Goal: Task Accomplishment & Management: Complete application form

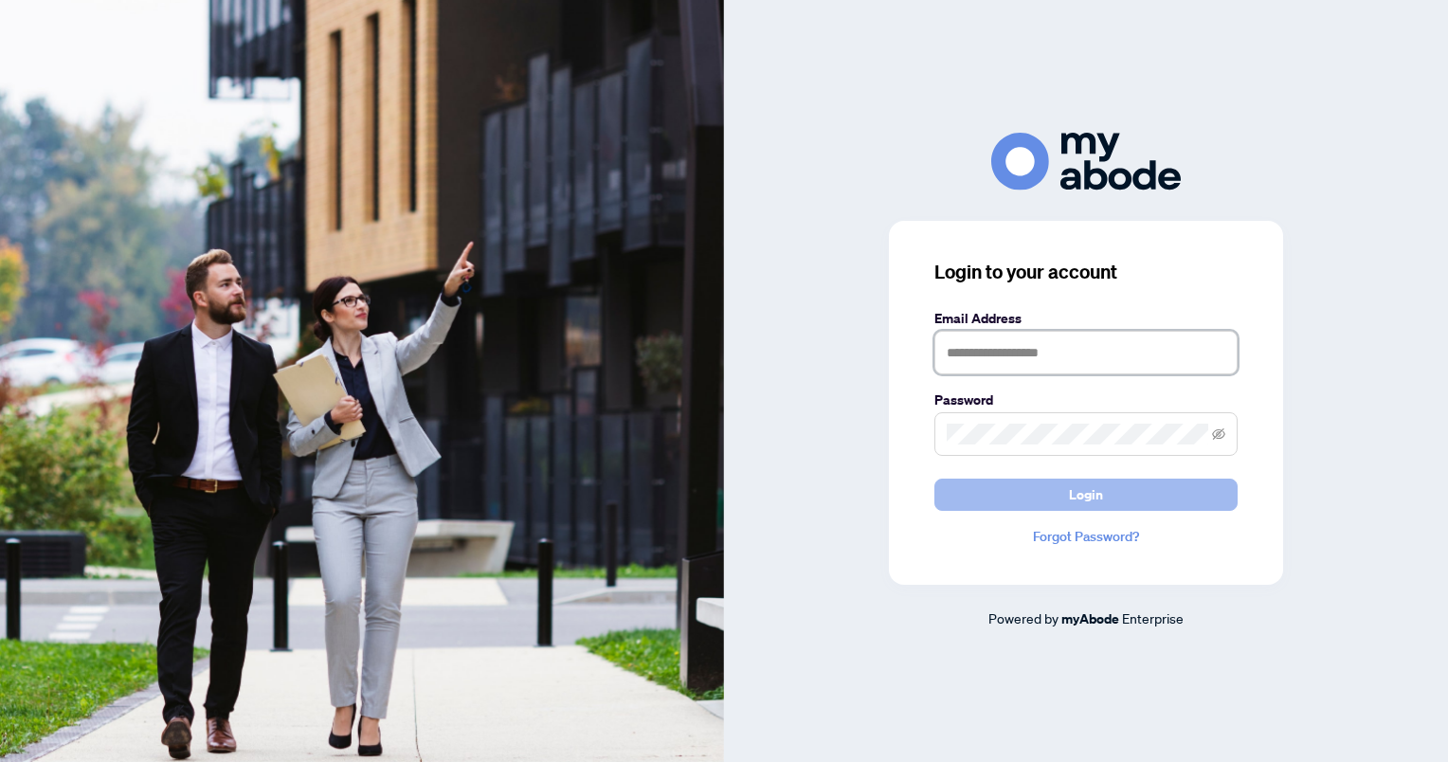
type input "**********"
click at [1081, 494] on span "Login" at bounding box center [1086, 494] width 34 height 30
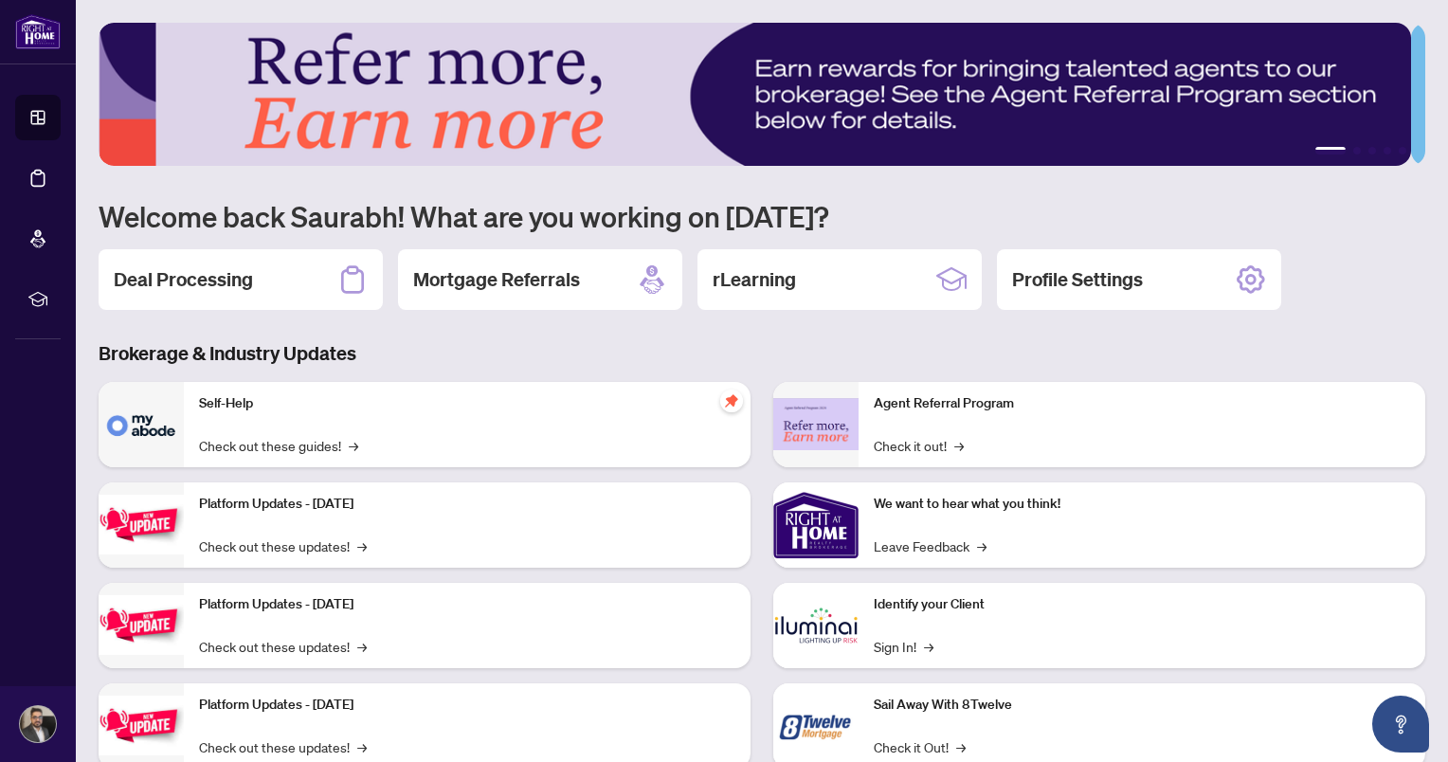
click at [285, 289] on div "Deal Processing" at bounding box center [241, 279] width 284 height 61
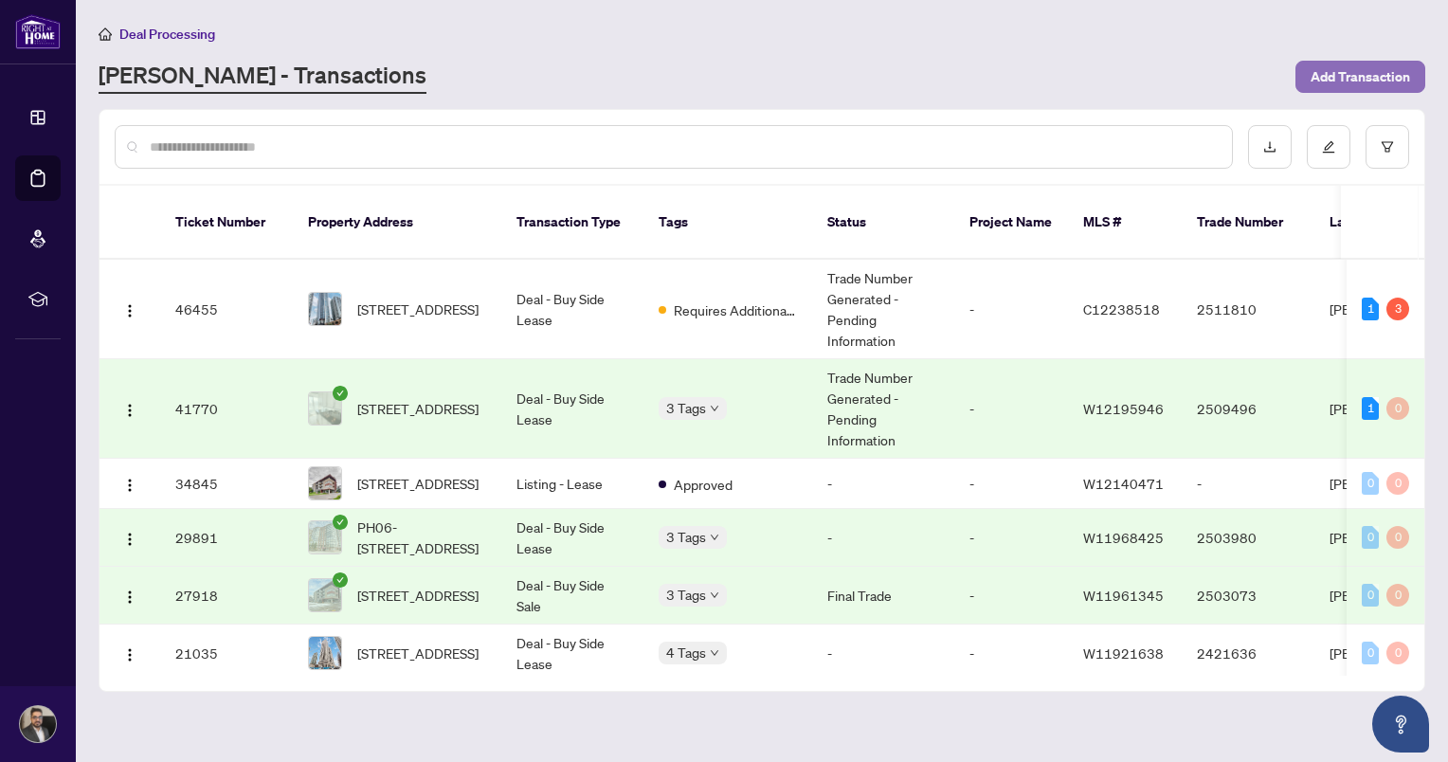
click at [1339, 62] on span "Add Transaction" at bounding box center [1359, 77] width 99 height 30
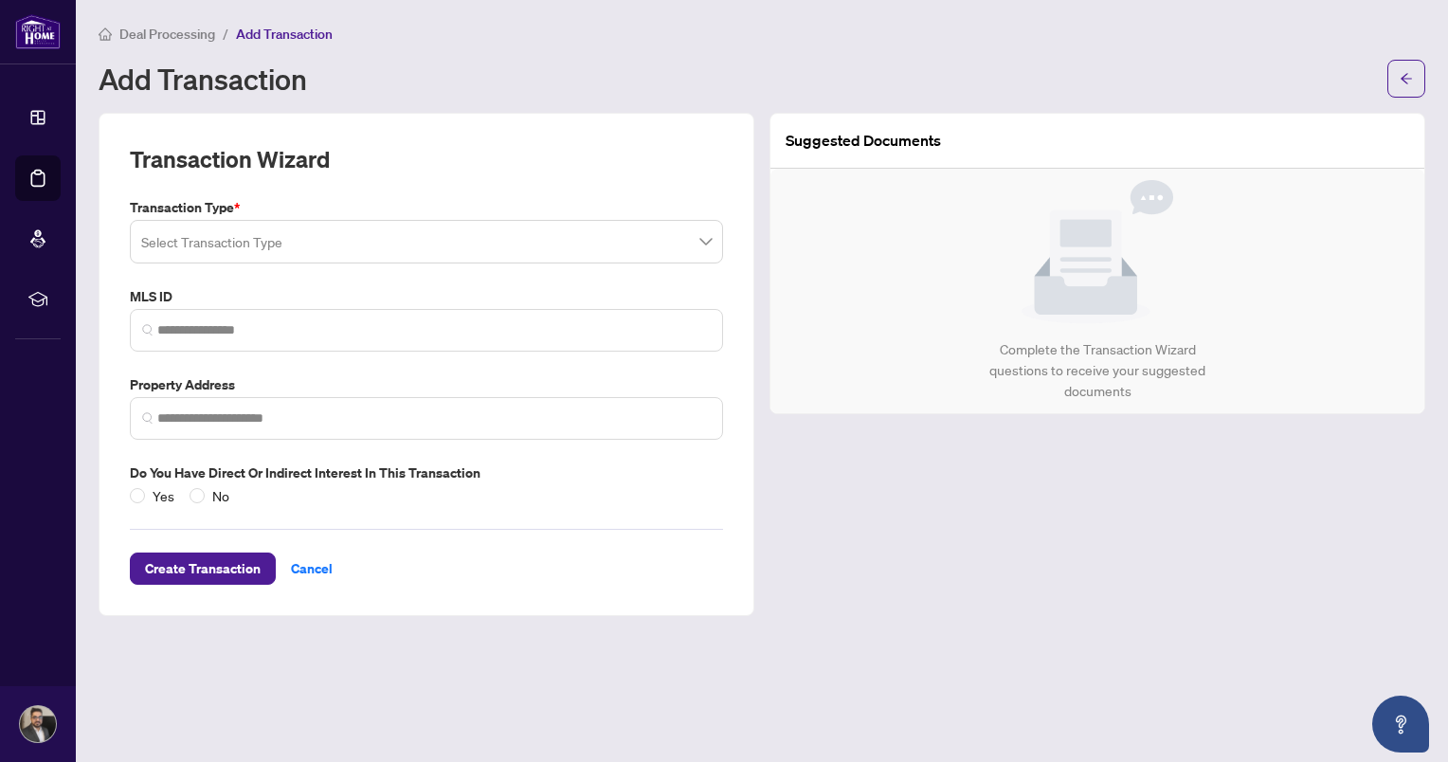
click at [713, 249] on div "Select Transaction Type" at bounding box center [426, 242] width 593 height 44
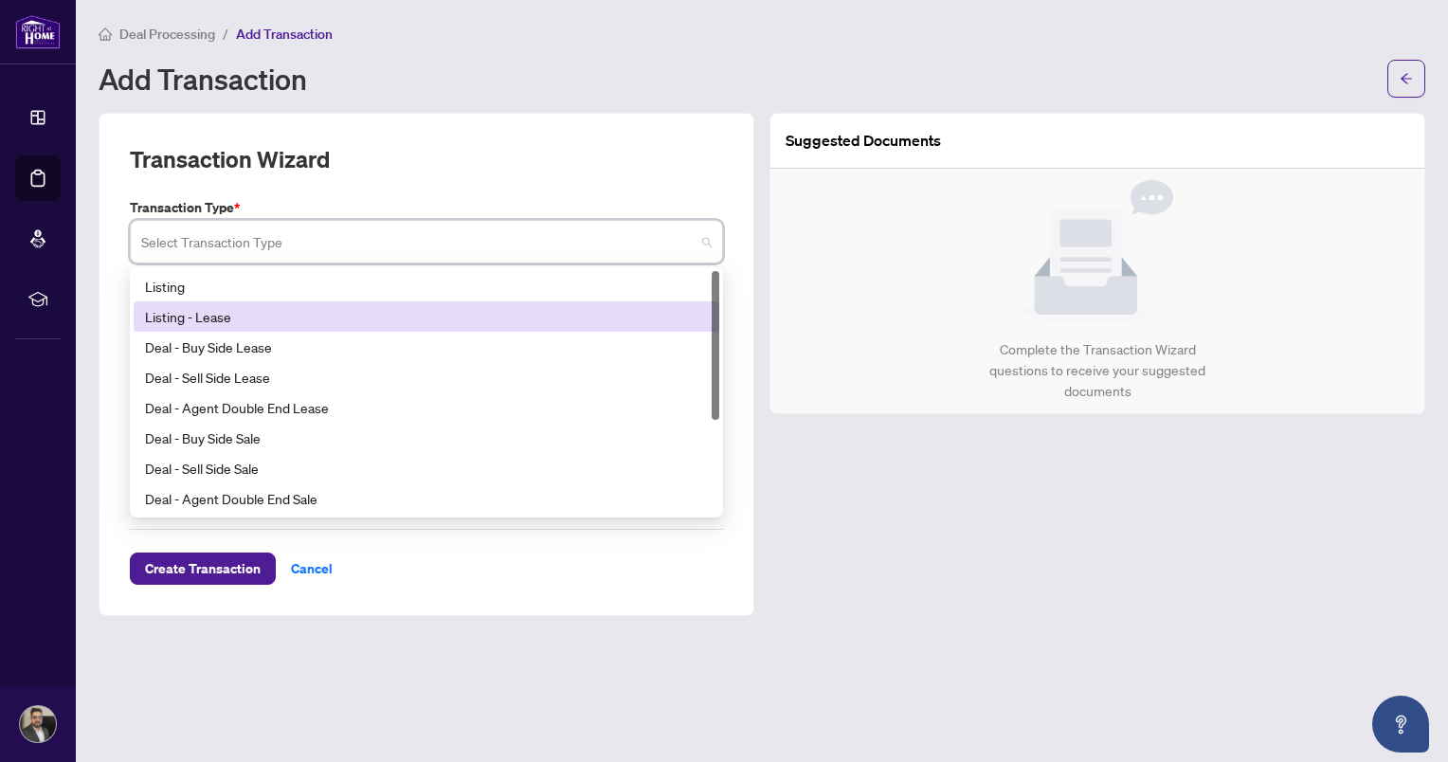
click at [219, 310] on div "Listing - Lease" at bounding box center [426, 316] width 563 height 21
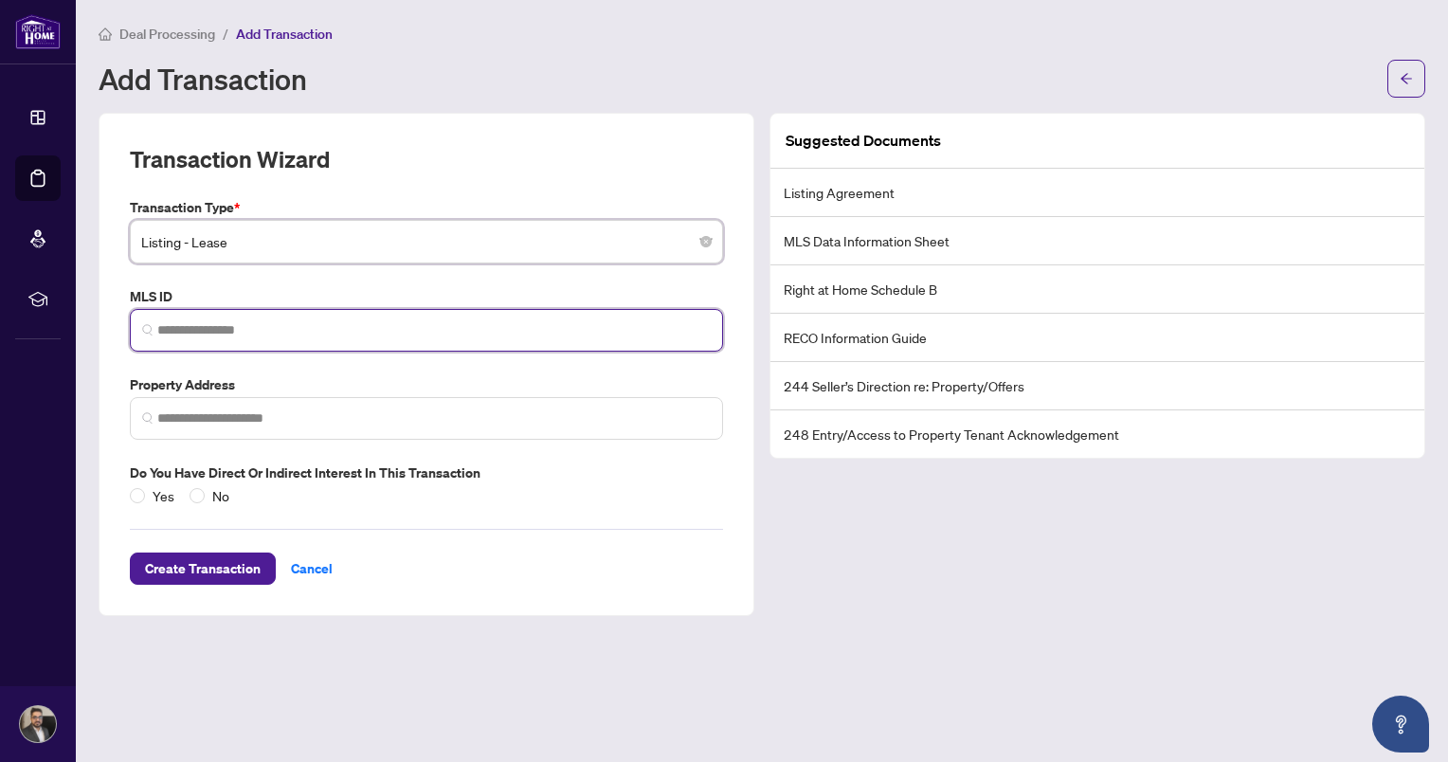
click at [466, 334] on input "search" at bounding box center [433, 330] width 553 height 20
paste input "*********"
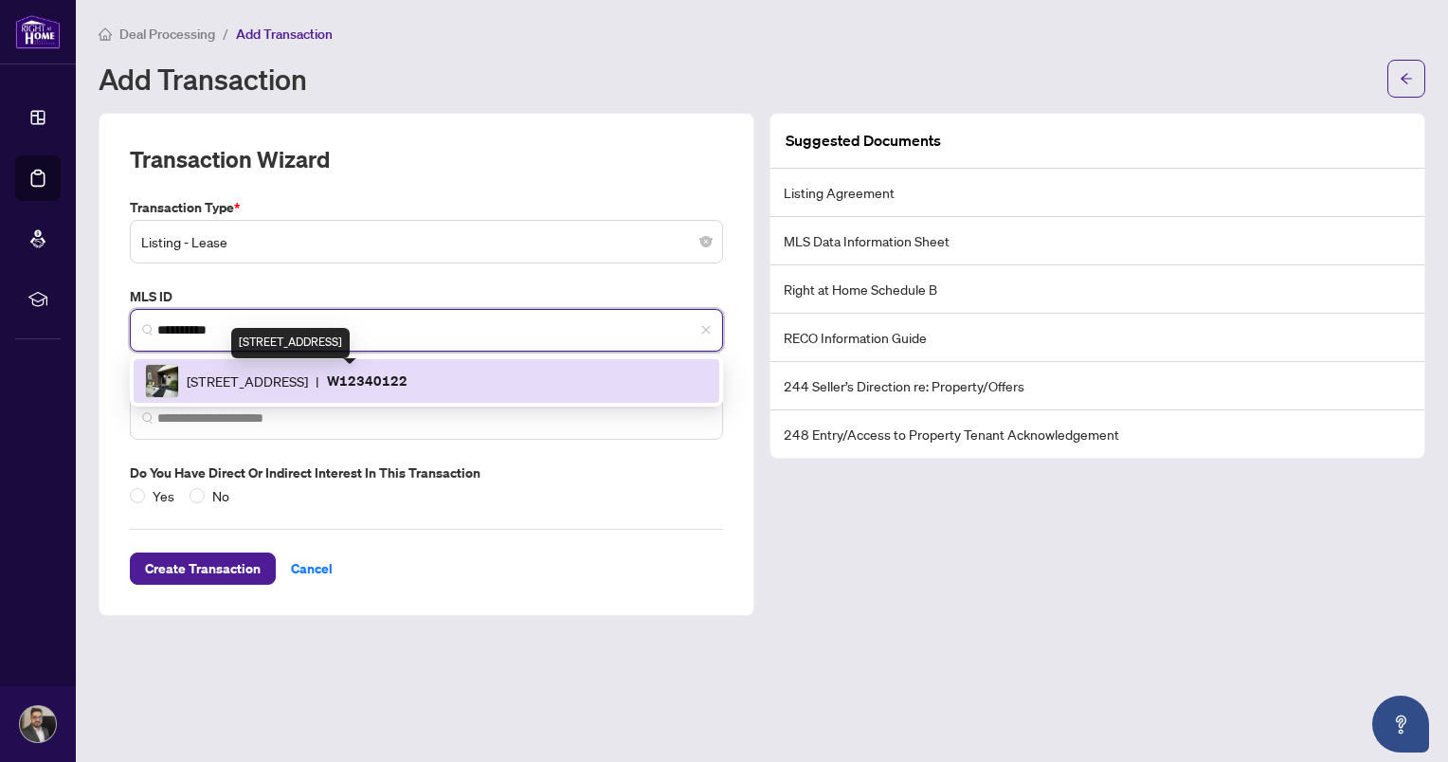
click at [308, 377] on span "[STREET_ADDRESS]" at bounding box center [247, 380] width 121 height 21
type input "*********"
type input "**********"
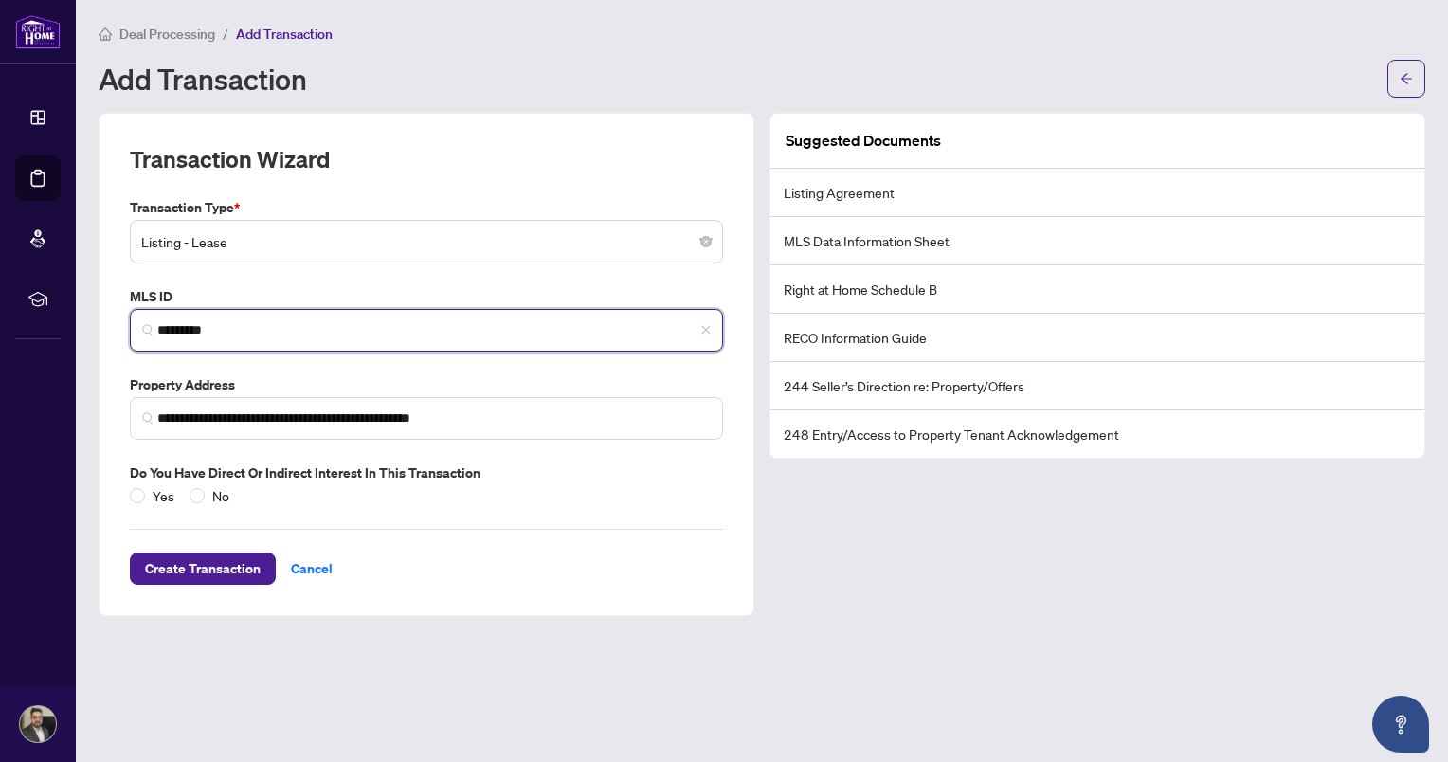
type input "*********"
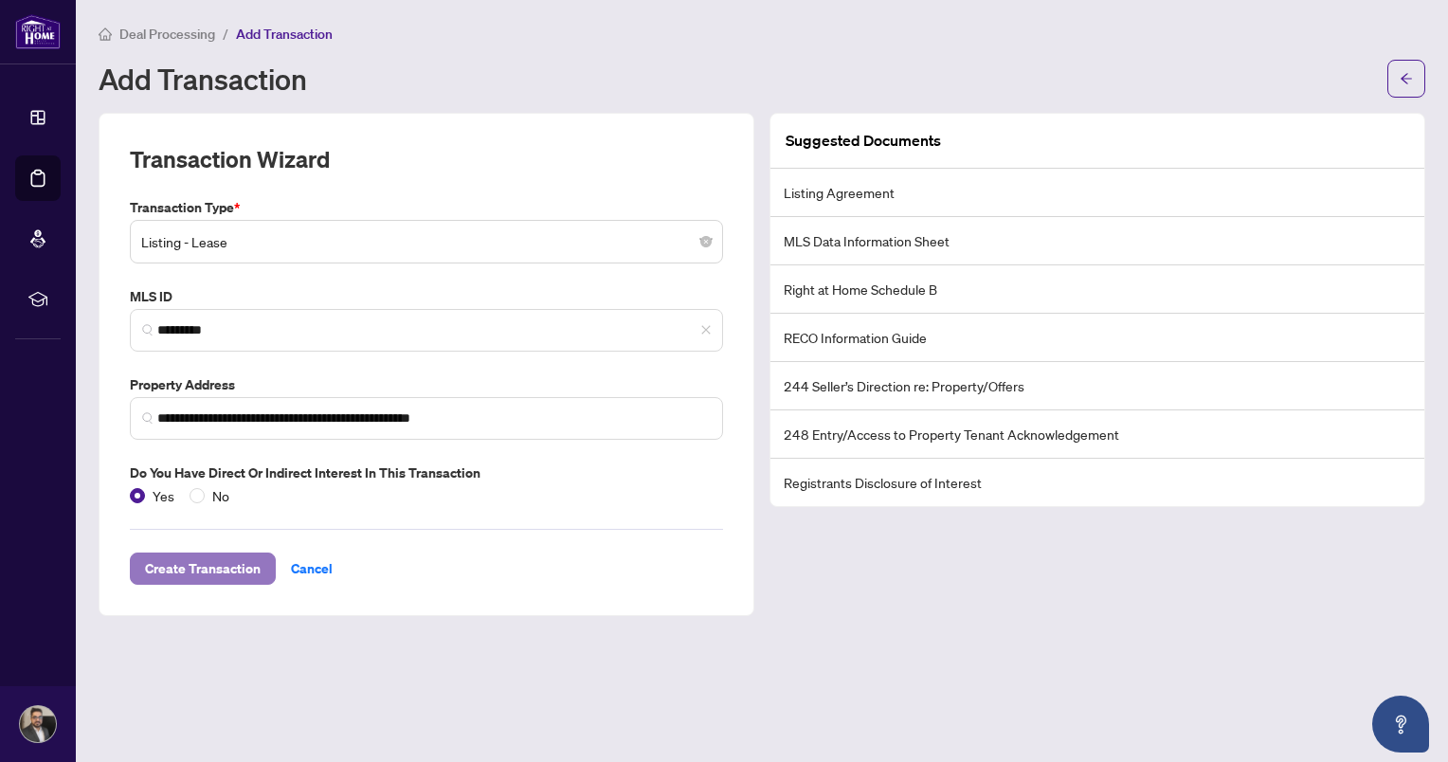
click at [207, 569] on span "Create Transaction" at bounding box center [203, 568] width 116 height 30
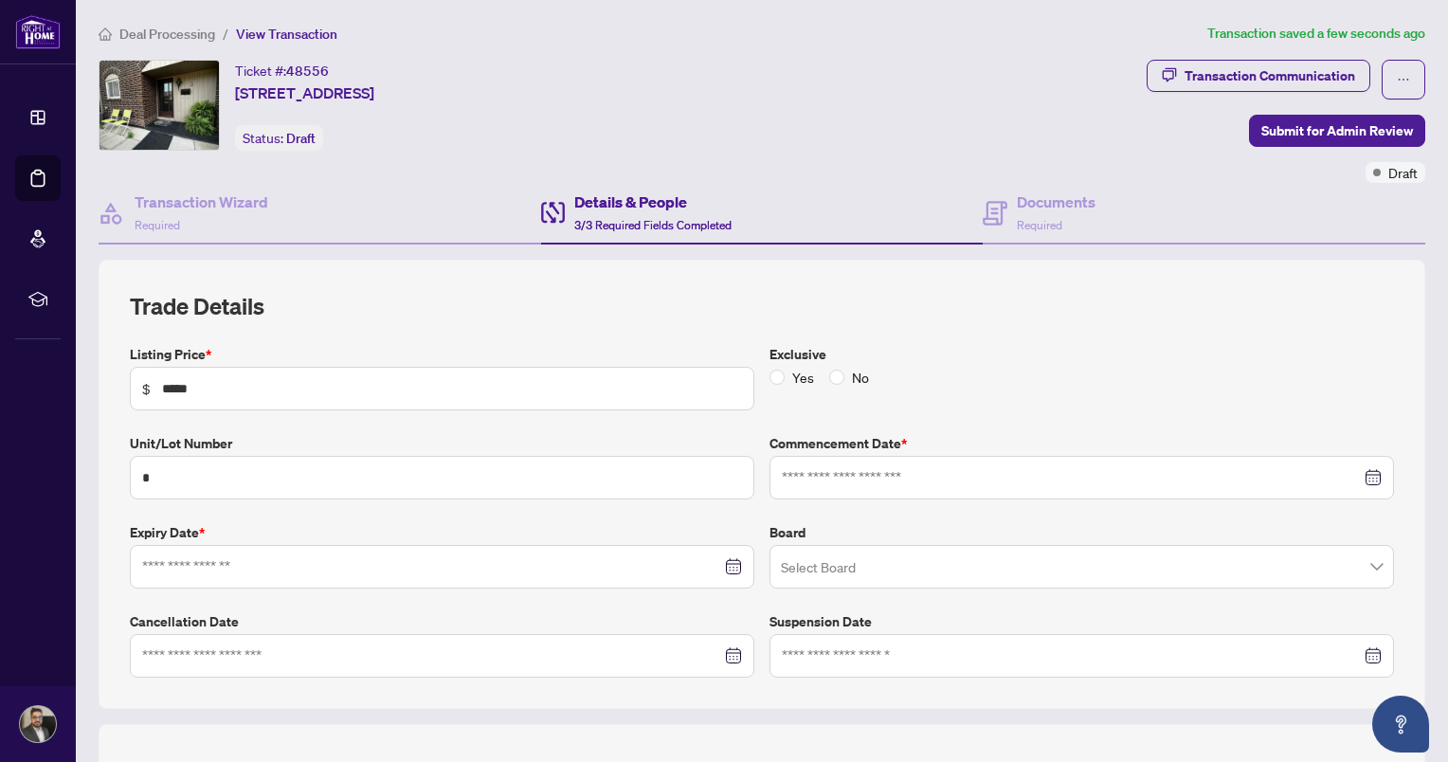
type input "**********"
click at [844, 375] on span "No" at bounding box center [860, 377] width 32 height 21
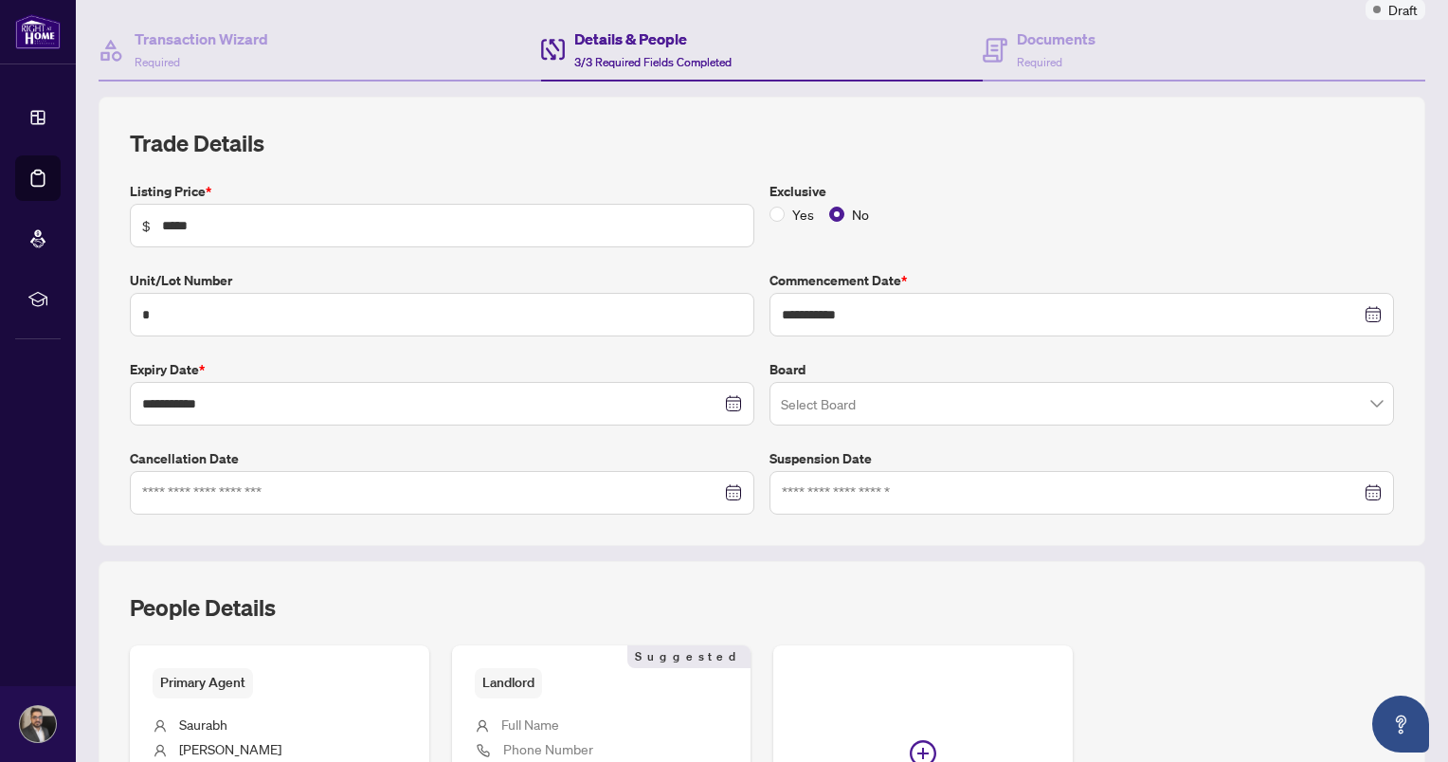
scroll to position [189, 0]
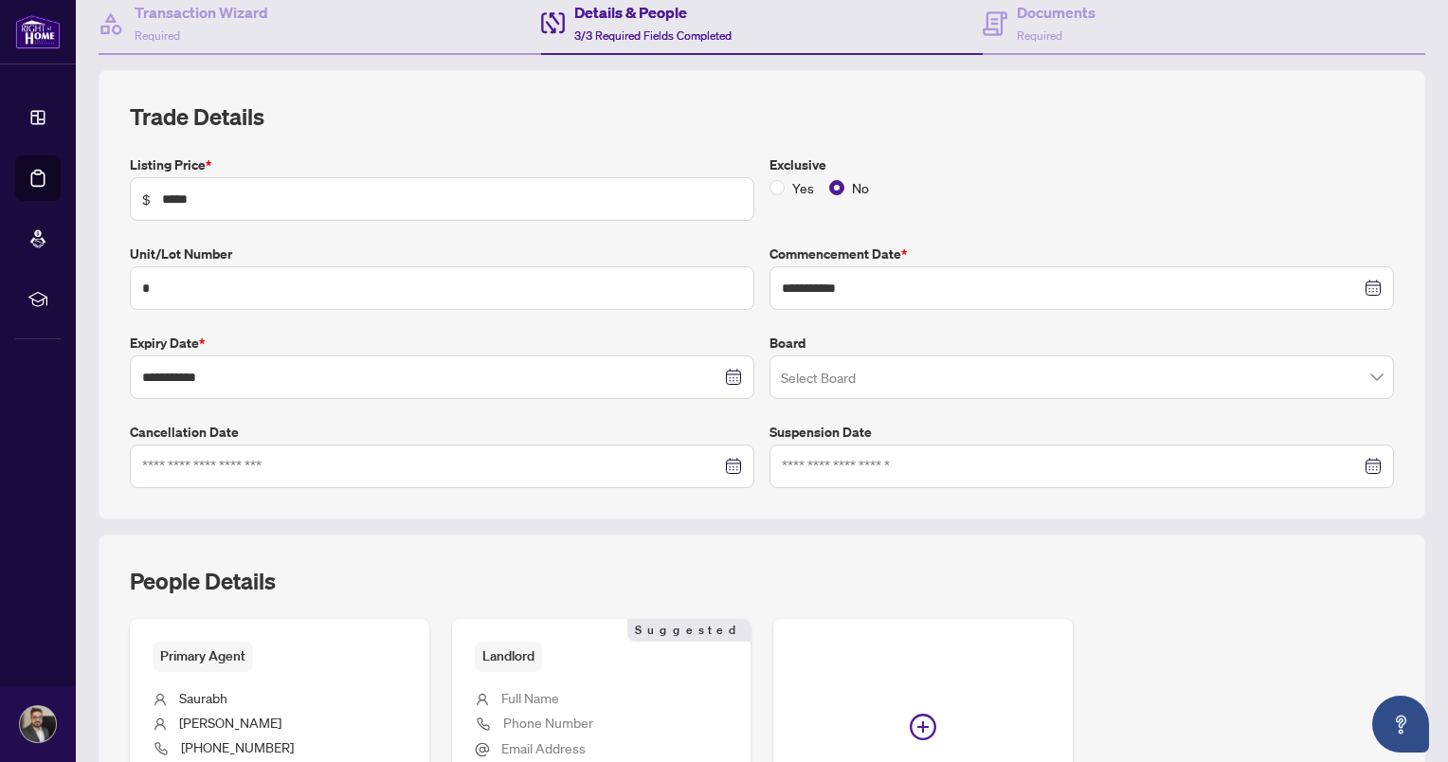
click at [931, 383] on input "search" at bounding box center [1073, 380] width 585 height 42
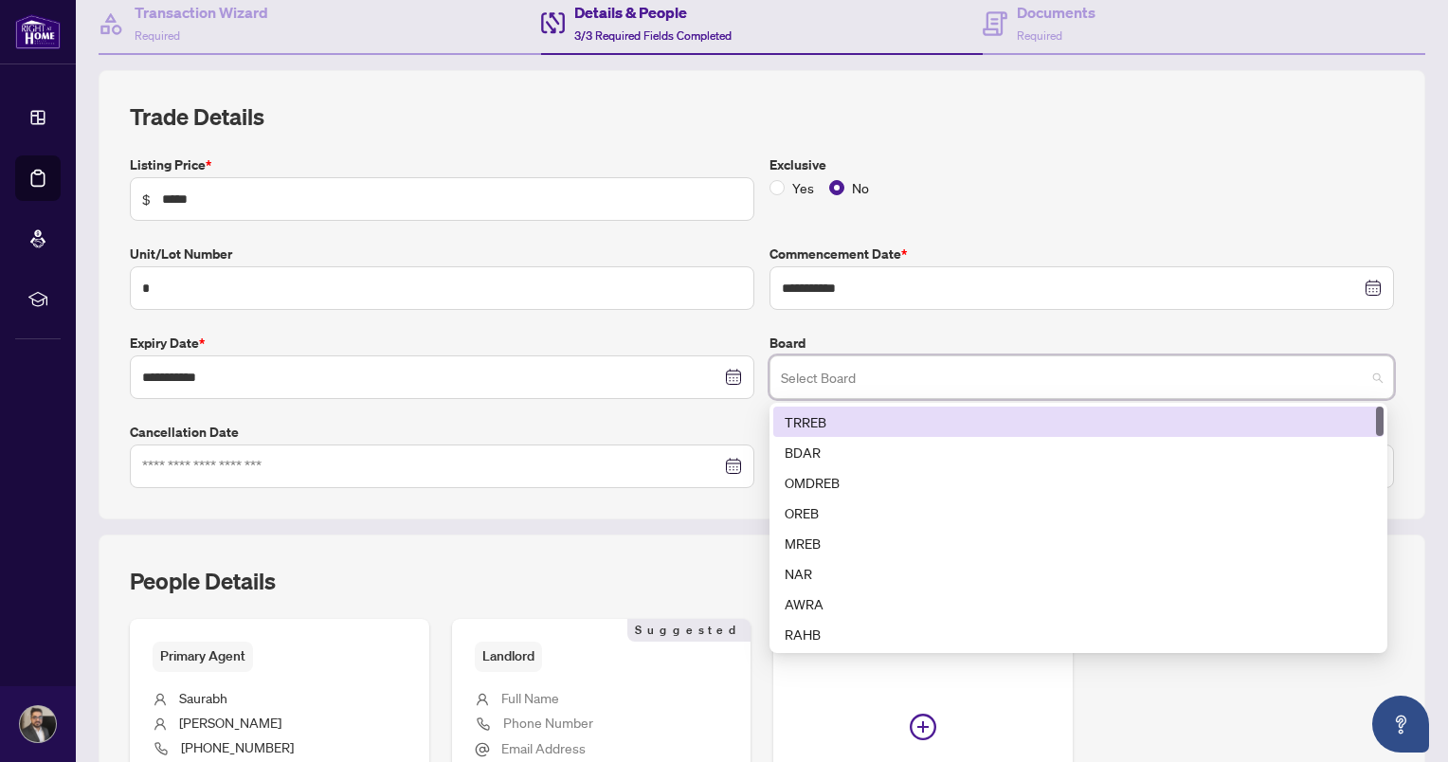
click at [813, 417] on div "TRREB" at bounding box center [1078, 421] width 587 height 21
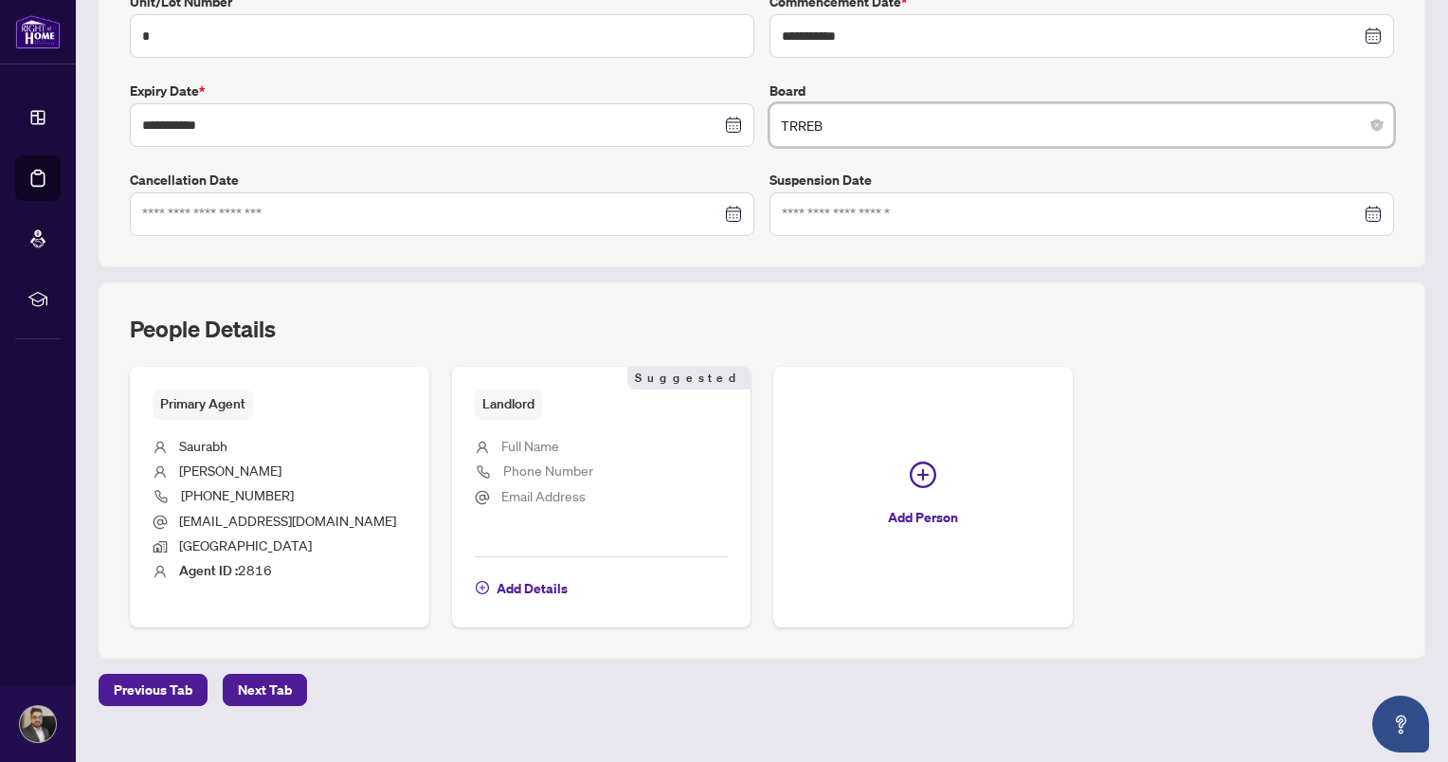
scroll to position [470, 0]
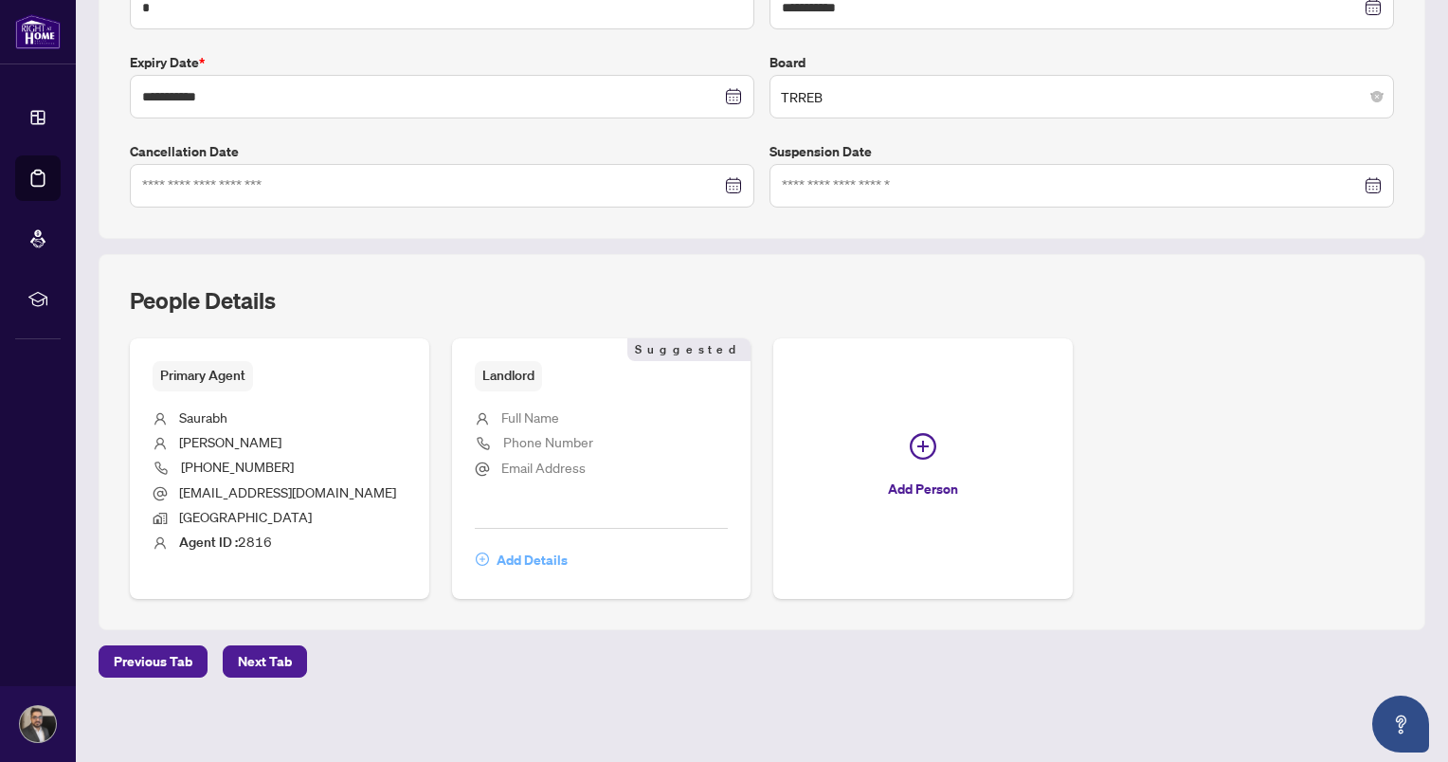
click at [506, 553] on span "Add Details" at bounding box center [531, 560] width 71 height 30
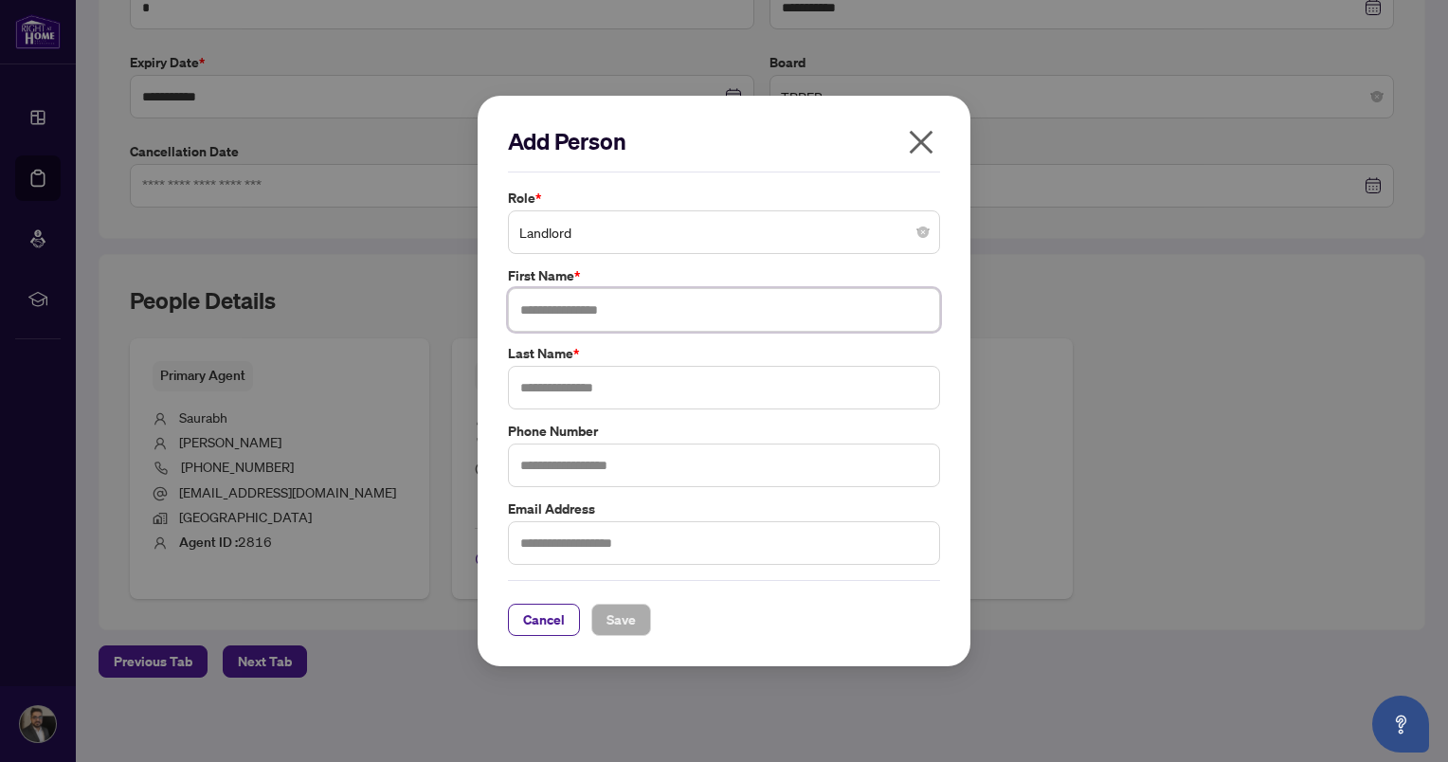
click at [670, 325] on input "text" at bounding box center [724, 310] width 432 height 44
type input "*******"
type input "********"
type input "**********"
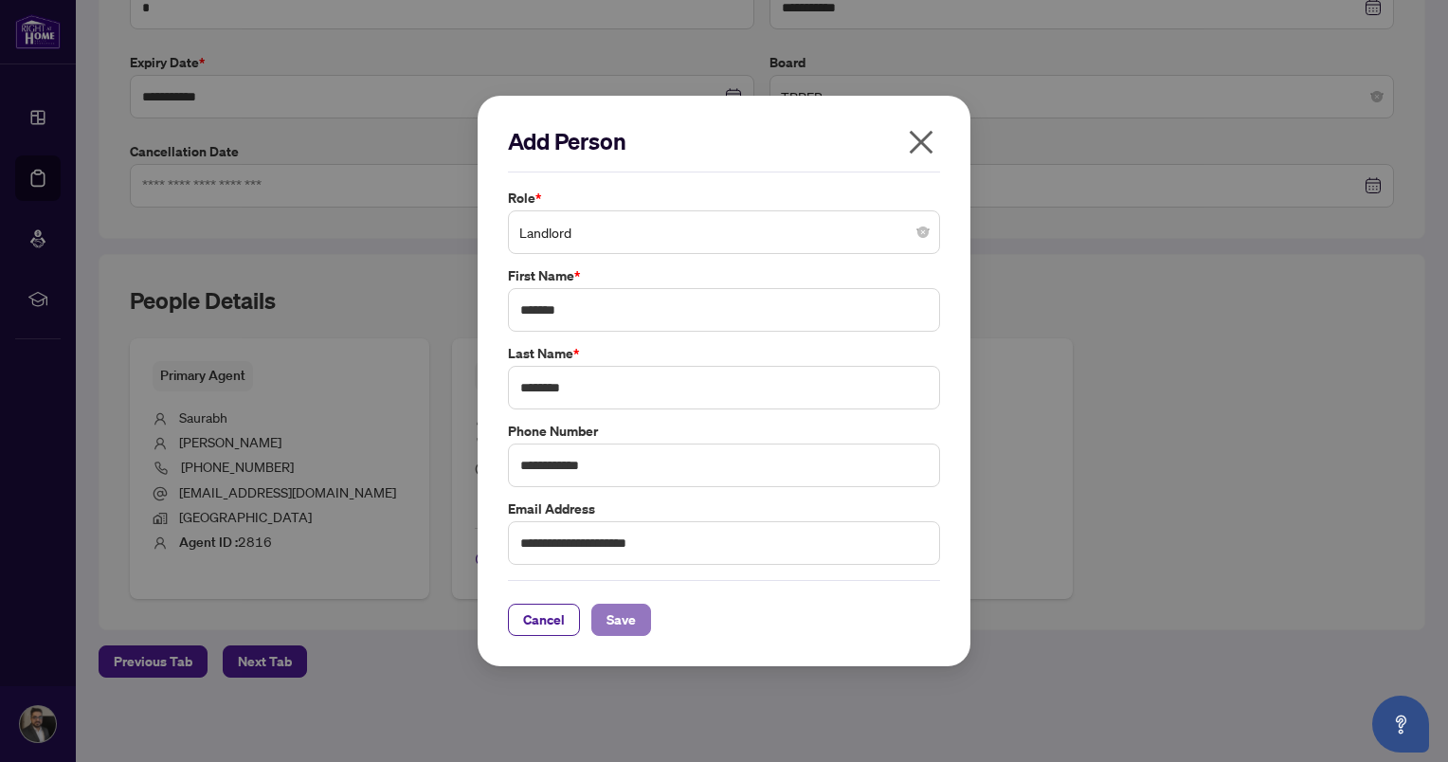
click at [631, 623] on span "Save" at bounding box center [620, 620] width 29 height 30
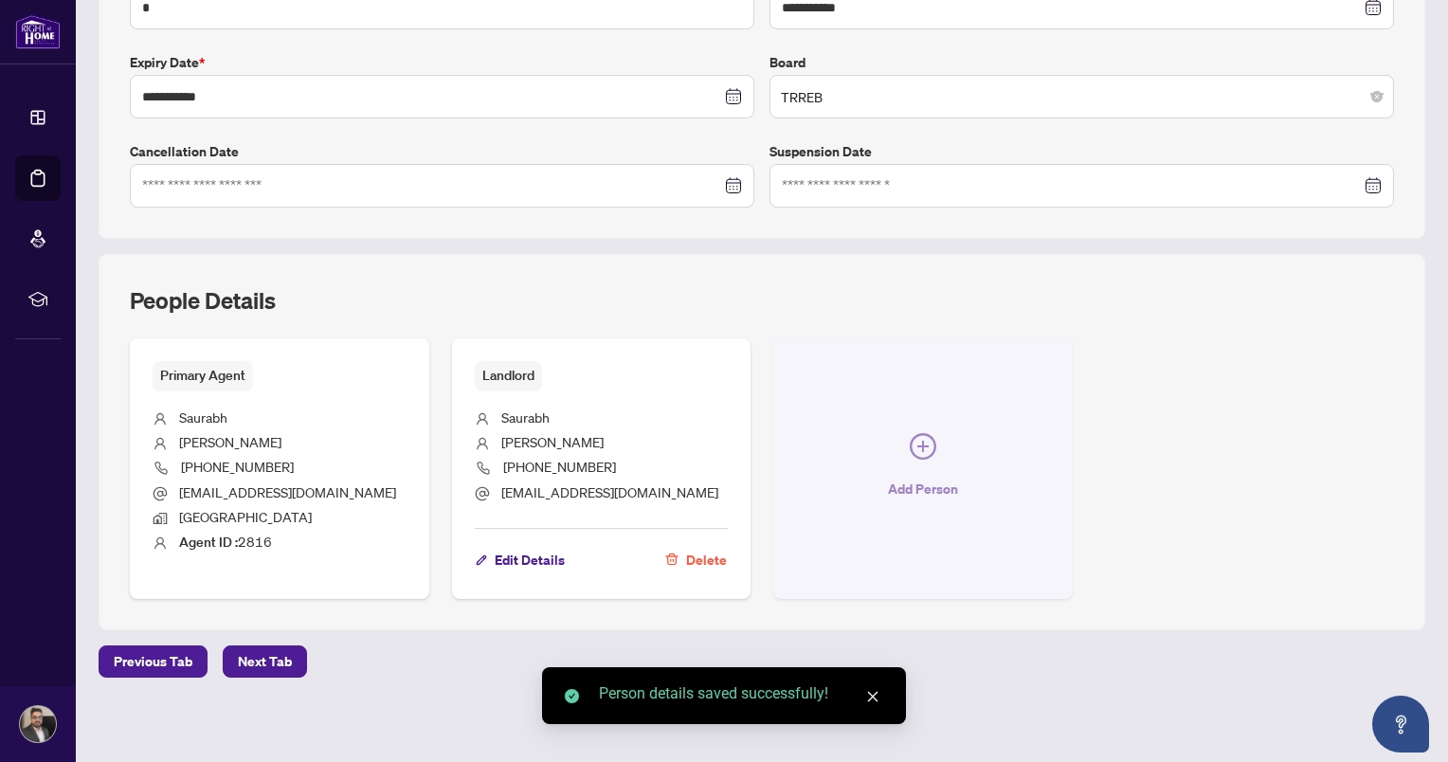
click at [929, 461] on button "Add Person" at bounding box center [922, 468] width 299 height 260
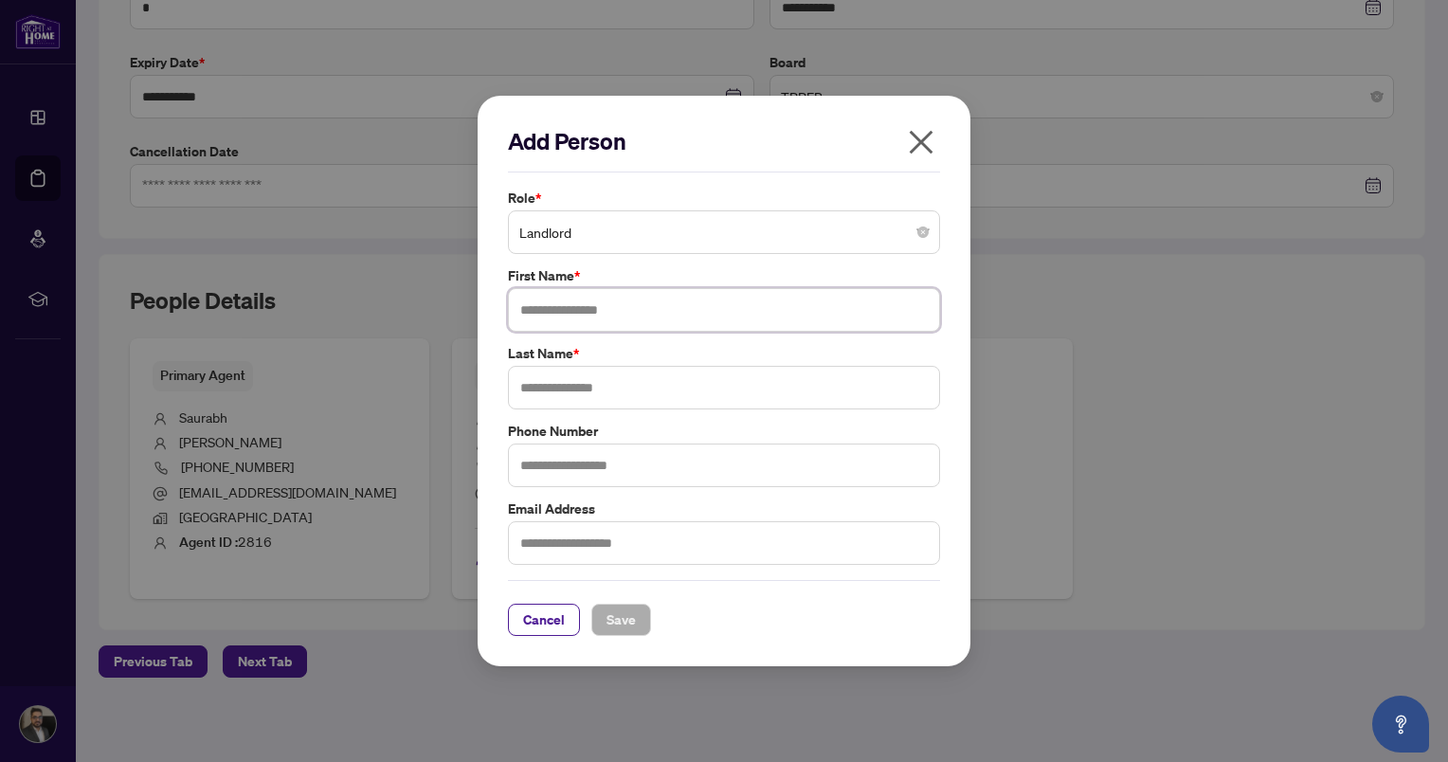
click at [719, 315] on input "text" at bounding box center [724, 310] width 432 height 44
type input "*****"
type input "******"
type input "**********"
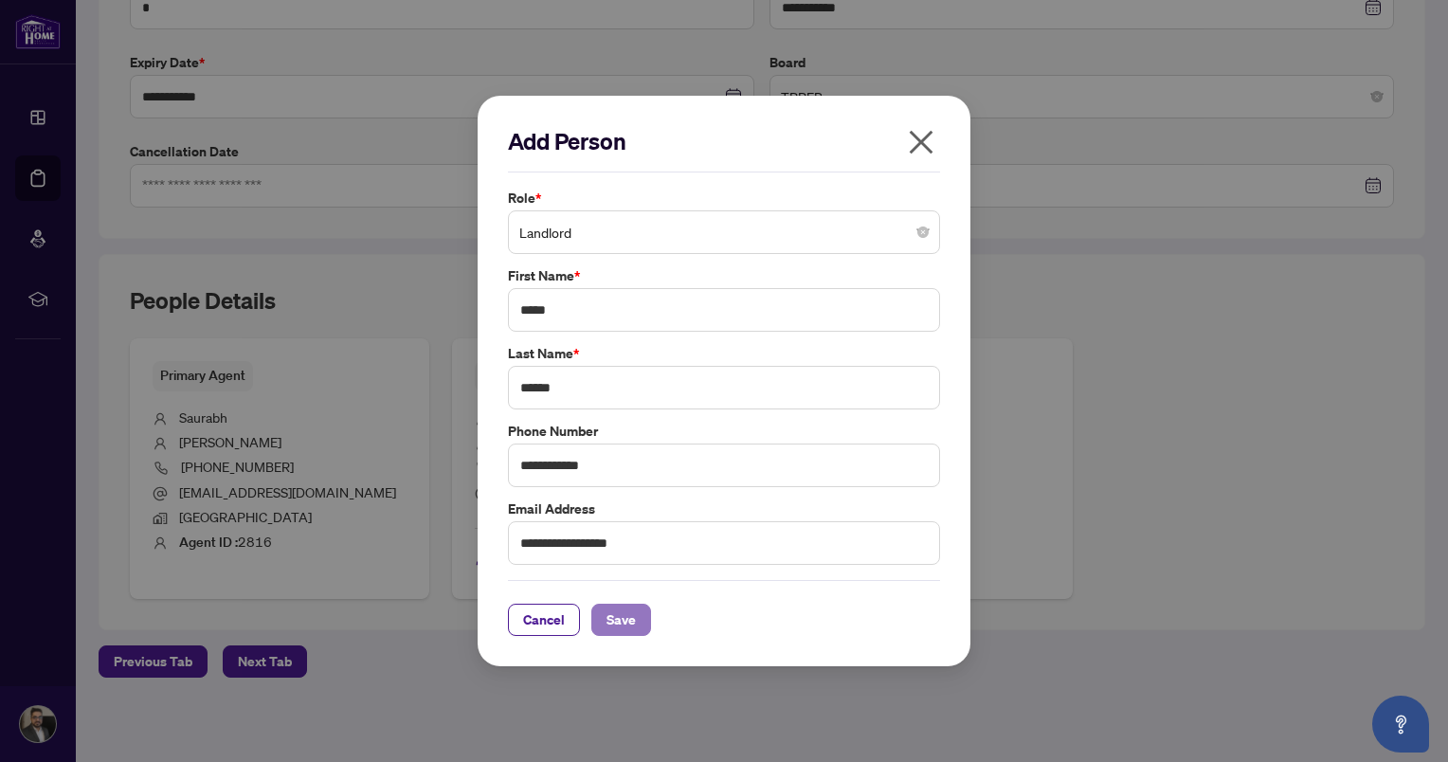
click at [612, 626] on span "Save" at bounding box center [620, 620] width 29 height 30
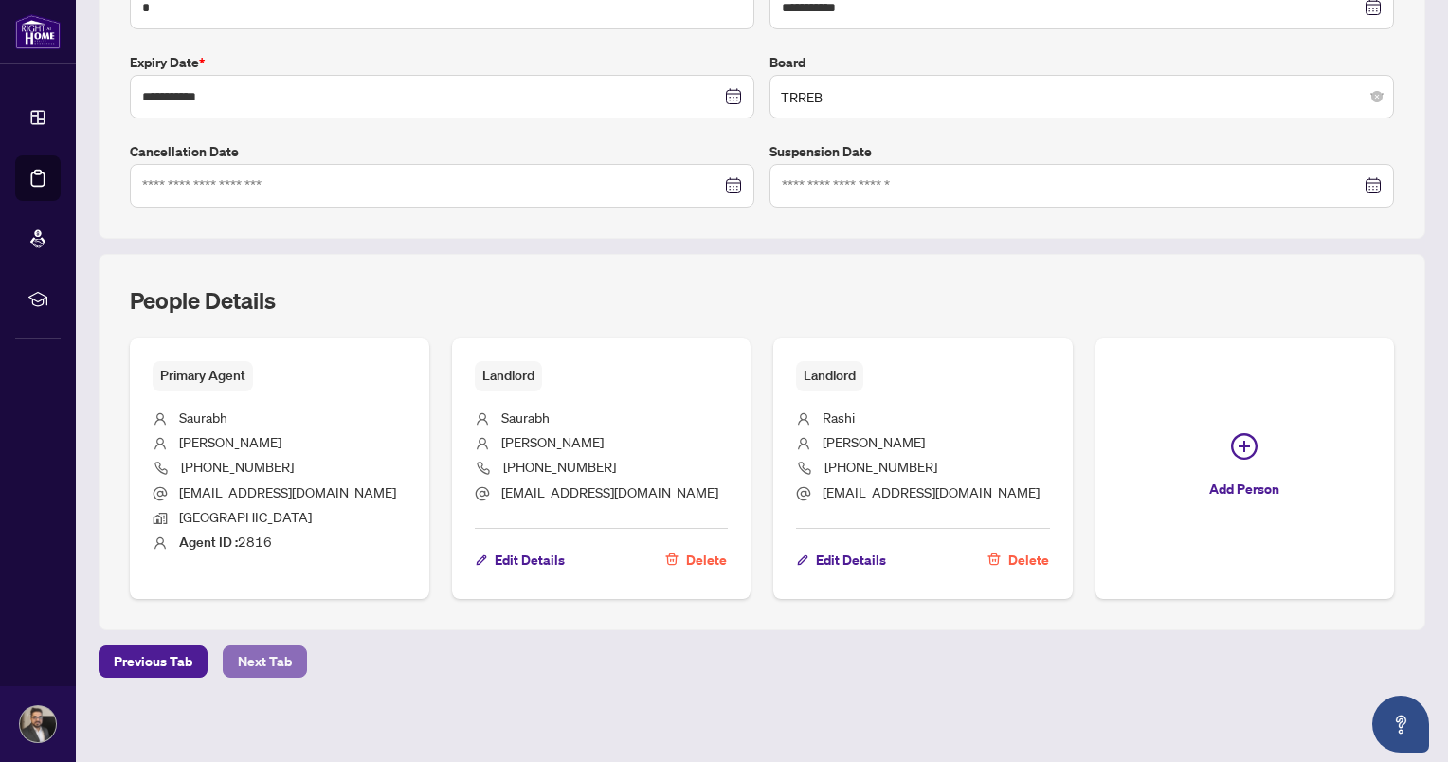
click at [259, 656] on span "Next Tab" at bounding box center [265, 661] width 54 height 30
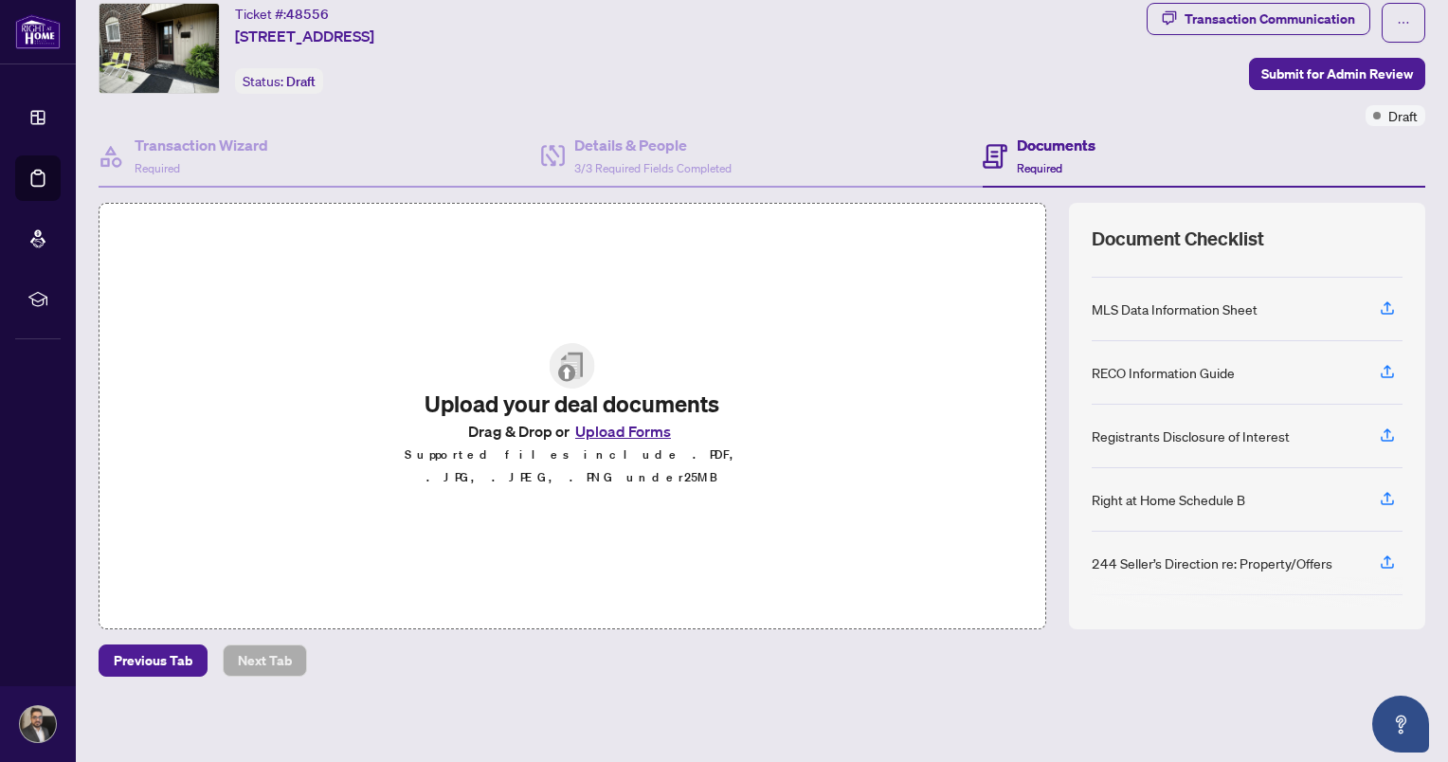
scroll to position [15, 0]
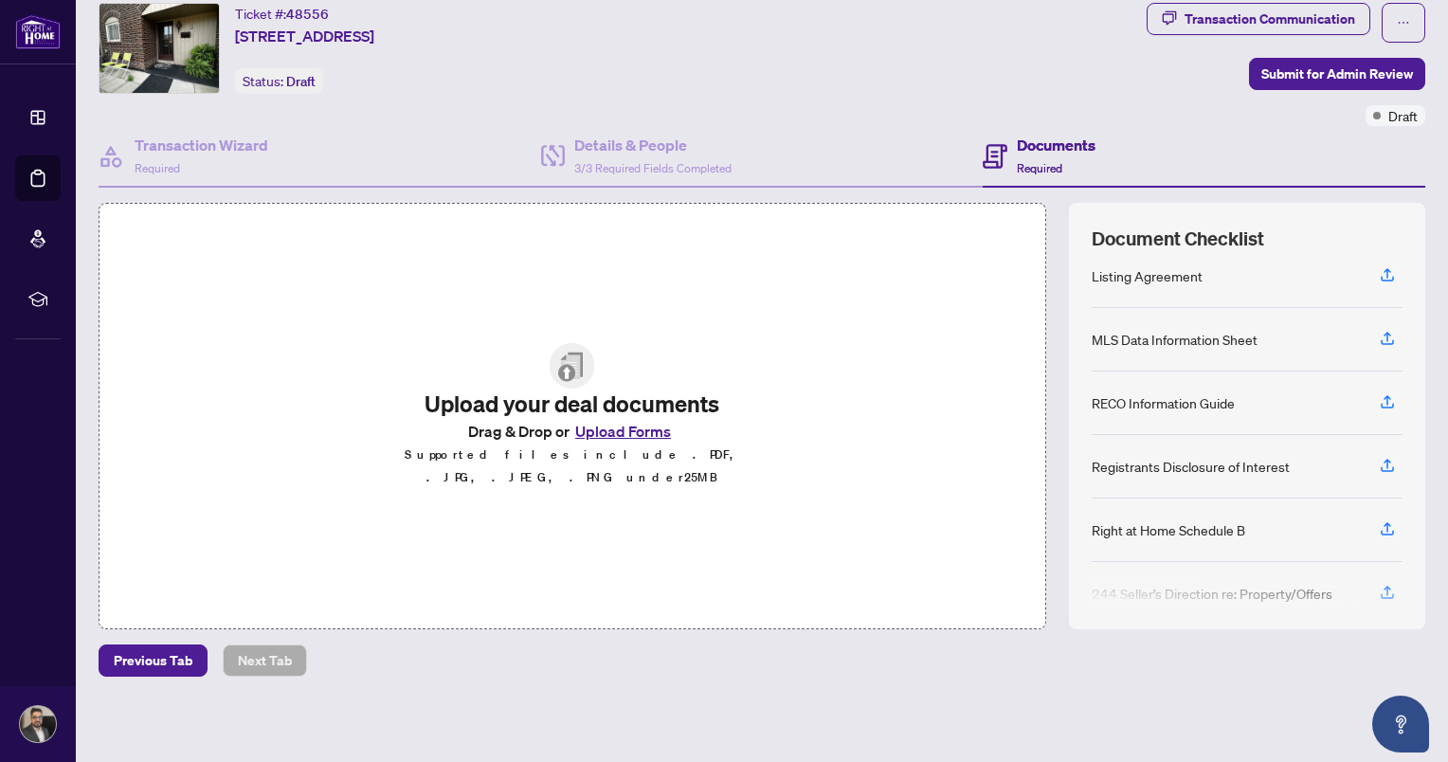
click at [616, 432] on button "Upload Forms" at bounding box center [622, 431] width 107 height 25
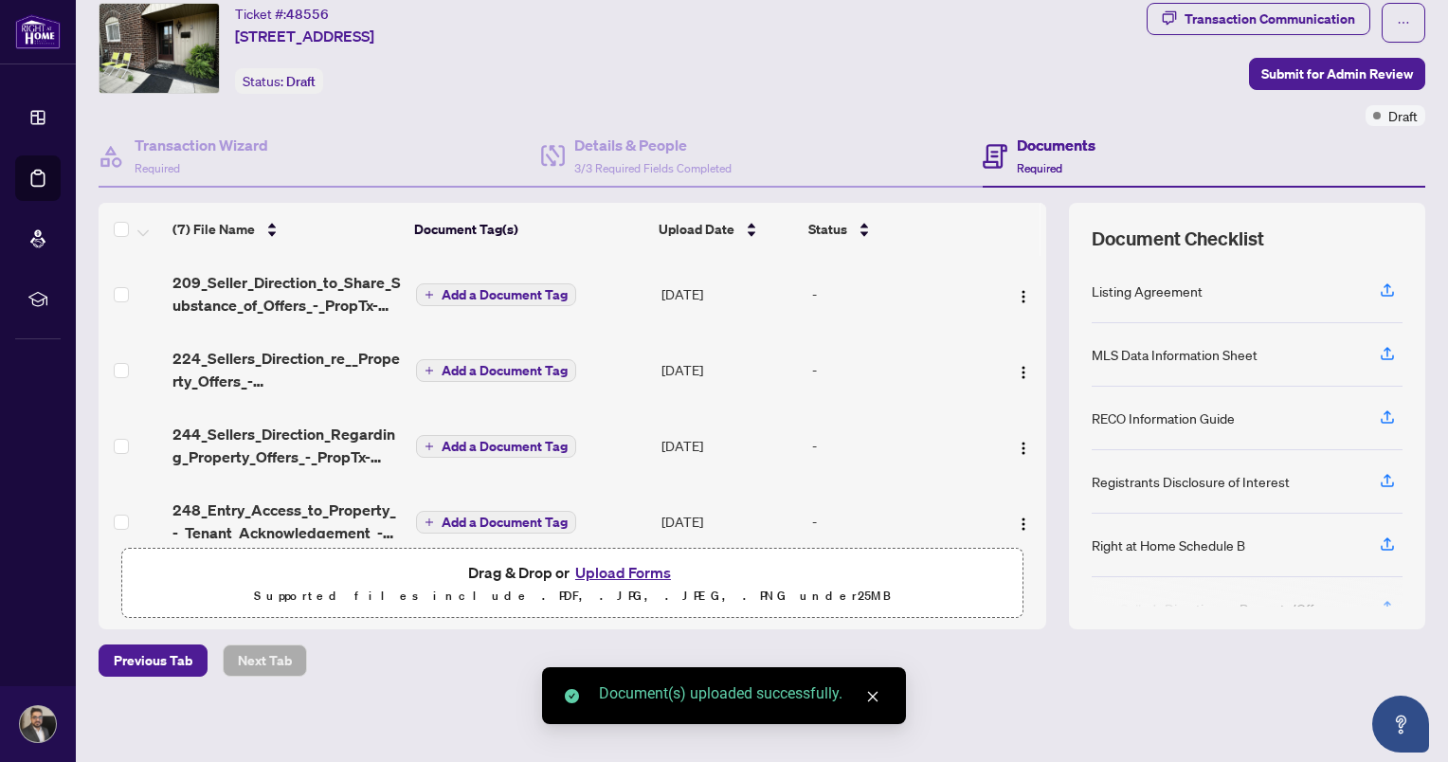
click at [524, 291] on span "Add a Document Tag" at bounding box center [505, 294] width 126 height 13
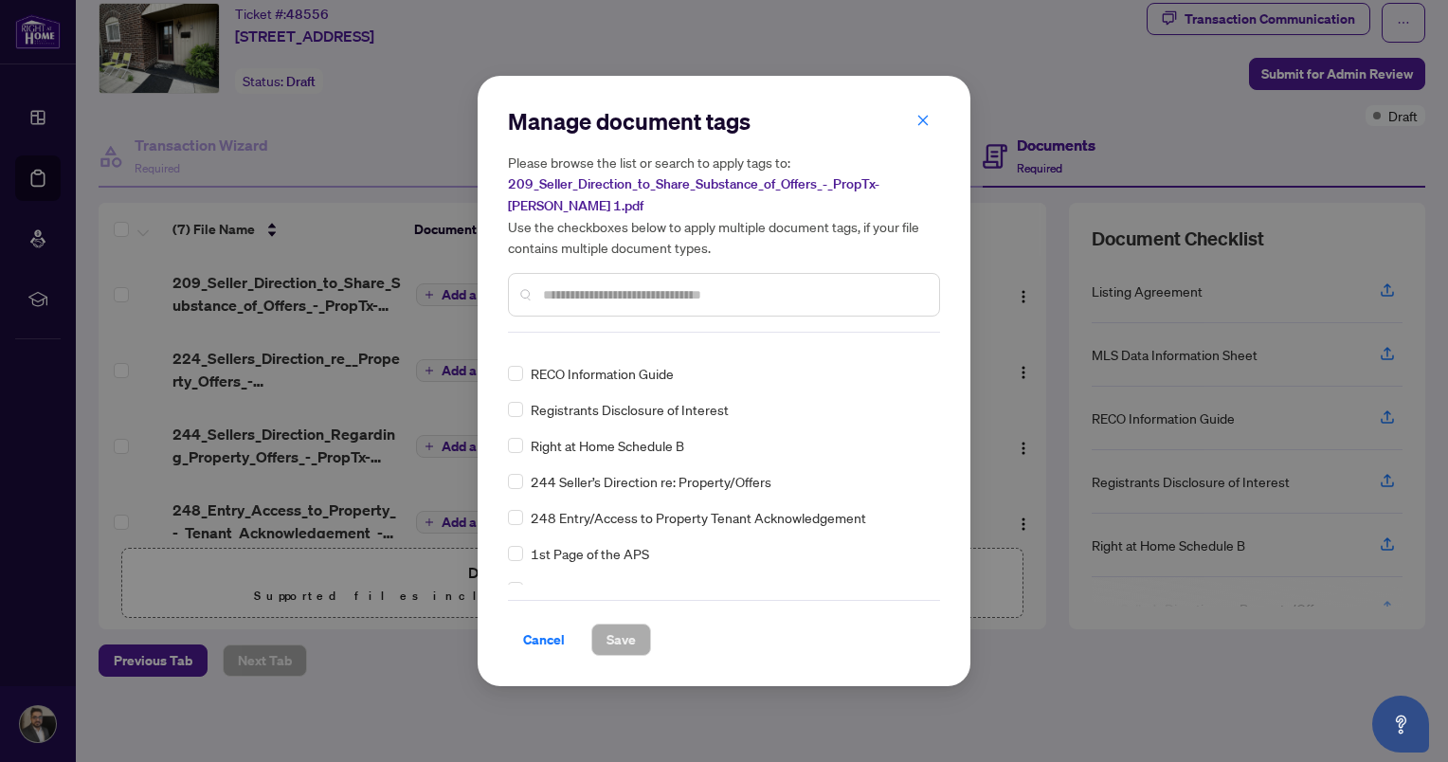
scroll to position [0, 0]
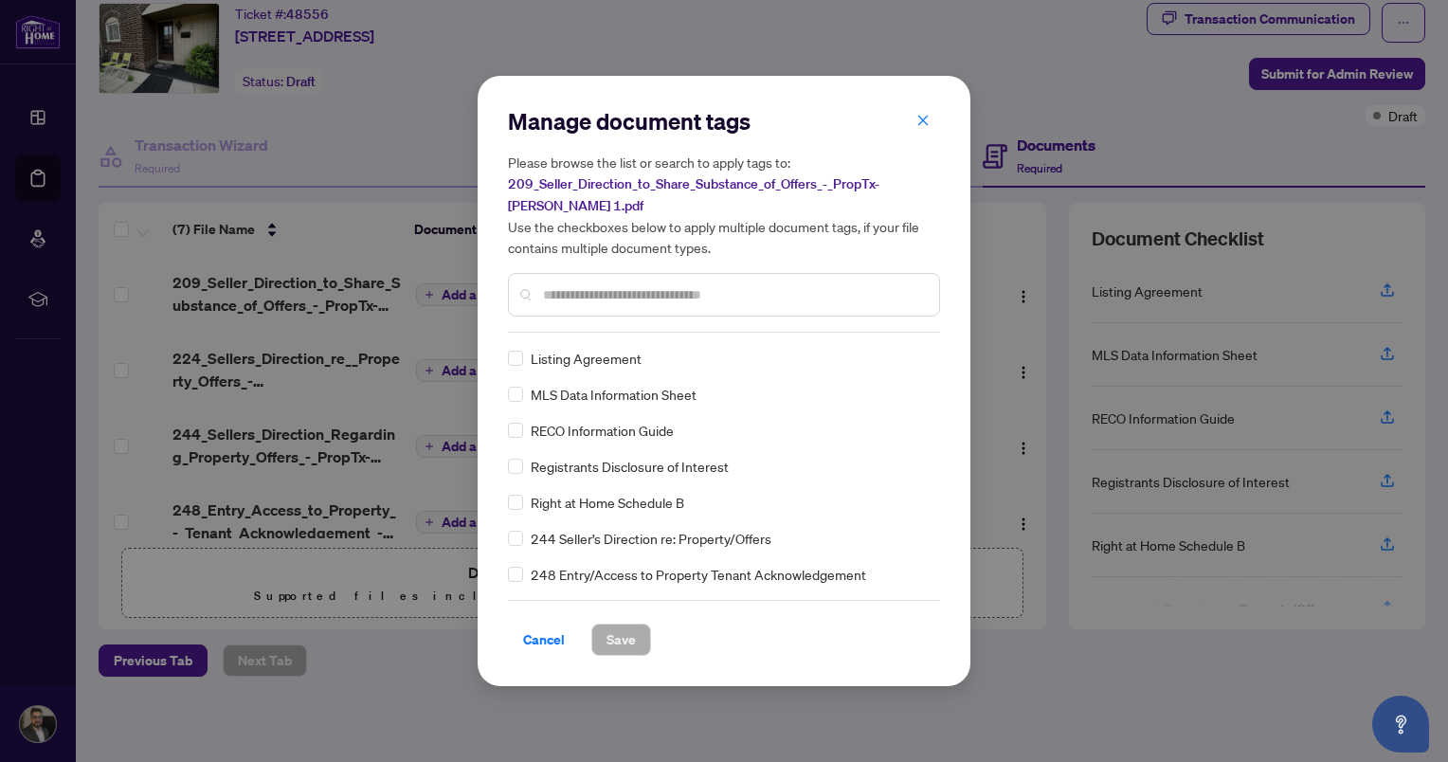
click at [674, 298] on input "text" at bounding box center [733, 294] width 381 height 21
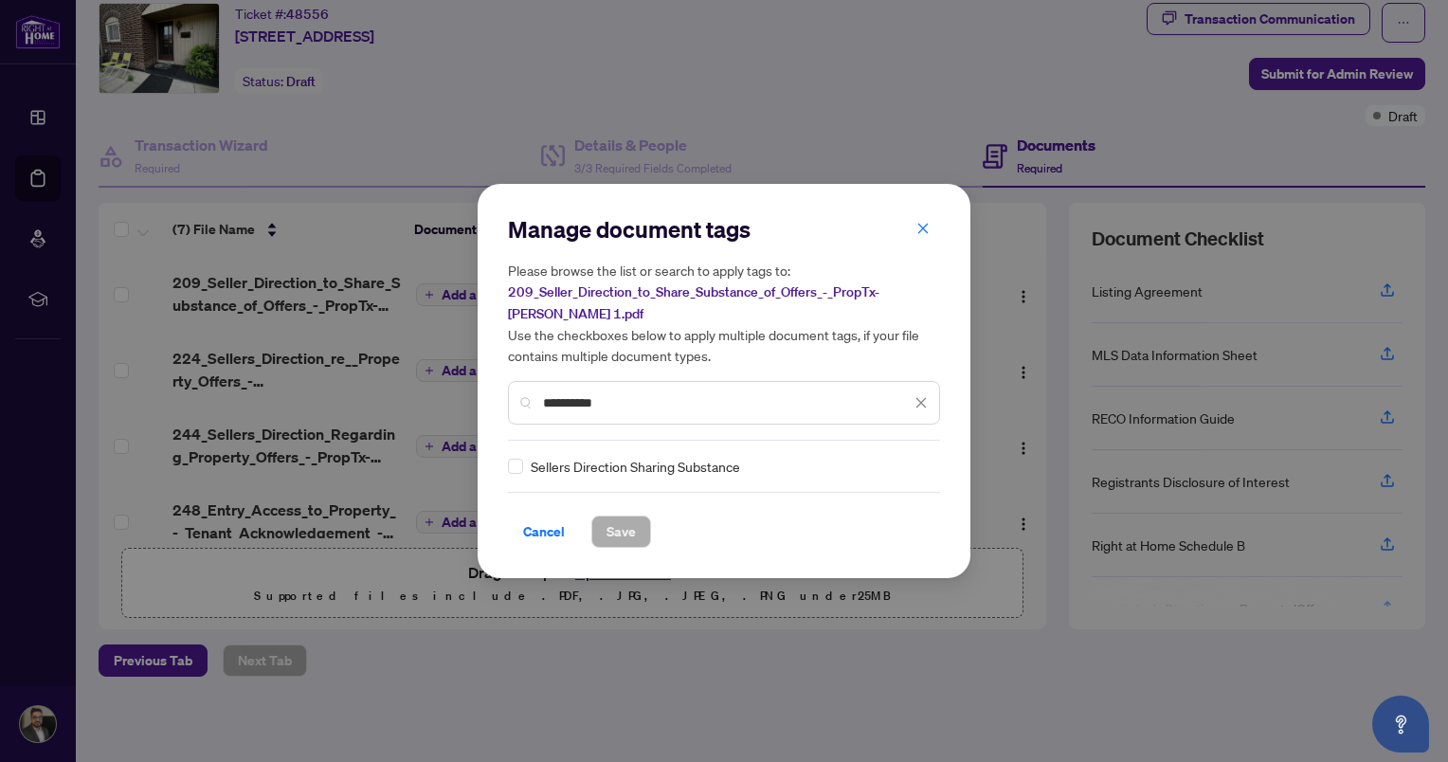
type input "**********"
click at [638, 533] on button "Save" at bounding box center [621, 531] width 60 height 32
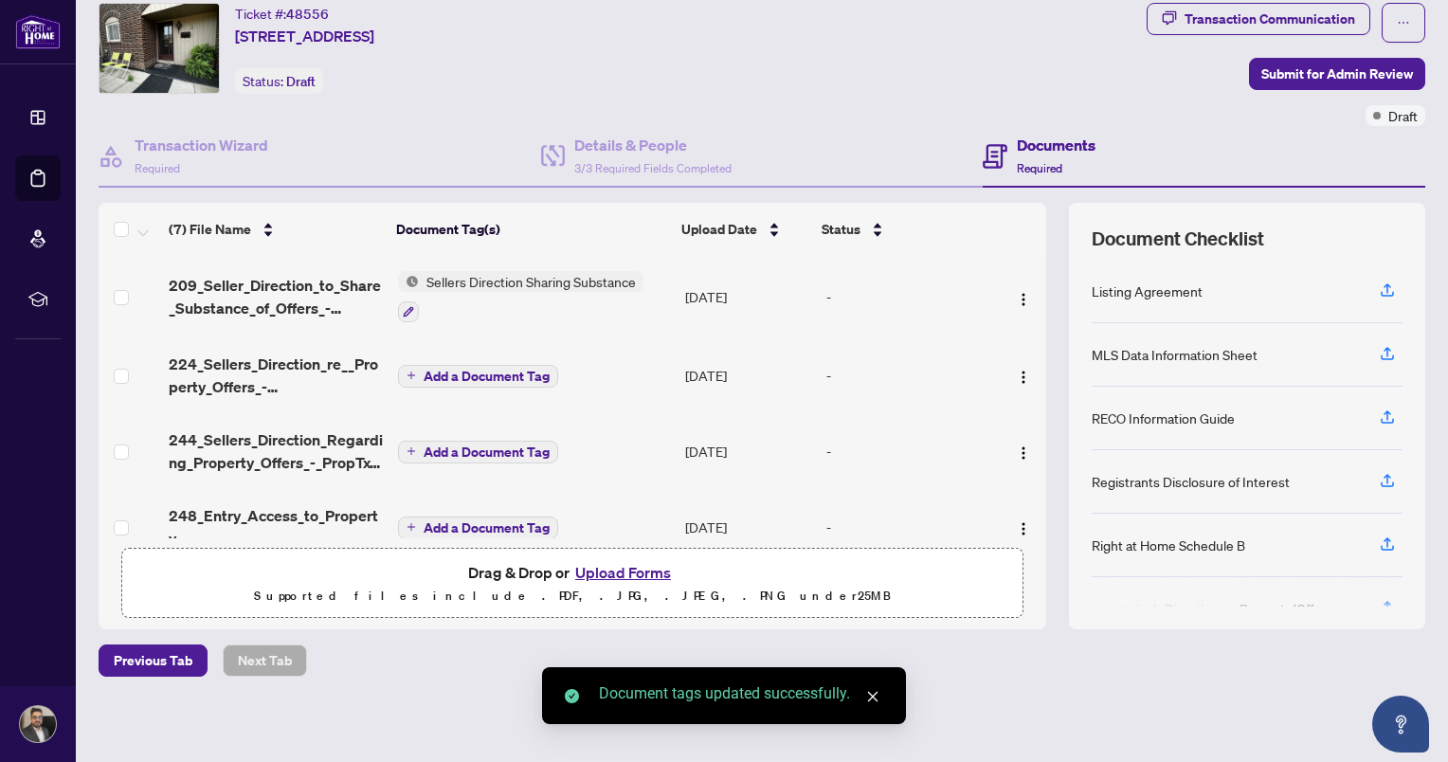
click at [492, 370] on span "Add a Document Tag" at bounding box center [487, 376] width 126 height 13
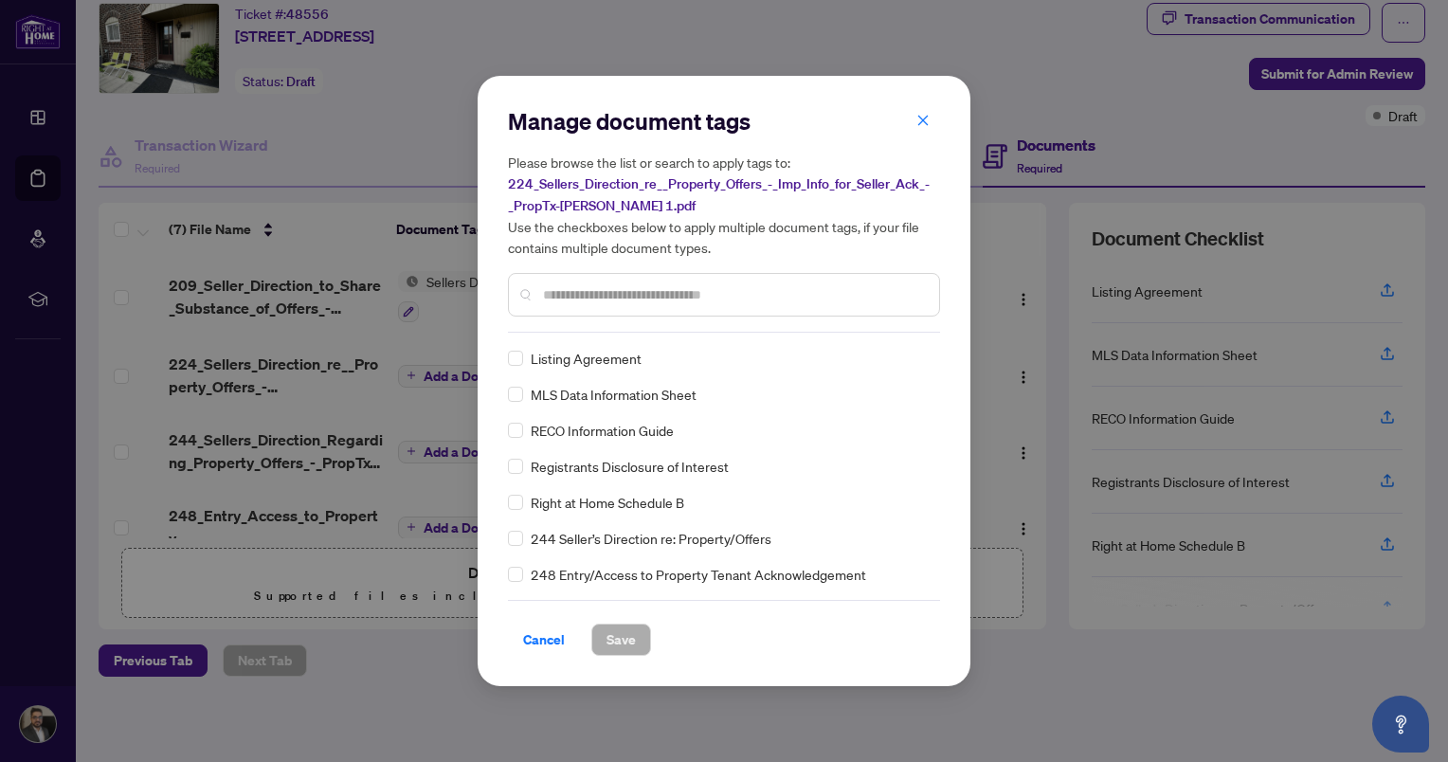
click at [623, 287] on input "text" at bounding box center [733, 294] width 381 height 21
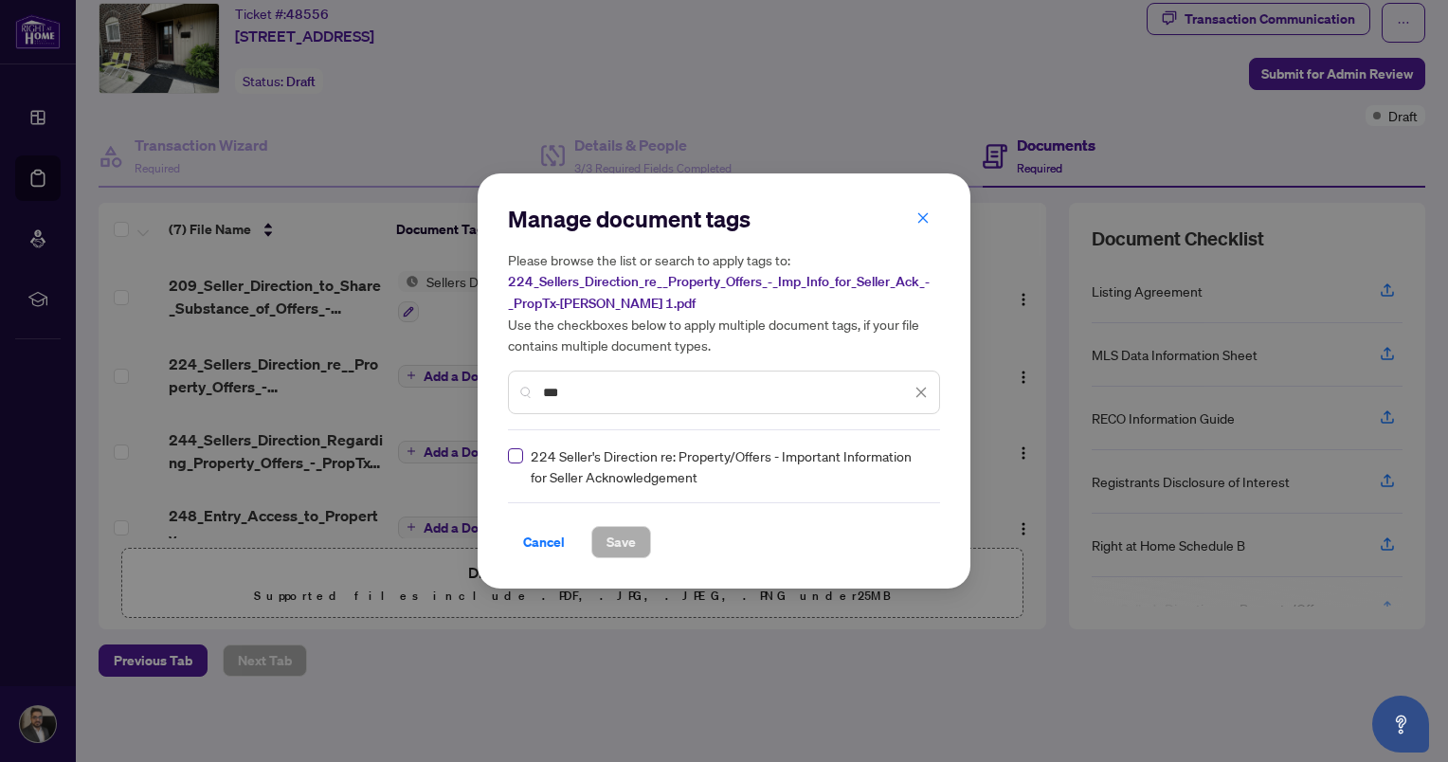
type input "***"
click at [624, 540] on span "Save" at bounding box center [620, 542] width 29 height 30
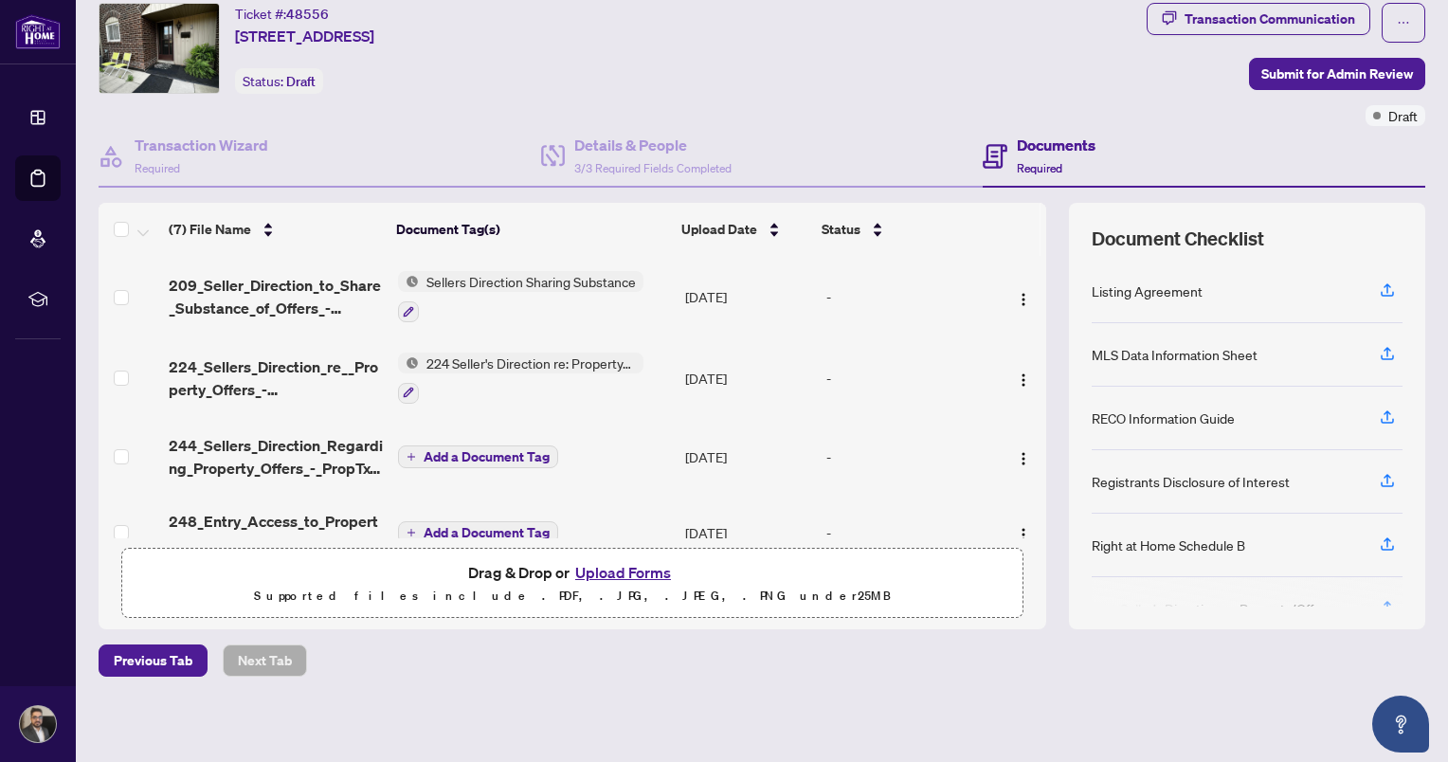
click at [474, 451] on span "Add a Document Tag" at bounding box center [487, 456] width 126 height 13
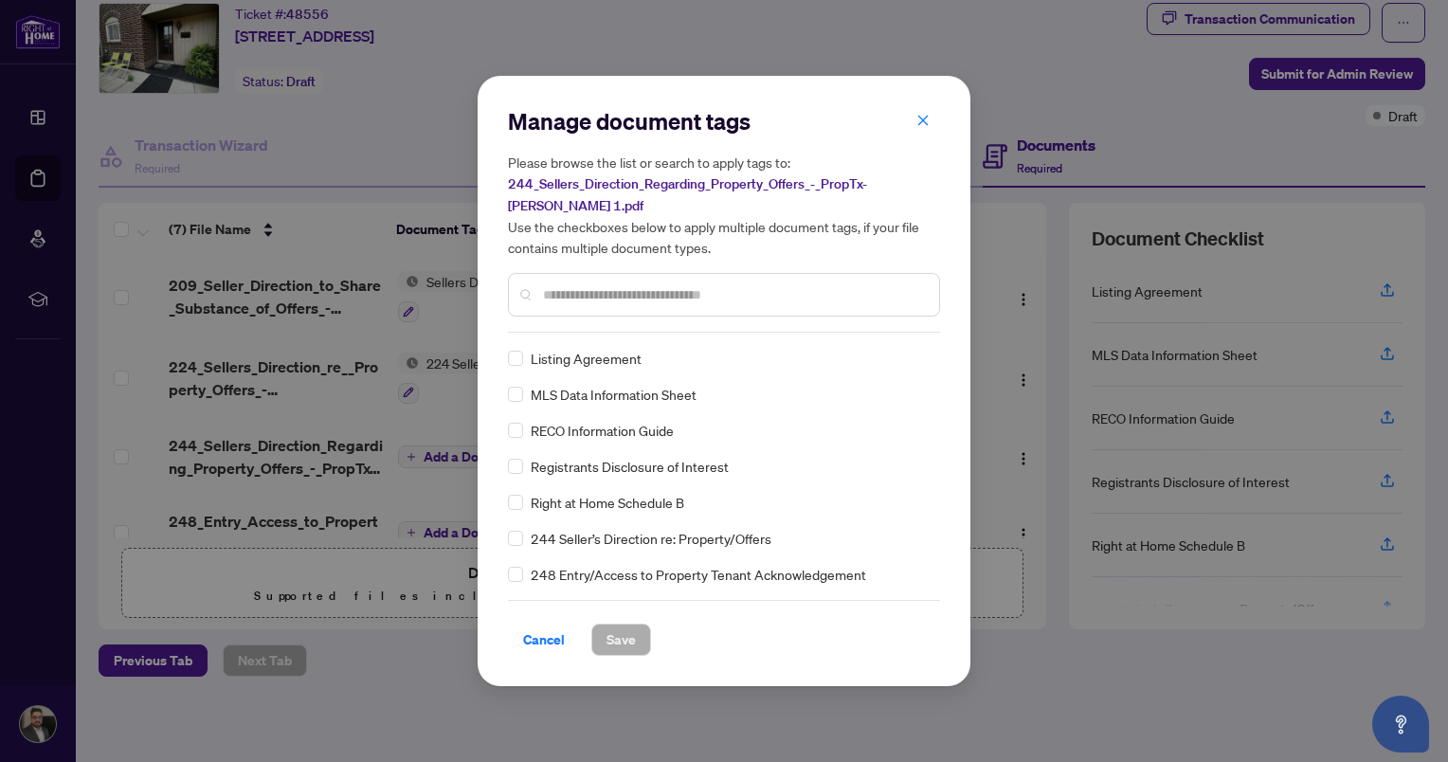
click at [611, 284] on input "text" at bounding box center [733, 294] width 381 height 21
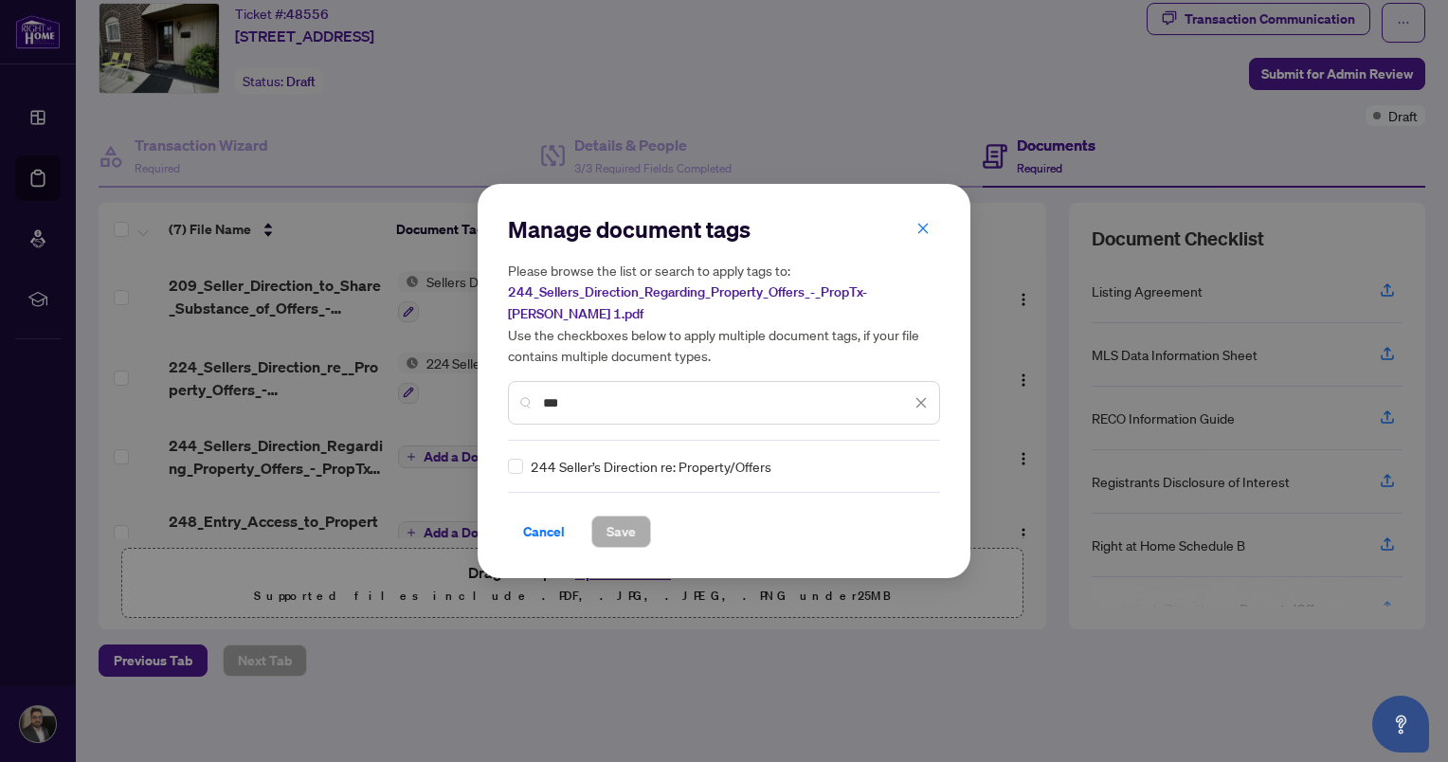
type input "***"
click at [621, 516] on span "Save" at bounding box center [620, 531] width 29 height 30
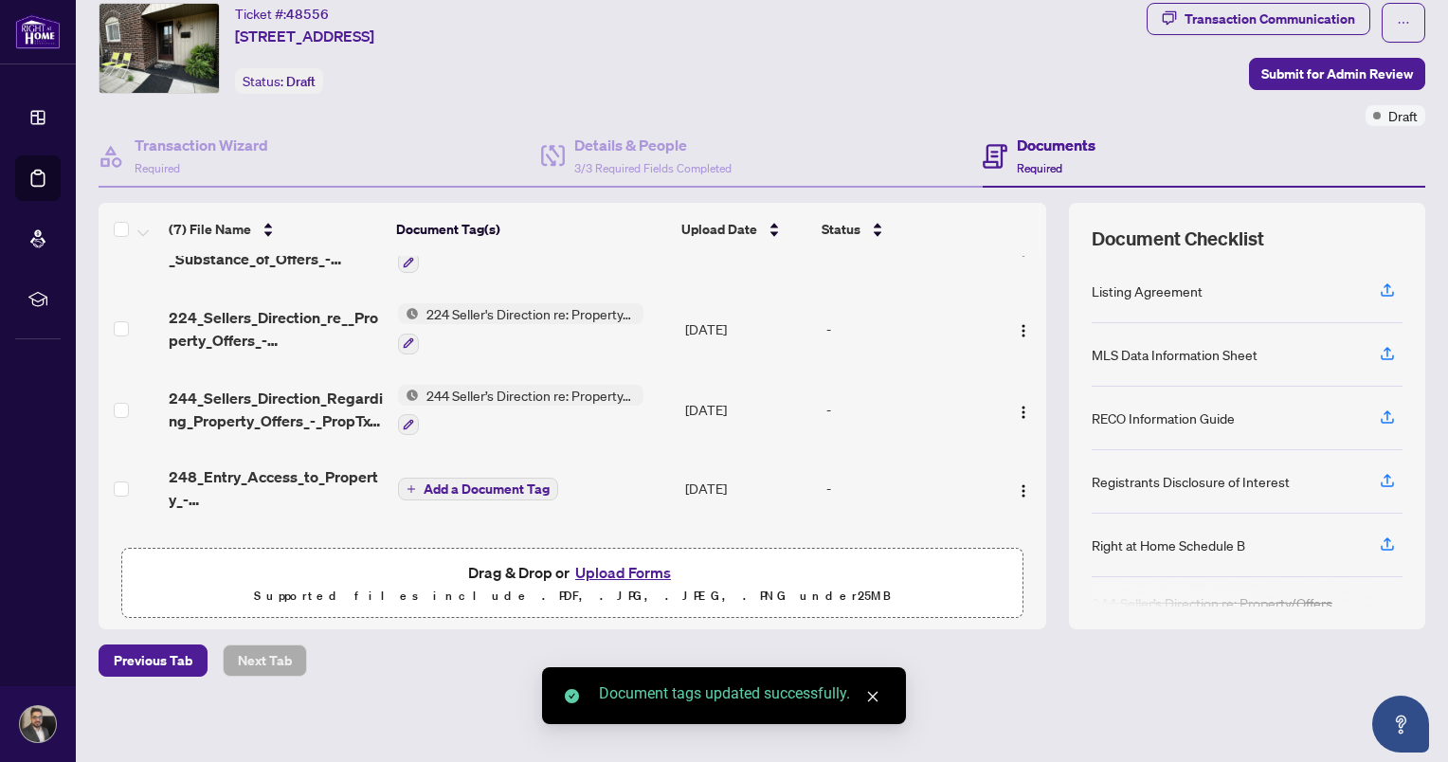
scroll to position [95, 0]
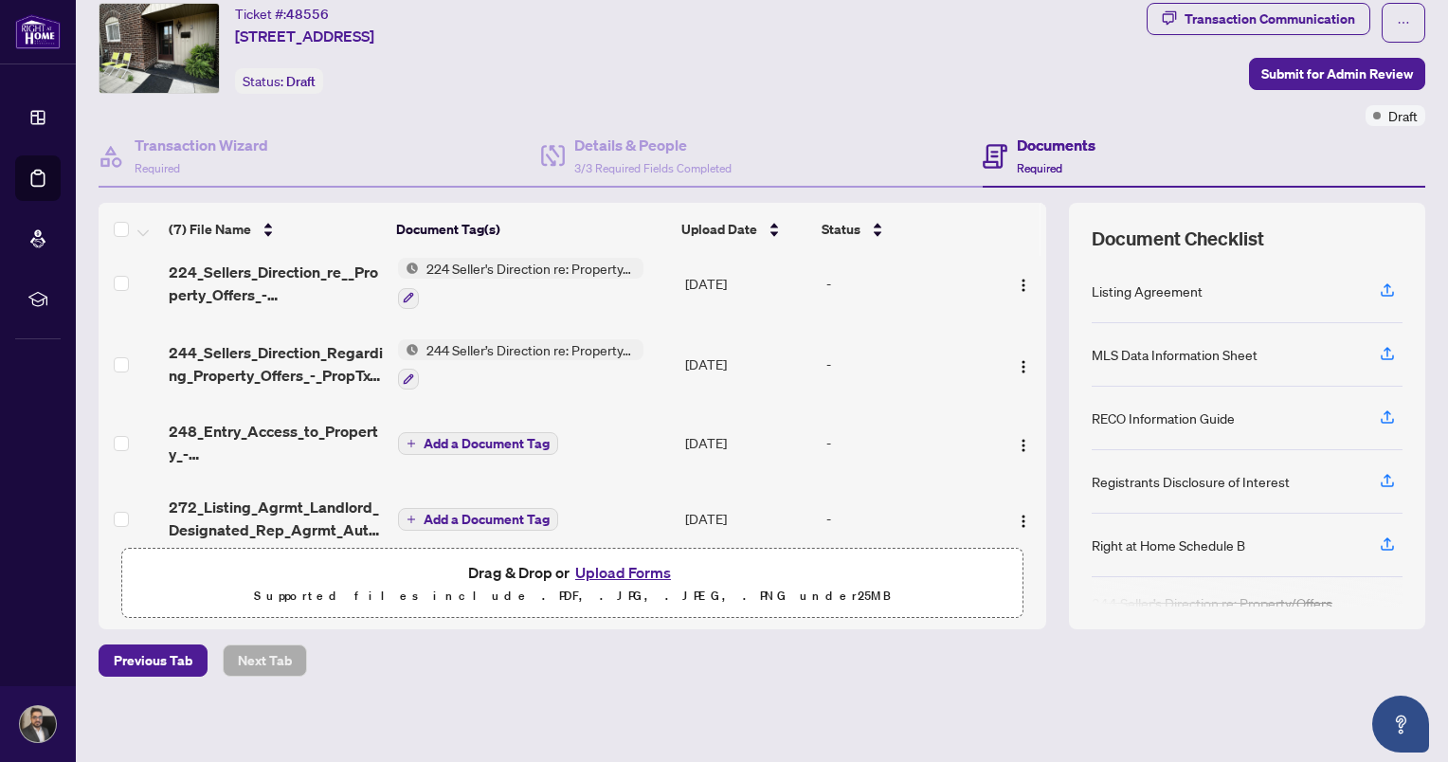
click at [512, 437] on span "Add a Document Tag" at bounding box center [487, 443] width 126 height 13
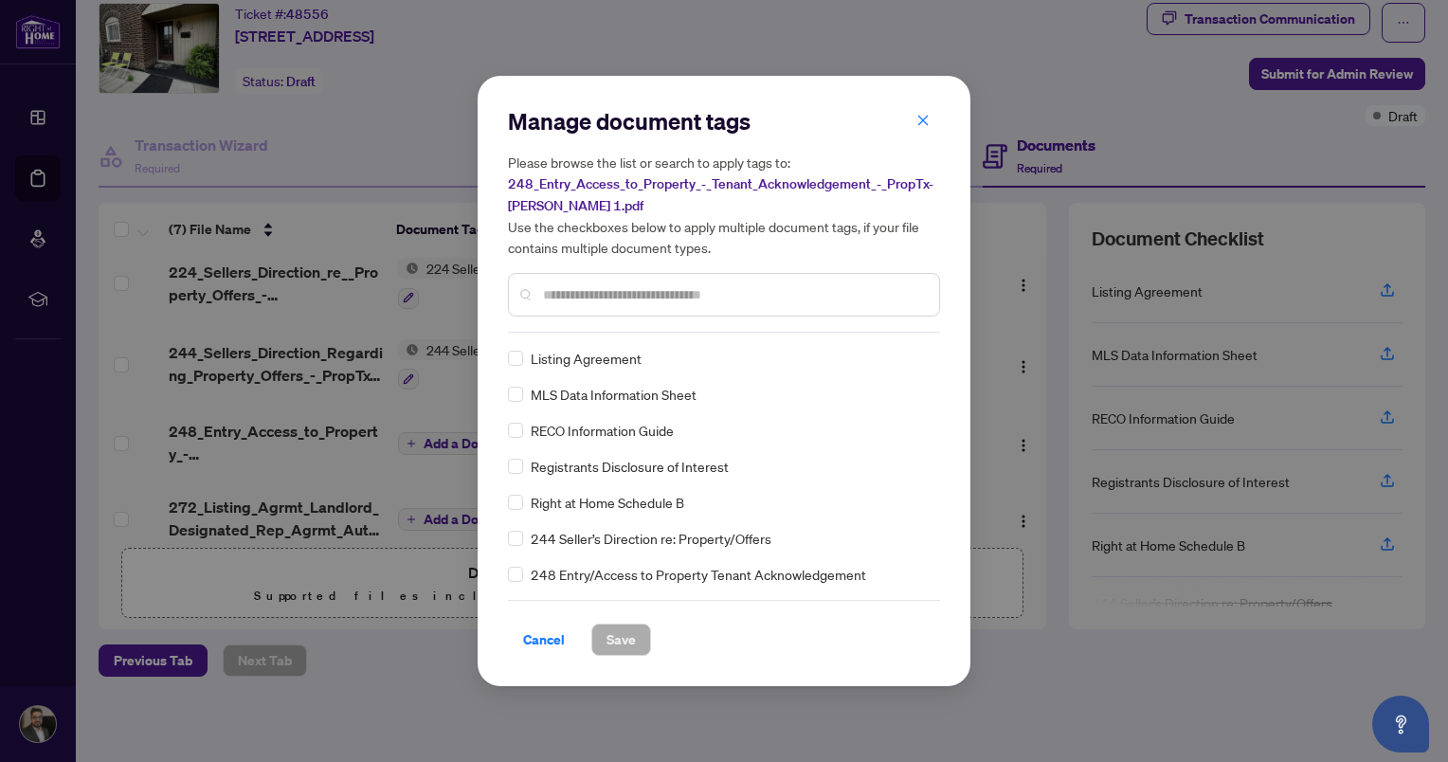
click at [595, 299] on input "text" at bounding box center [733, 294] width 381 height 21
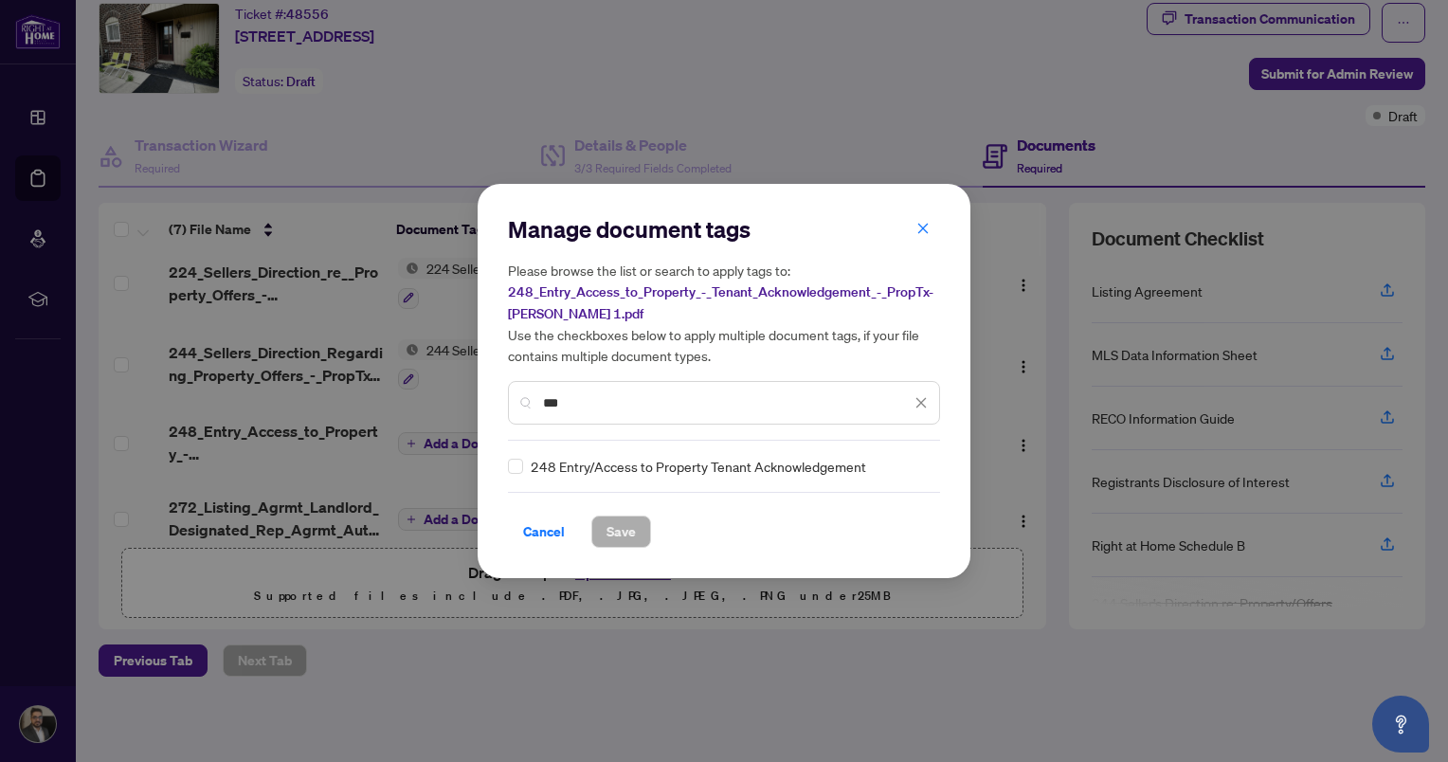
type input "***"
click at [607, 532] on span "Save" at bounding box center [620, 531] width 29 height 30
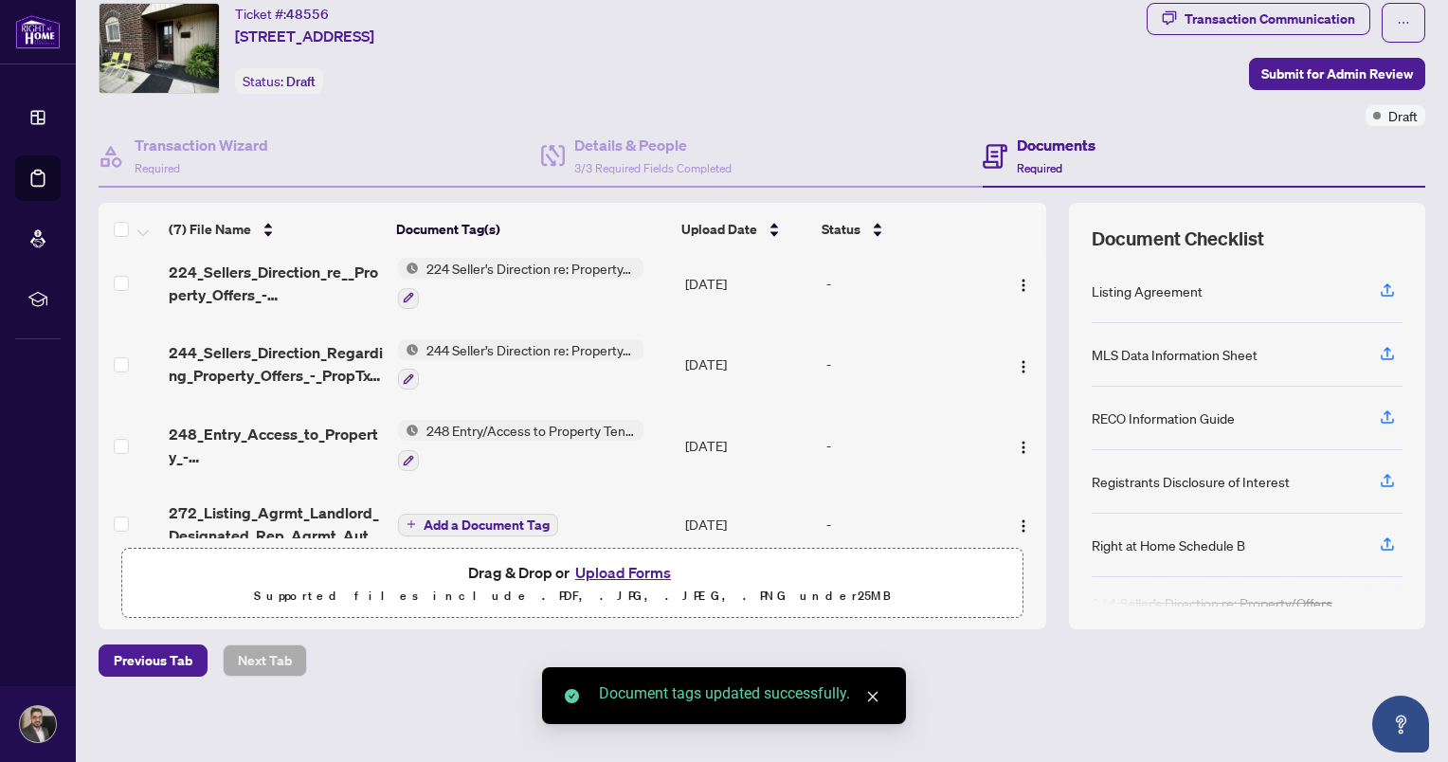
scroll to position [189, 0]
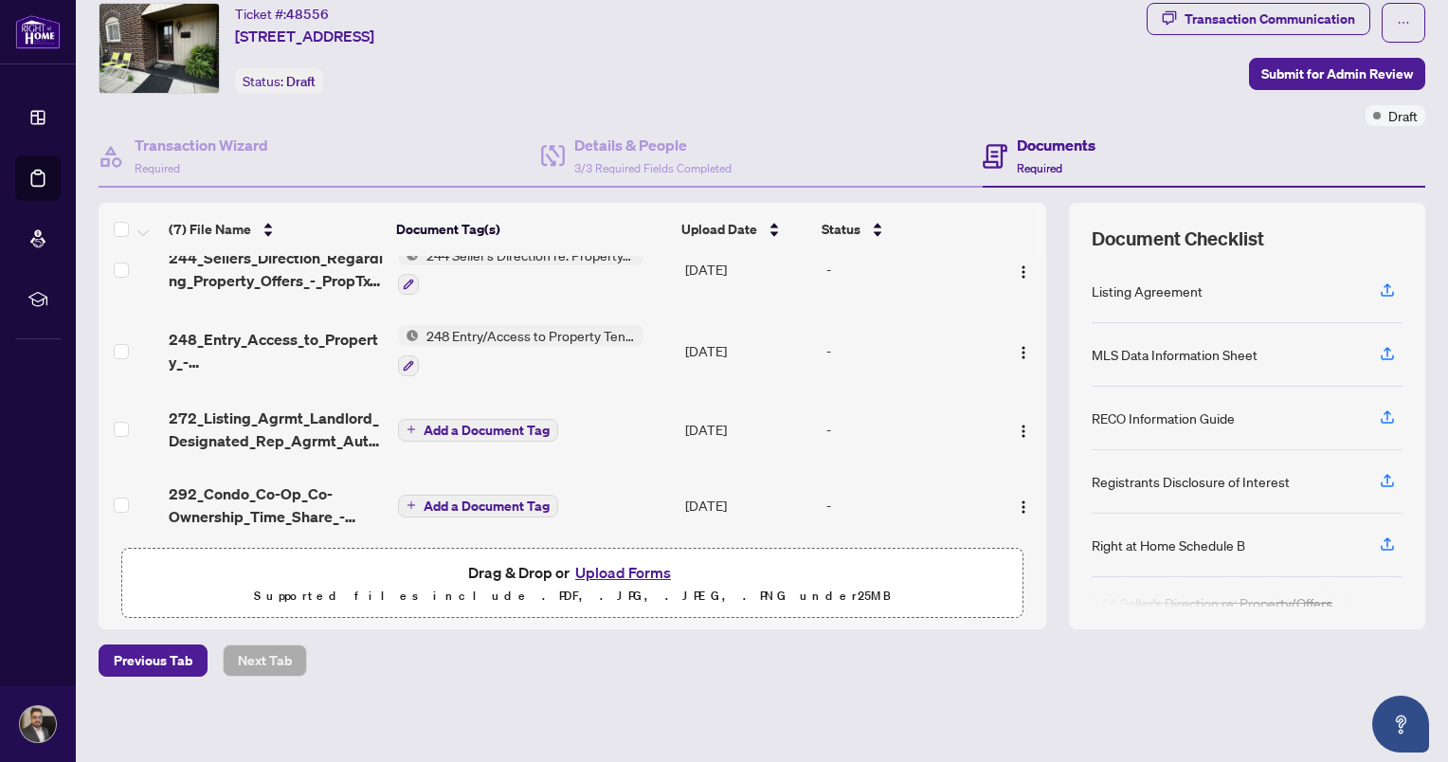
click at [501, 424] on span "Add a Document Tag" at bounding box center [487, 430] width 126 height 13
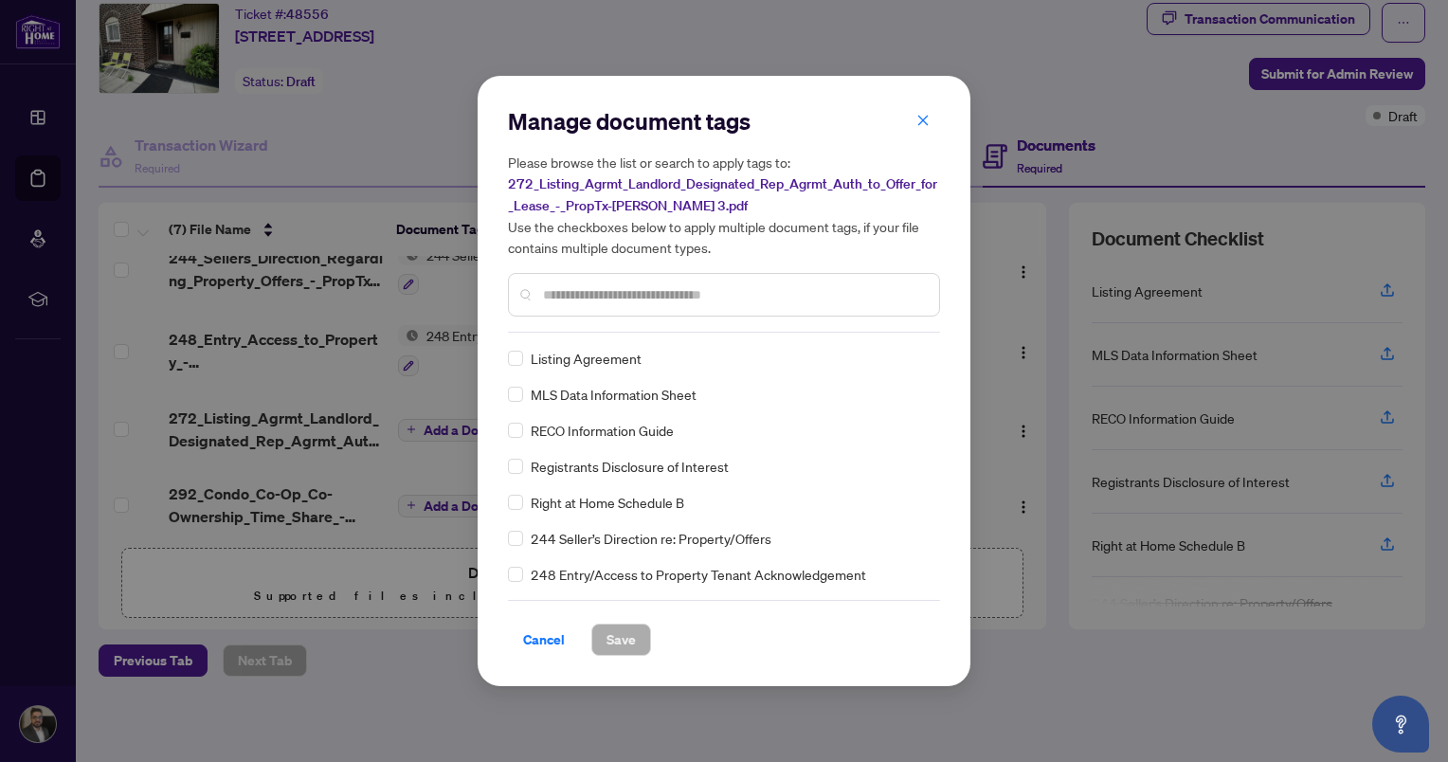
click at [606, 303] on input "text" at bounding box center [733, 294] width 381 height 21
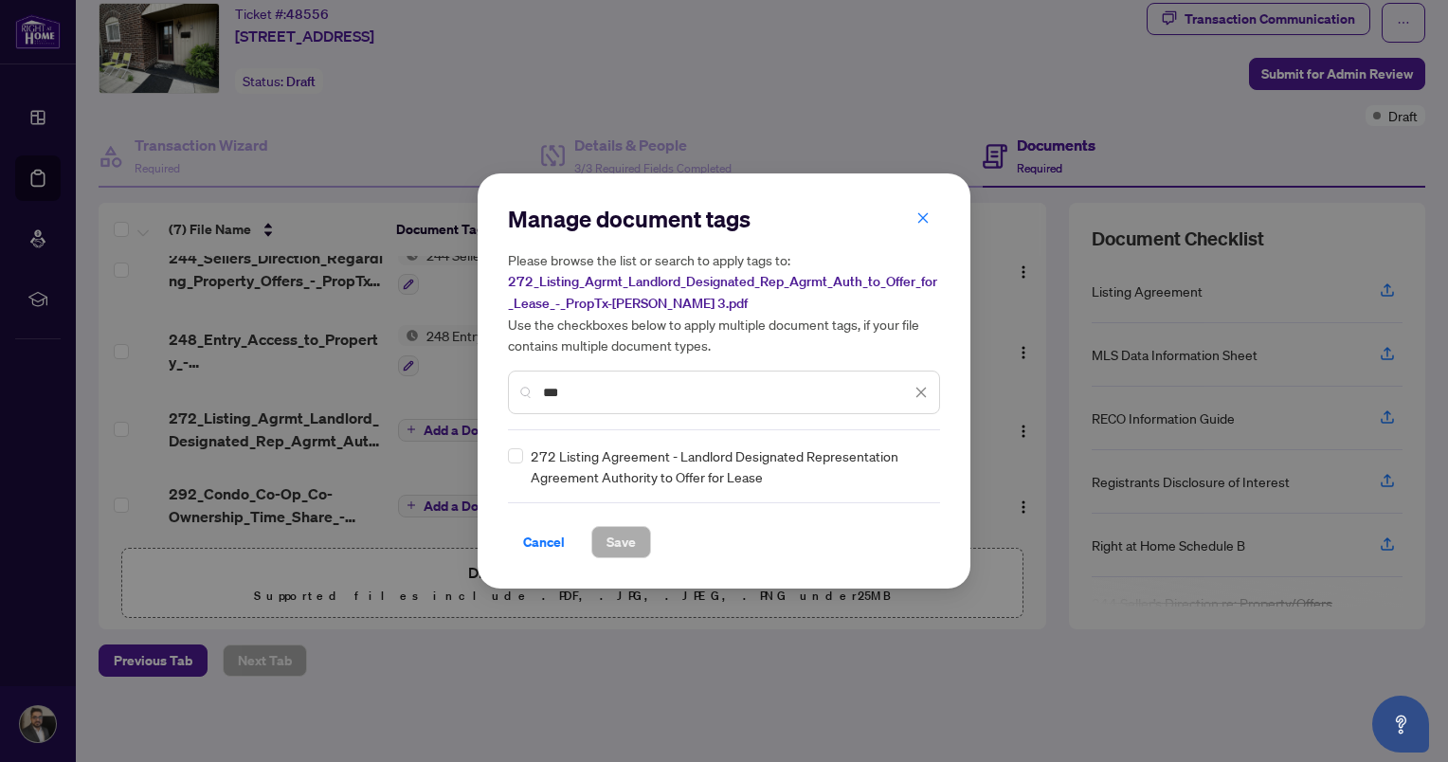
type input "***"
click at [610, 550] on span "Save" at bounding box center [620, 542] width 29 height 30
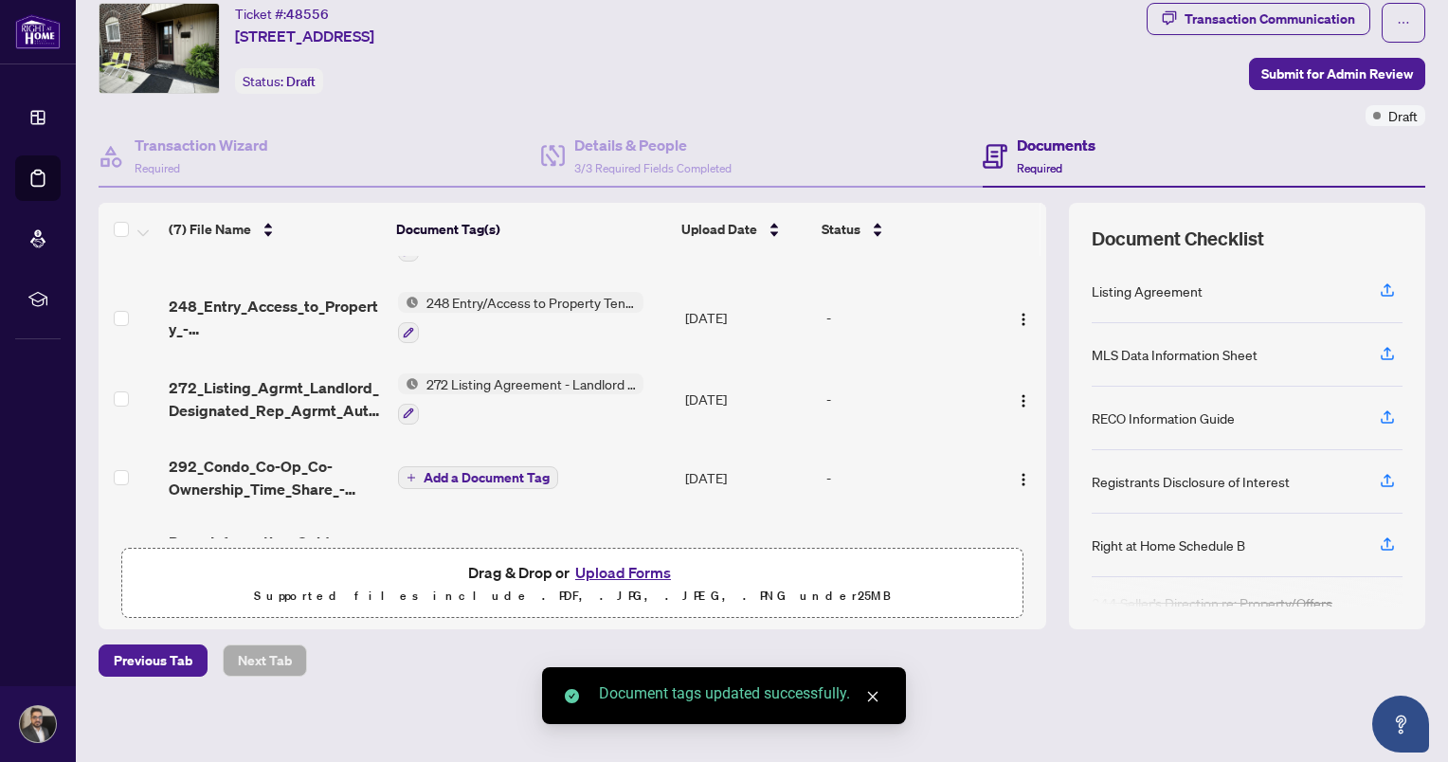
scroll to position [274, 0]
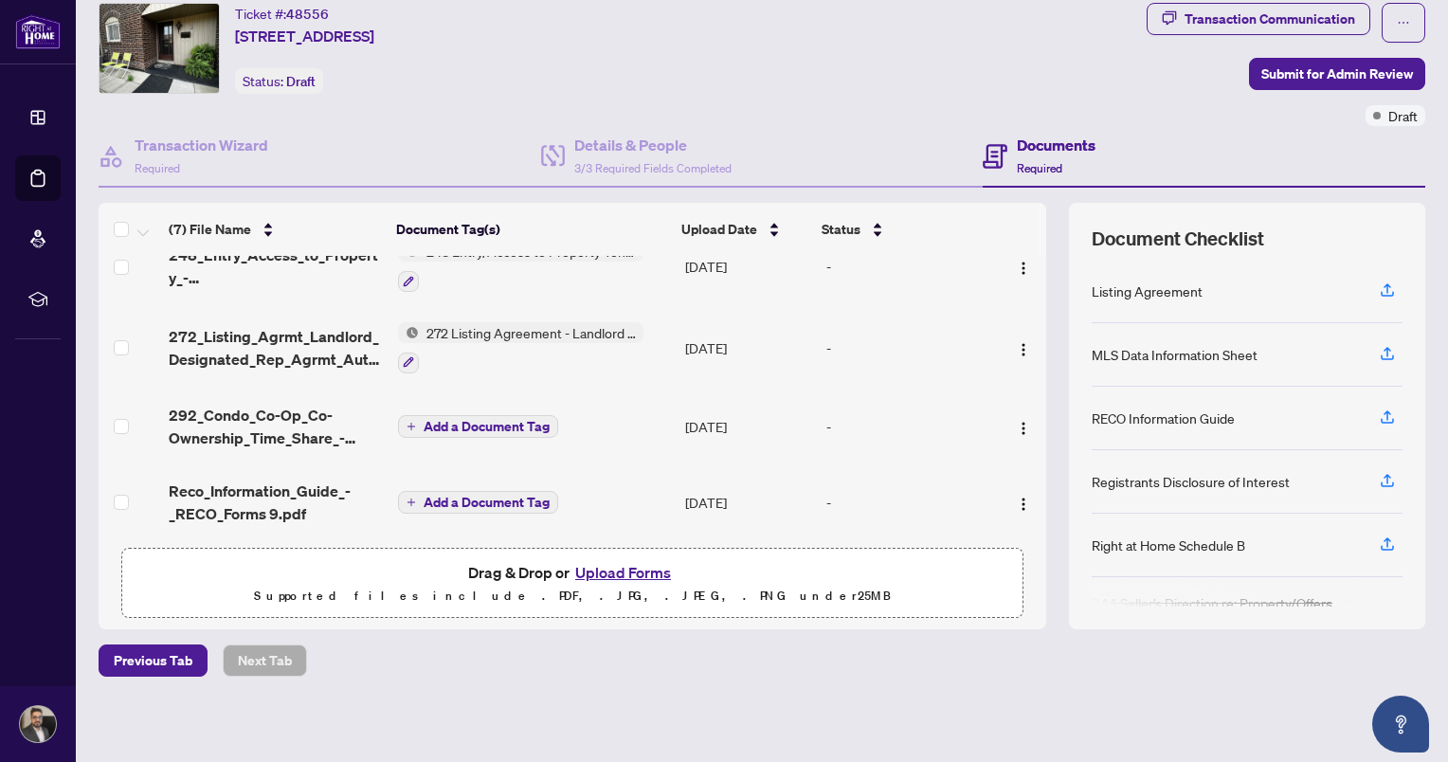
click at [495, 420] on span "Add a Document Tag" at bounding box center [487, 426] width 126 height 13
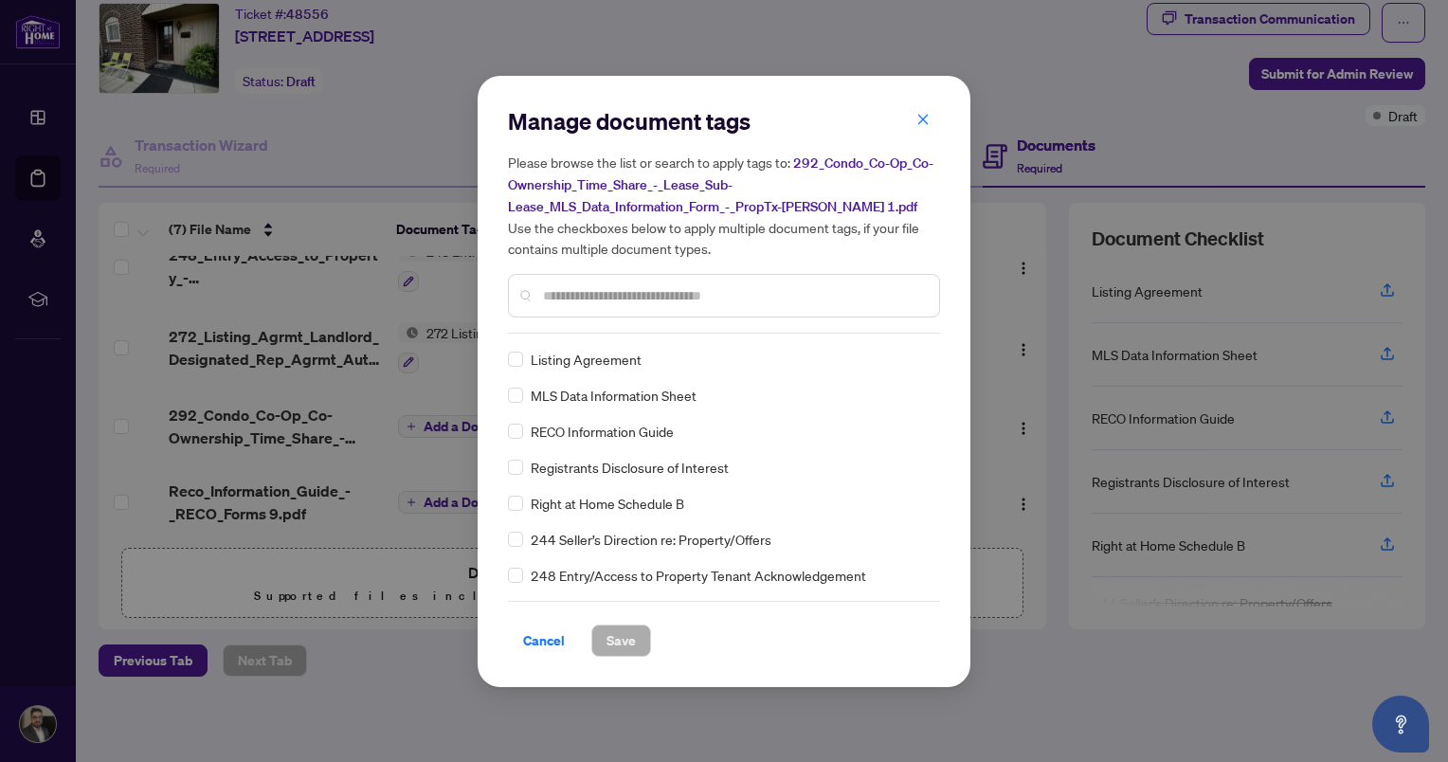
click at [602, 288] on input "text" at bounding box center [733, 295] width 381 height 21
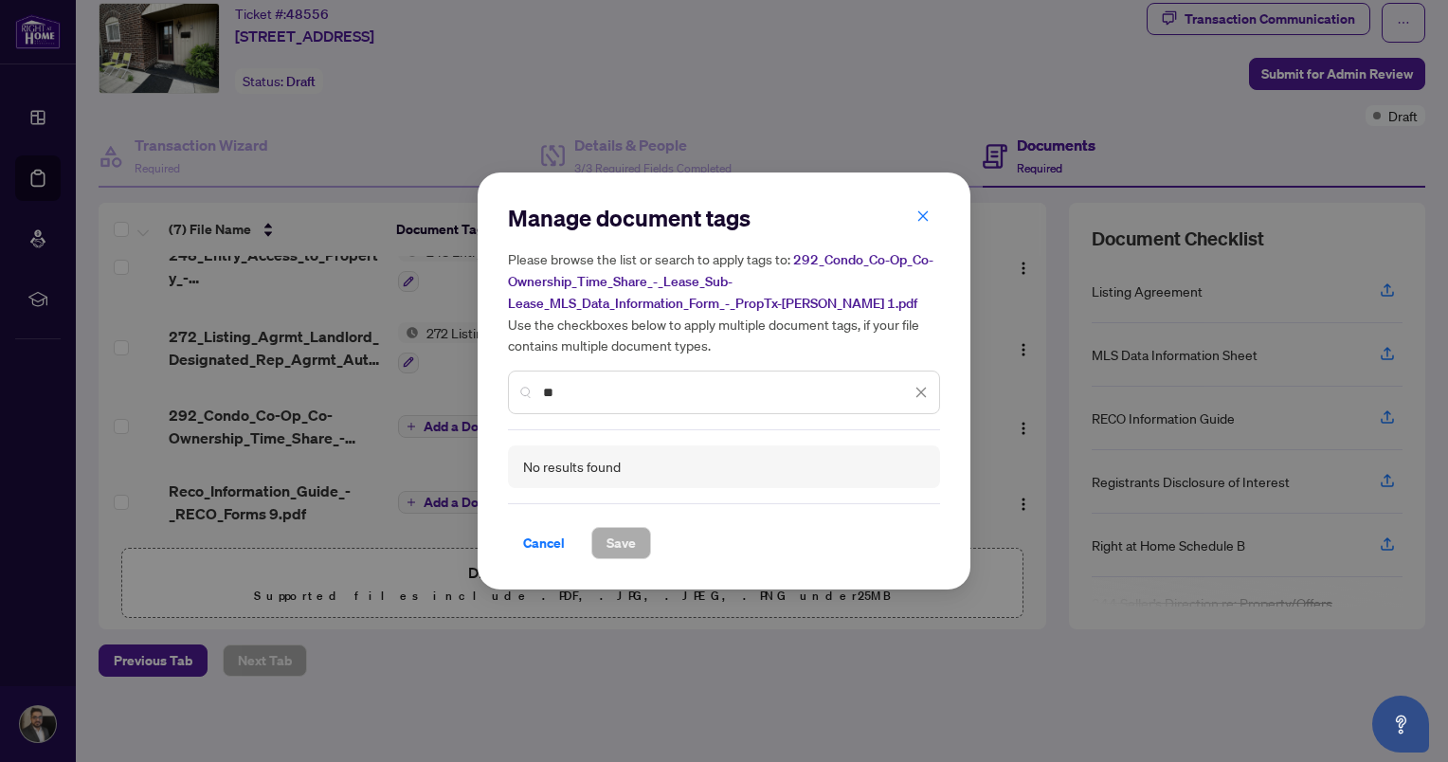
type input "*"
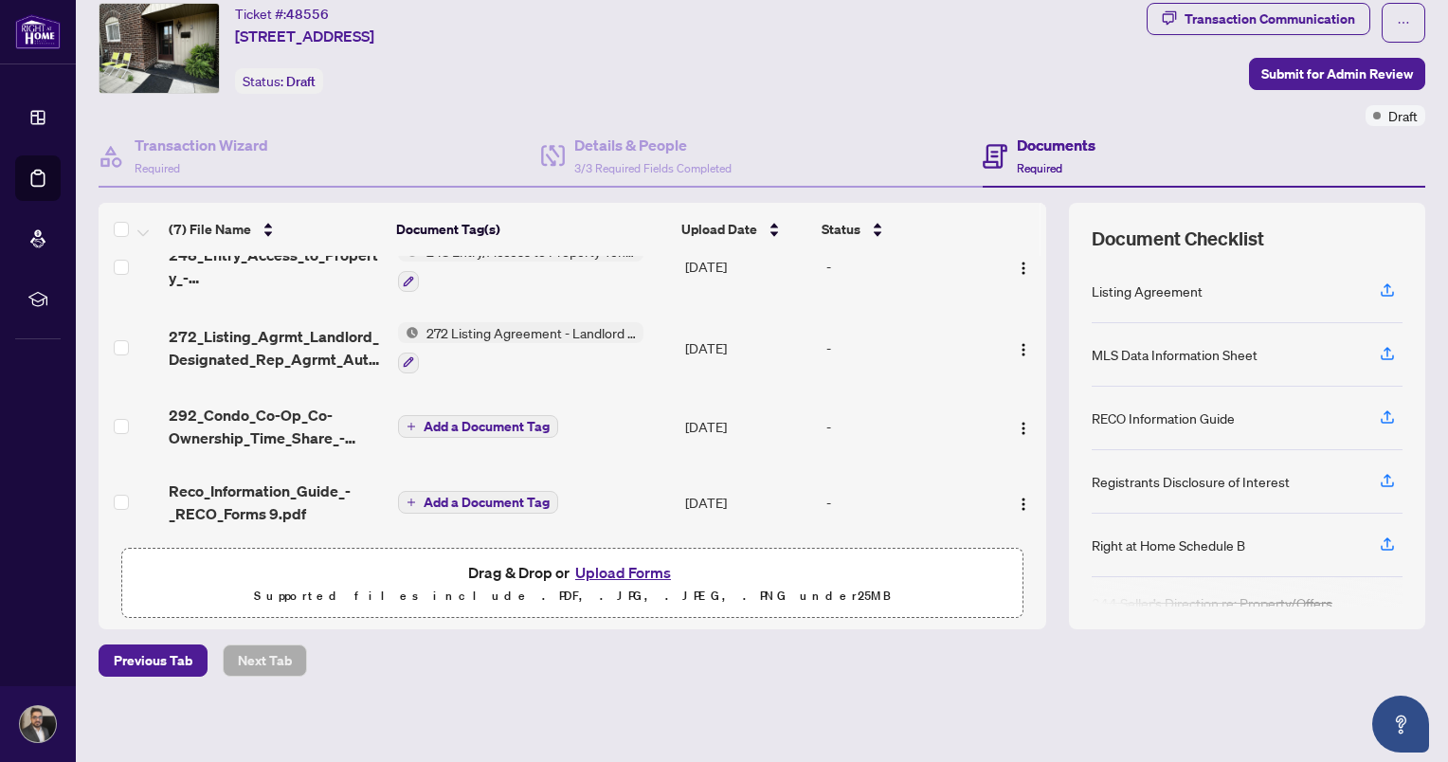
click at [475, 422] on span "Add a Document Tag" at bounding box center [487, 426] width 126 height 13
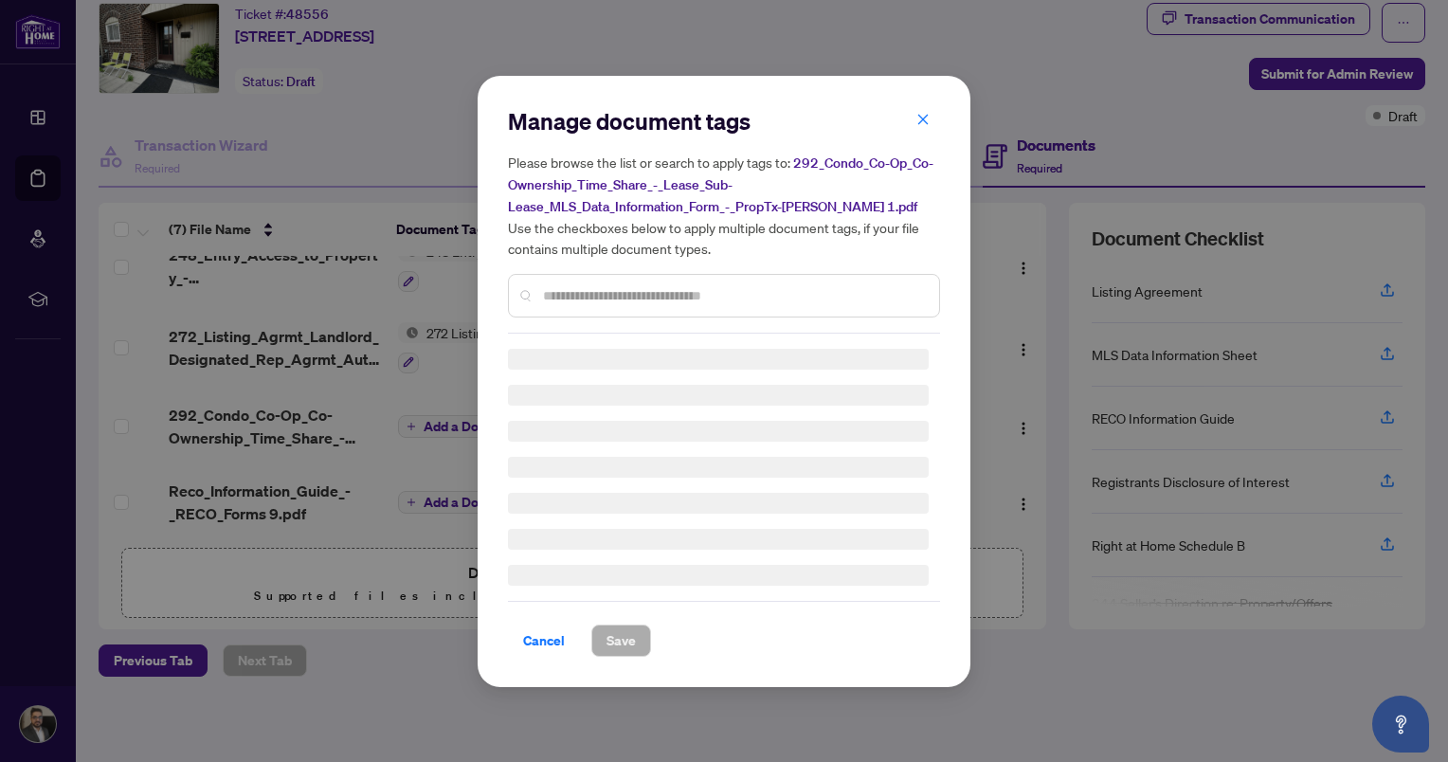
click at [610, 290] on input "text" at bounding box center [733, 295] width 381 height 21
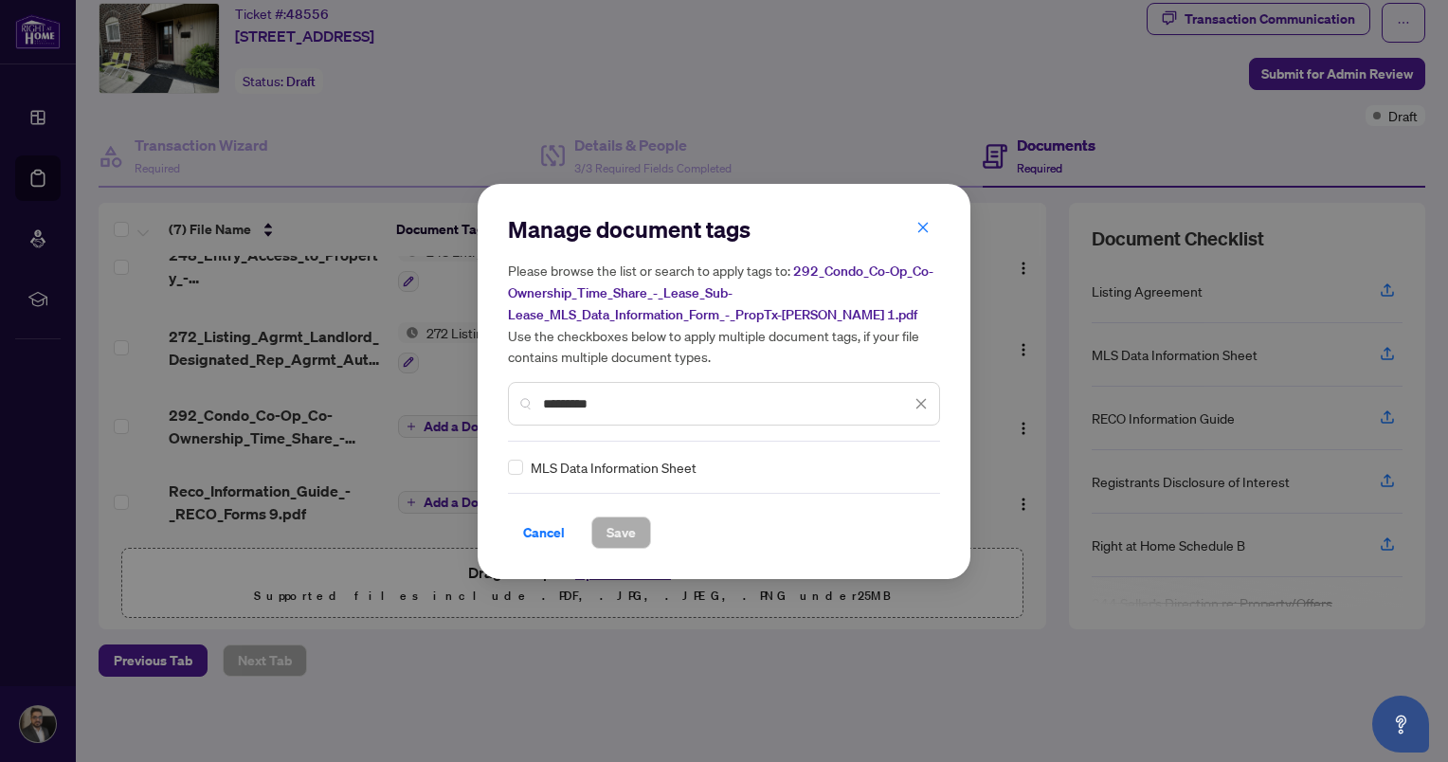
type input "*********"
click at [628, 541] on span "Save" at bounding box center [620, 532] width 29 height 30
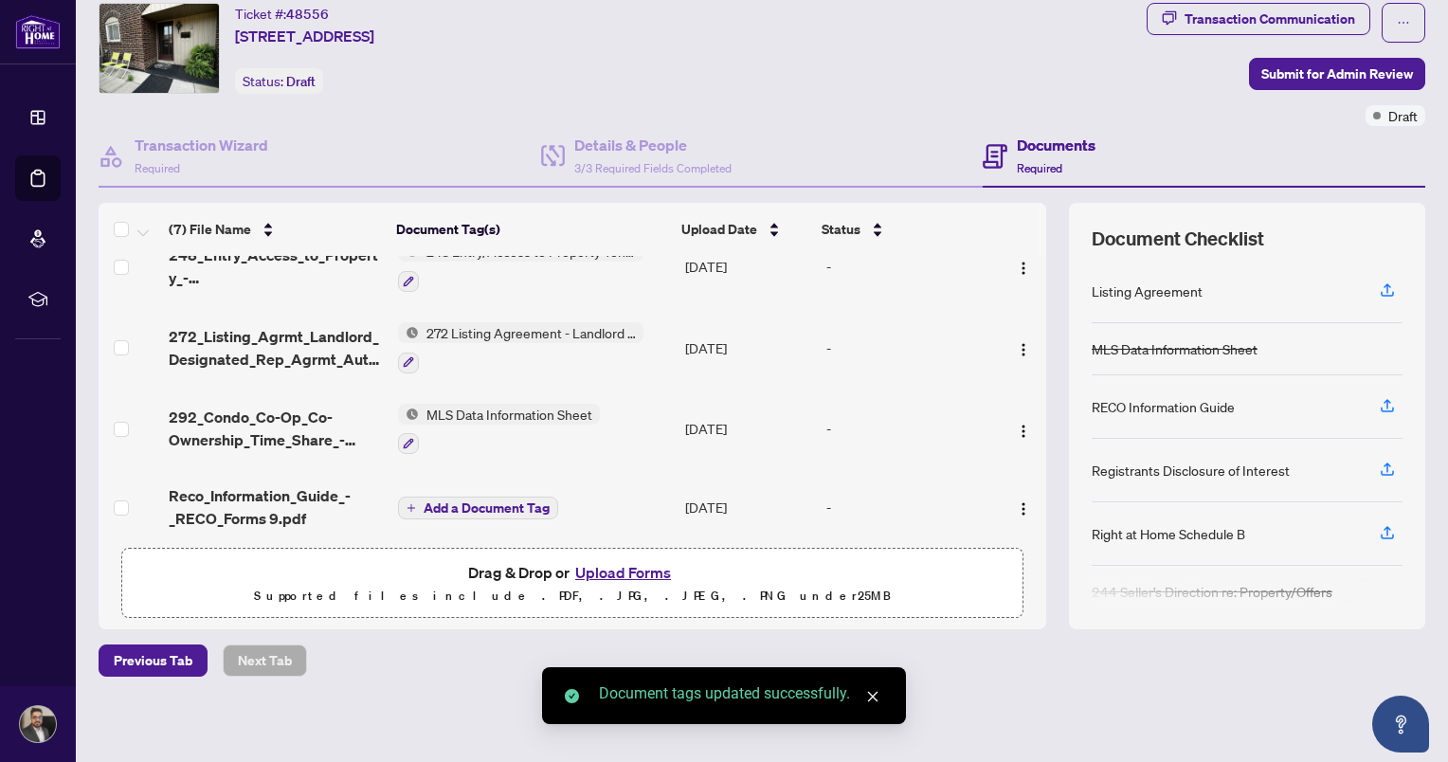
click at [512, 501] on span "Add a Document Tag" at bounding box center [487, 507] width 126 height 13
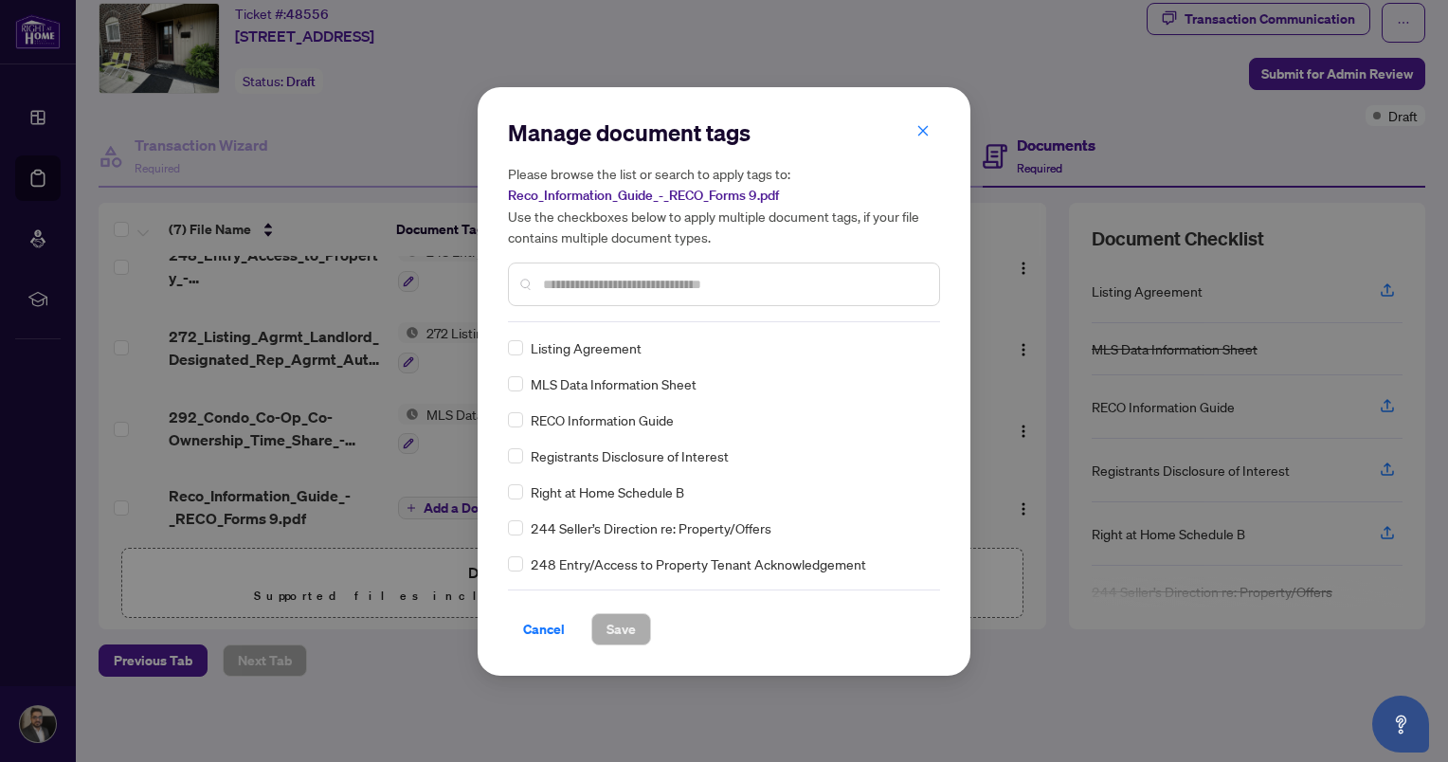
click at [603, 271] on div at bounding box center [724, 284] width 432 height 44
click at [606, 280] on input "text" at bounding box center [733, 284] width 381 height 21
type input "****"
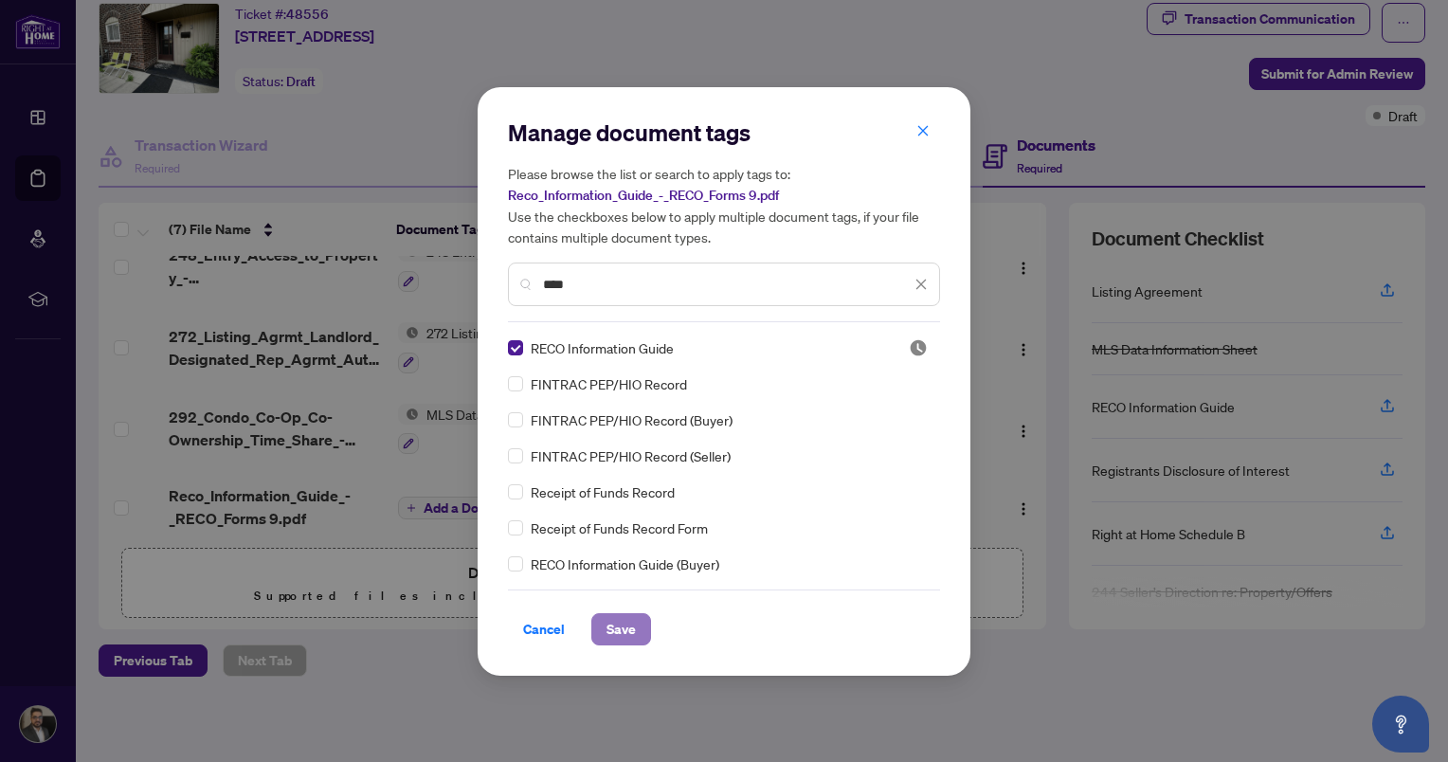
click at [614, 625] on span "Save" at bounding box center [620, 629] width 29 height 30
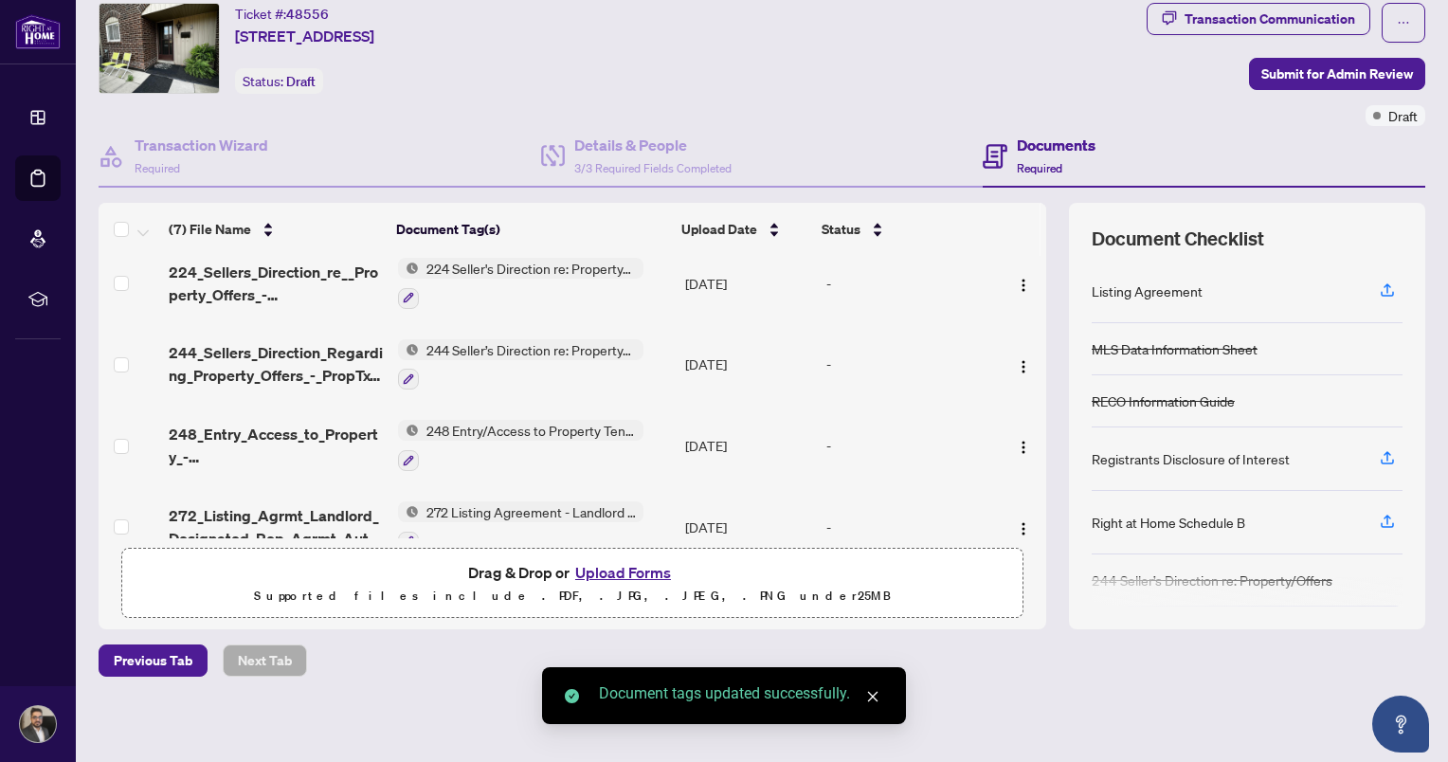
scroll to position [281, 0]
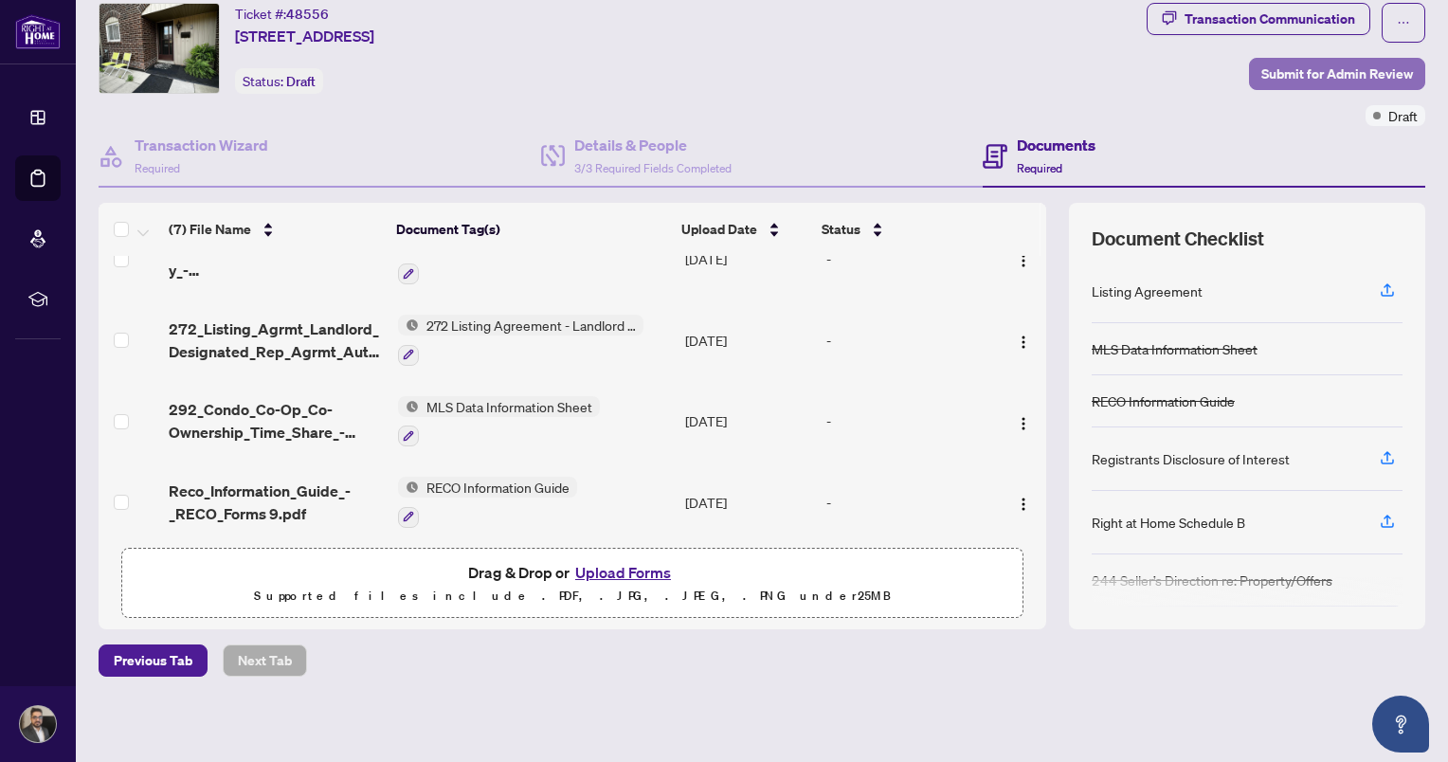
click at [1291, 66] on span "Submit for Admin Review" at bounding box center [1337, 74] width 152 height 30
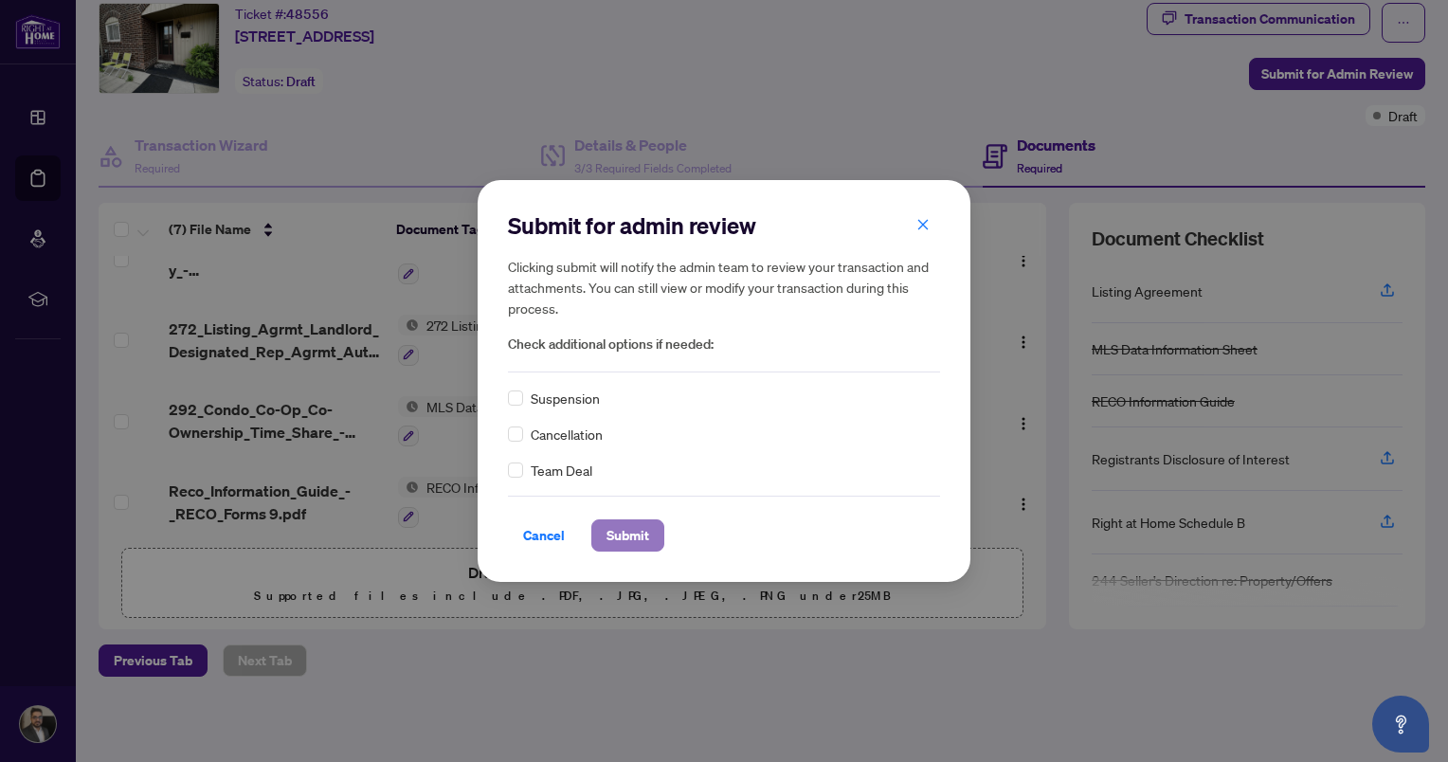
click at [631, 542] on span "Submit" at bounding box center [627, 535] width 43 height 30
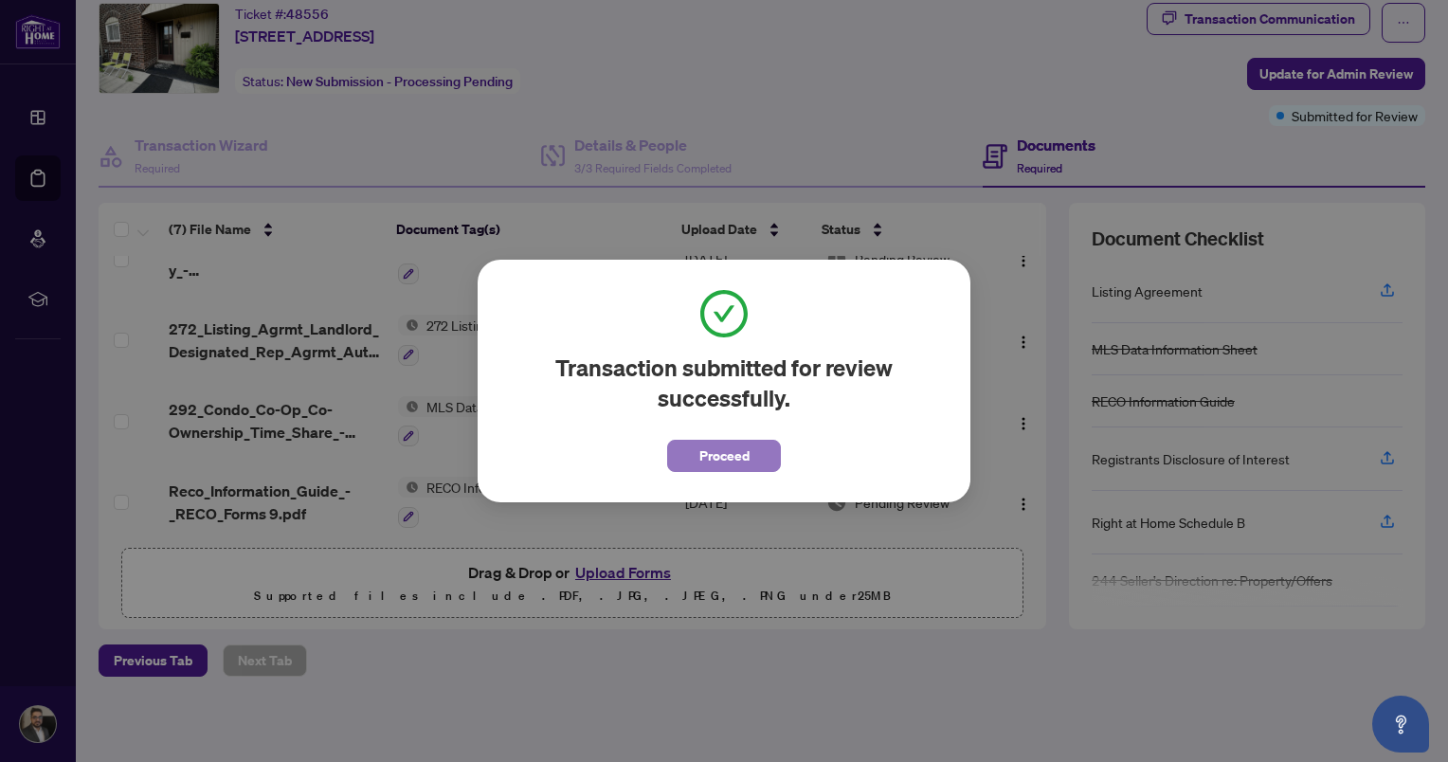
click at [719, 460] on span "Proceed" at bounding box center [724, 456] width 50 height 30
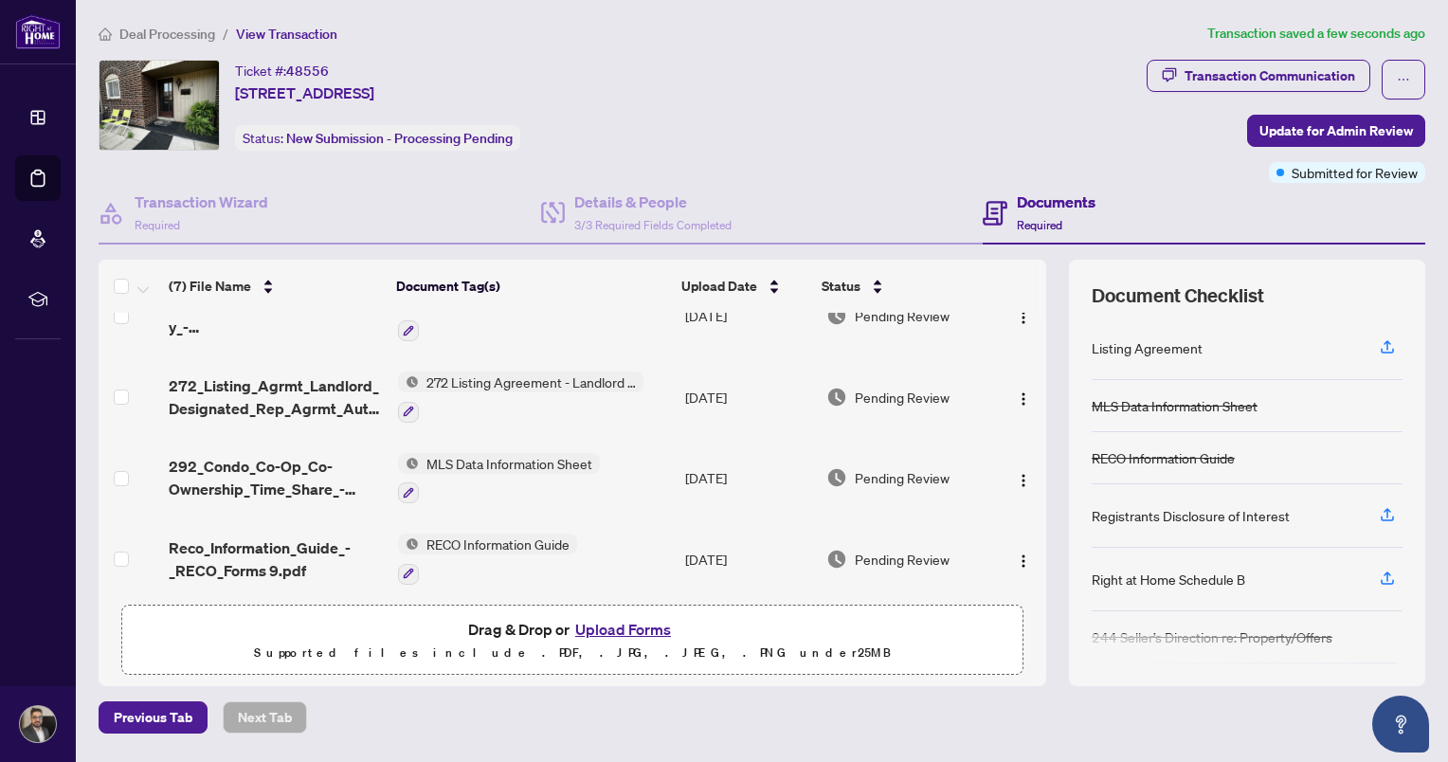
click at [609, 622] on button "Upload Forms" at bounding box center [622, 629] width 107 height 25
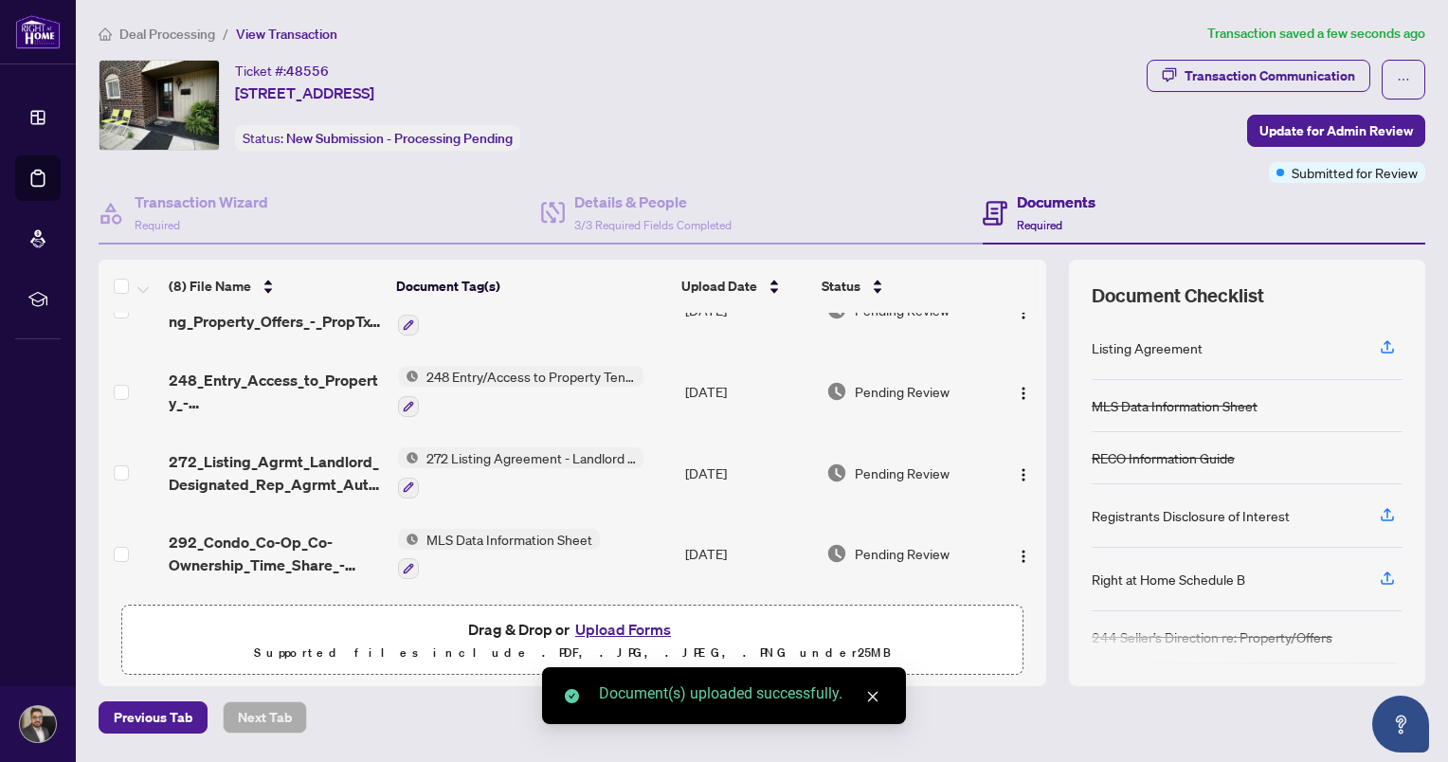
scroll to position [357, 0]
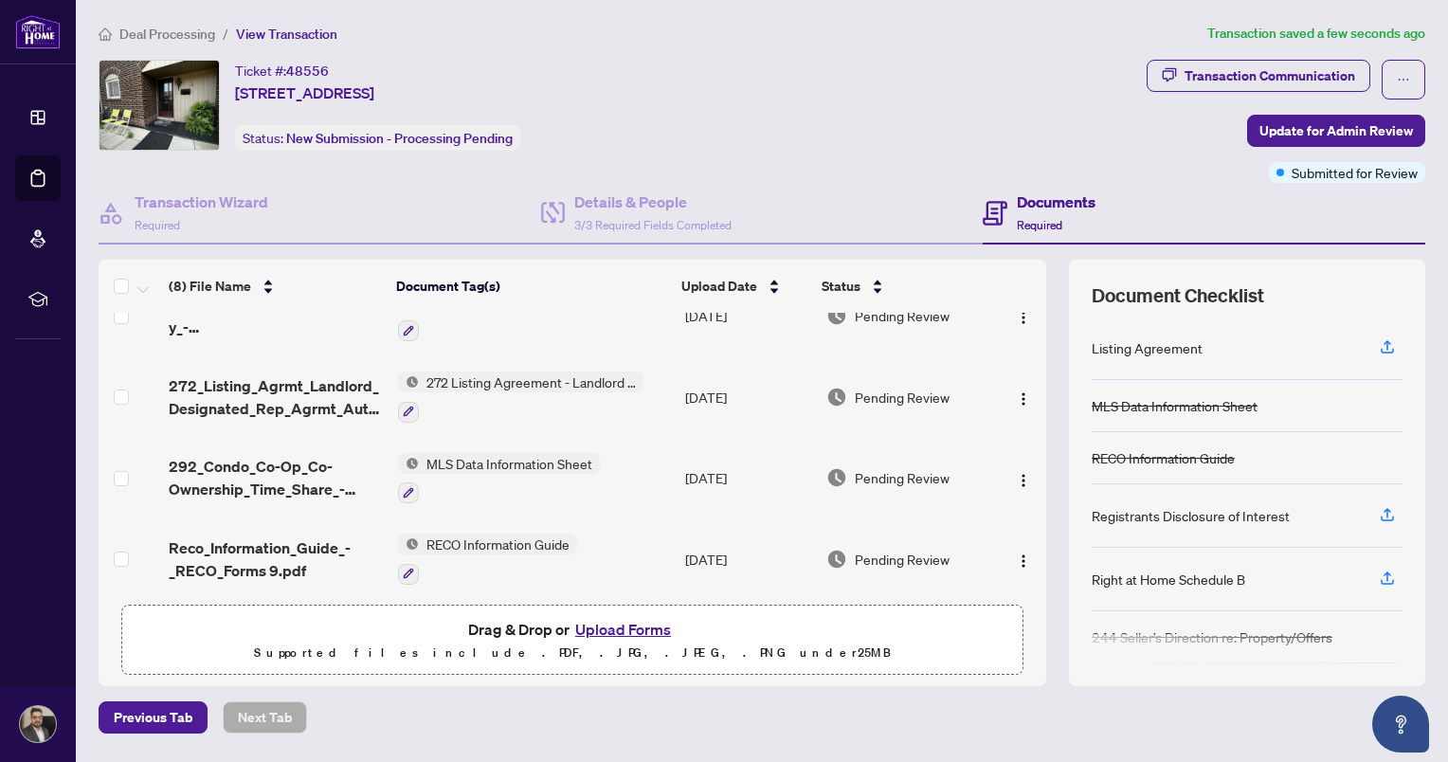
click at [628, 622] on button "Upload Forms" at bounding box center [622, 629] width 107 height 25
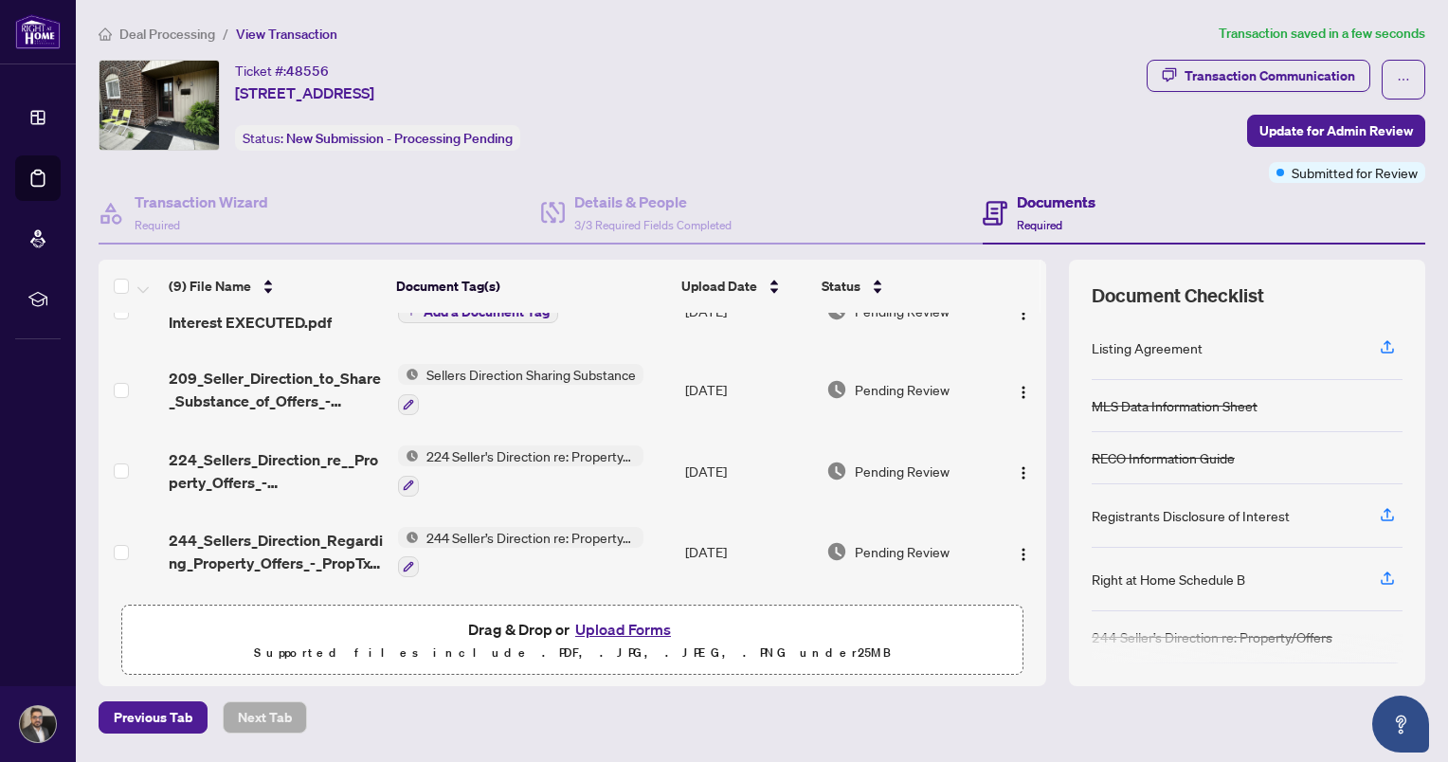
scroll to position [0, 0]
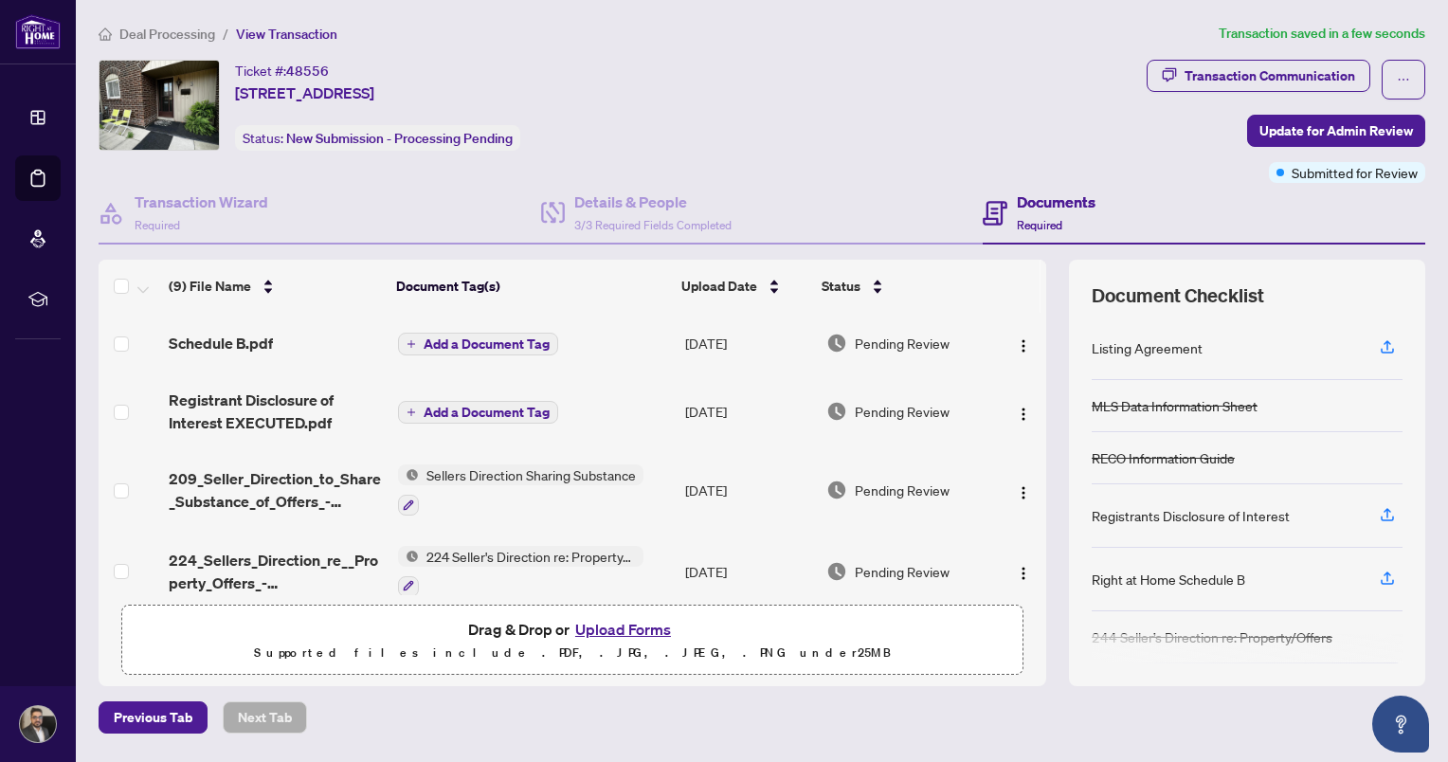
click at [485, 337] on span "Add a Document Tag" at bounding box center [487, 343] width 126 height 13
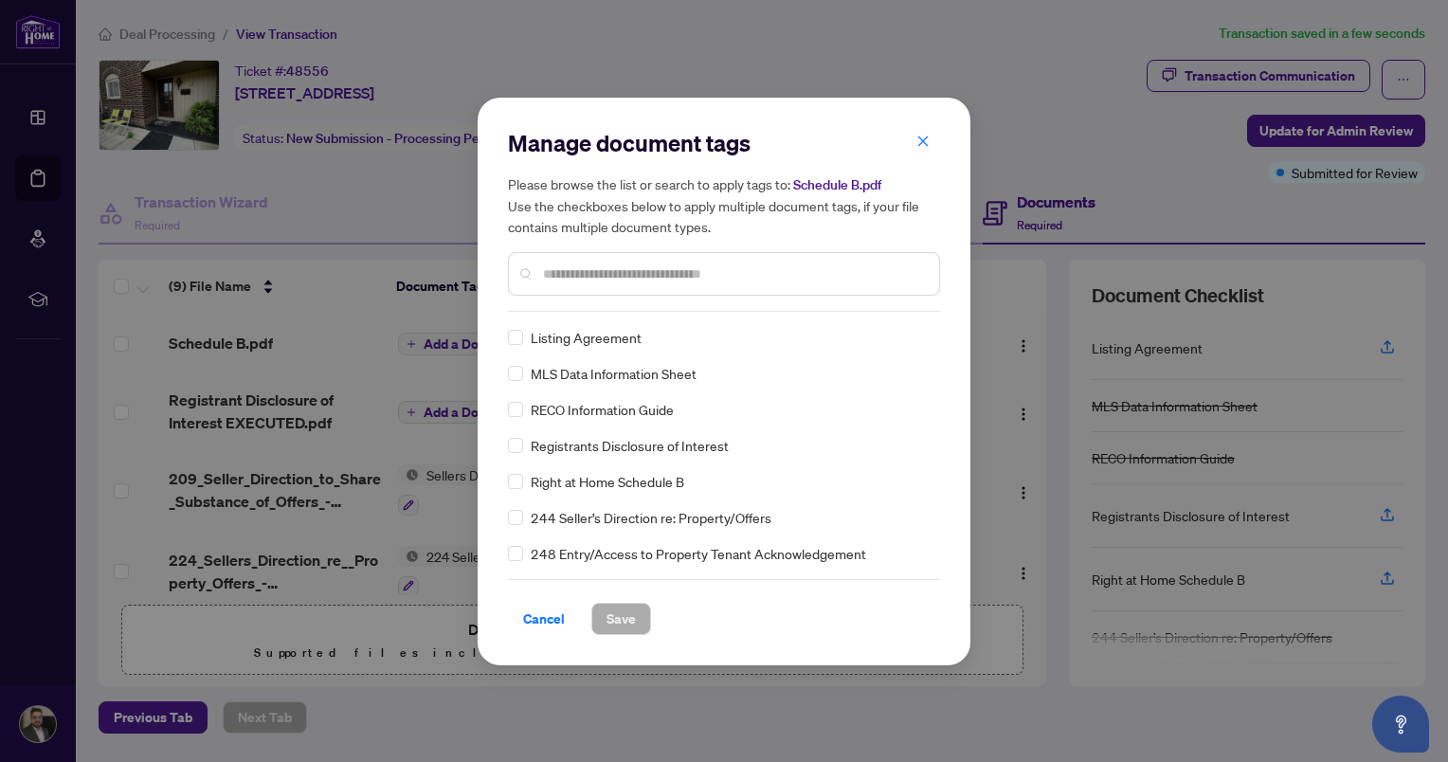
drag, startPoint x: 646, startPoint y: 262, endPoint x: 663, endPoint y: 261, distance: 17.1
click at [646, 263] on input "text" at bounding box center [733, 273] width 381 height 21
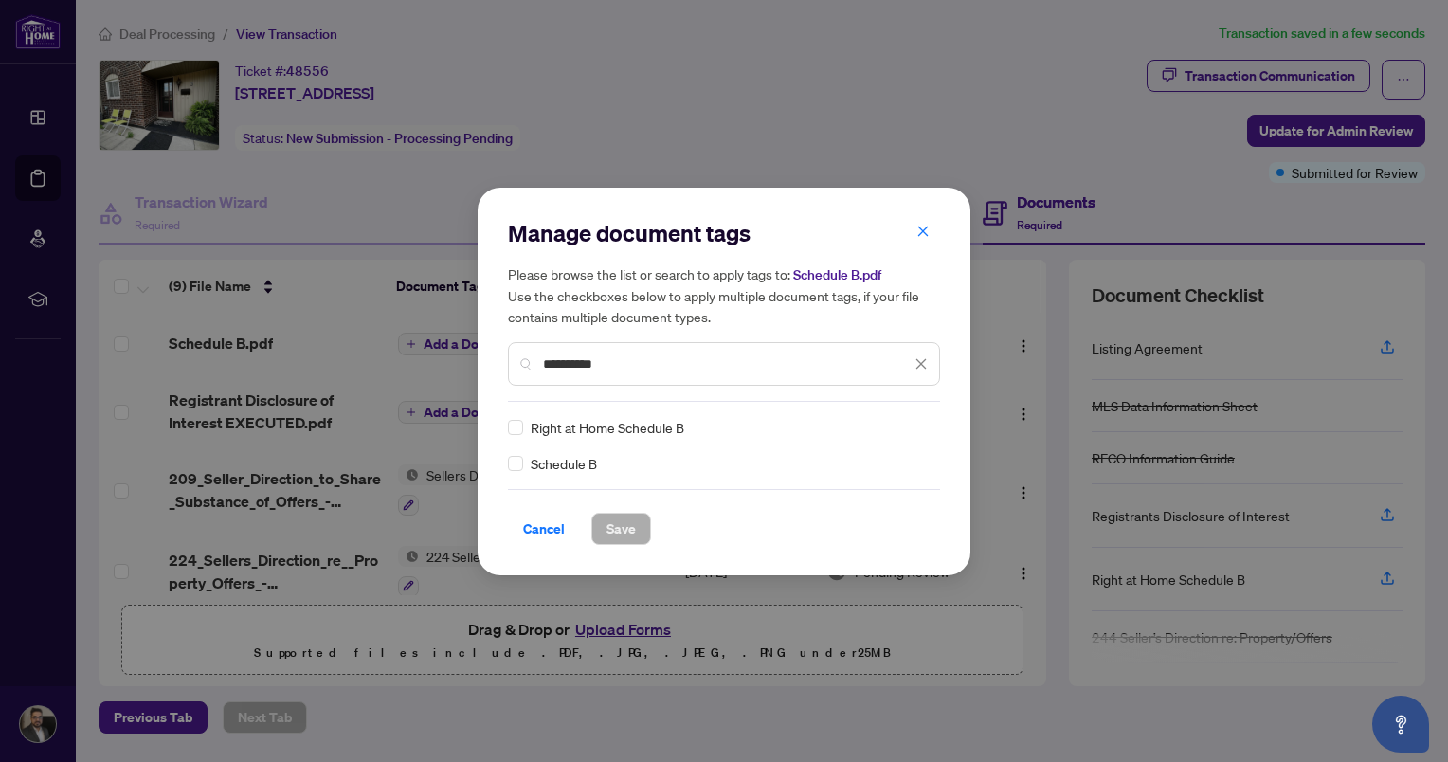
type input "**********"
click at [618, 526] on span "Save" at bounding box center [620, 529] width 29 height 30
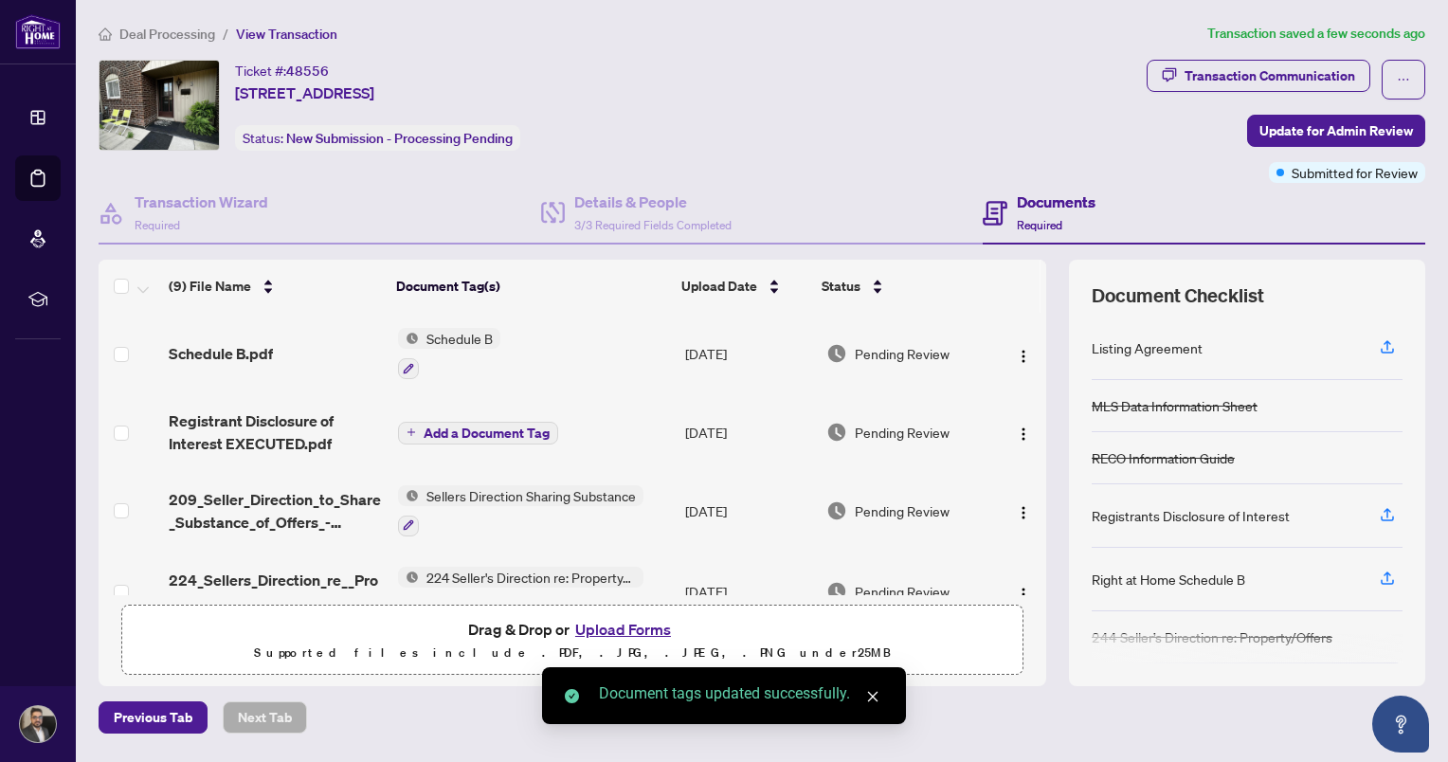
click at [502, 426] on span "Add a Document Tag" at bounding box center [487, 432] width 126 height 13
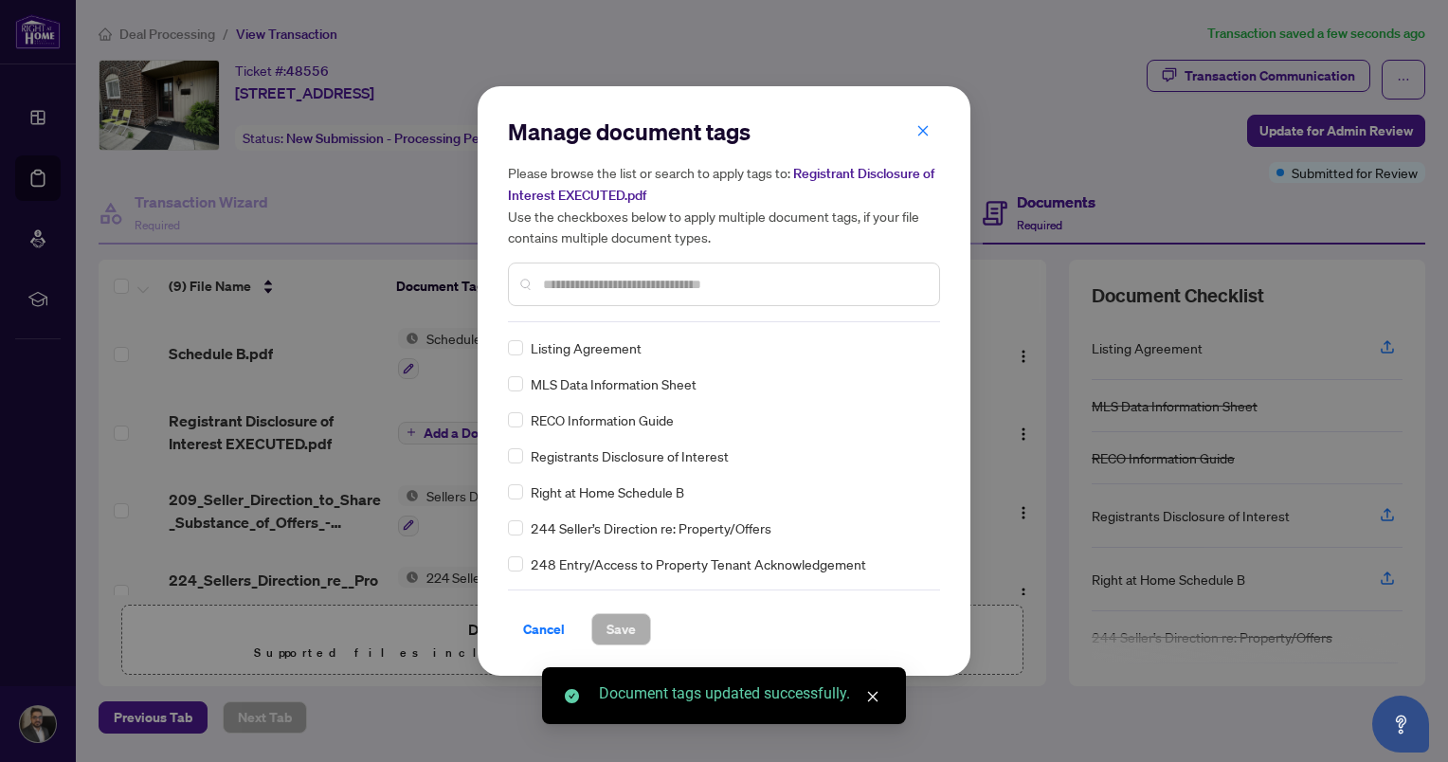
click at [642, 321] on div "Manage document tags Please browse the list or search to apply tags to: Registr…" at bounding box center [724, 381] width 432 height 529
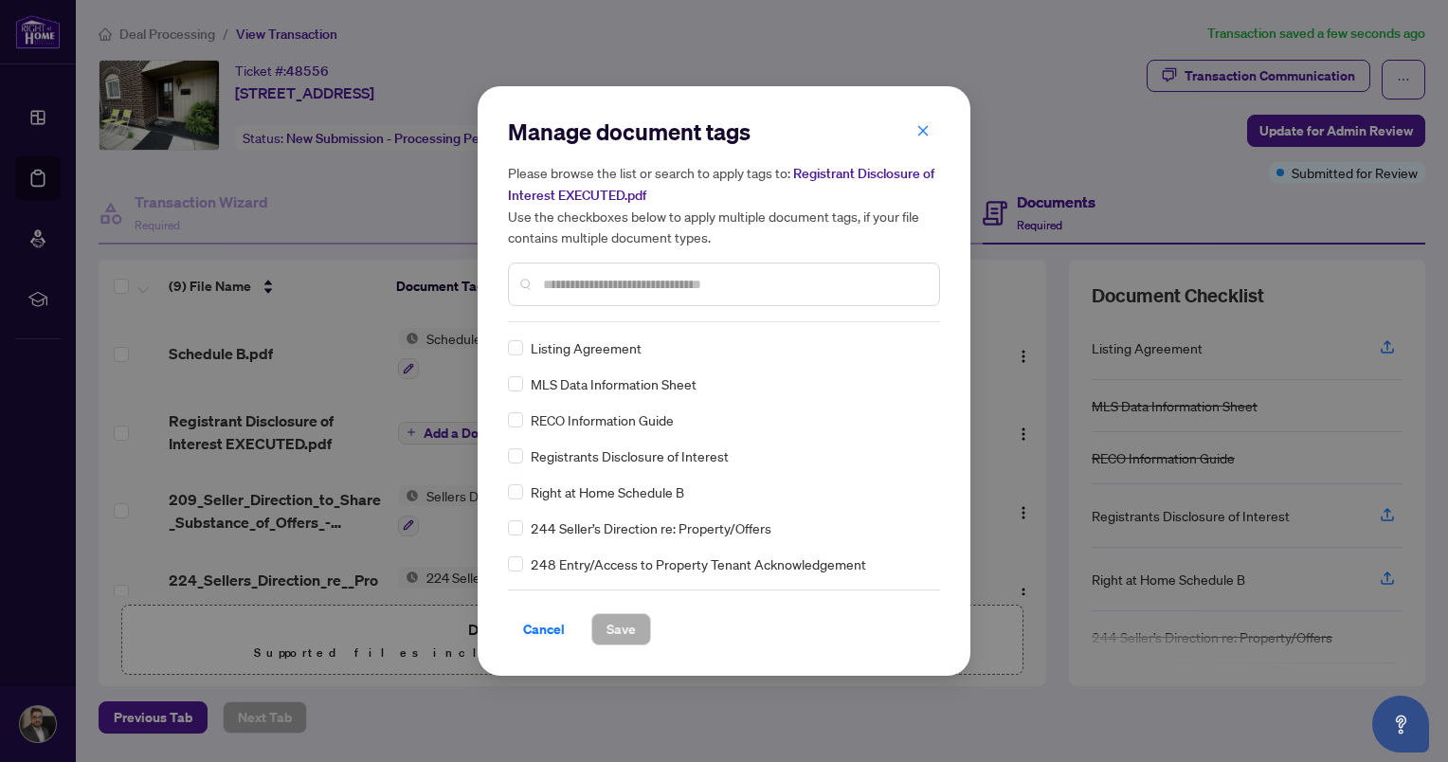
click at [648, 281] on input "text" at bounding box center [733, 284] width 381 height 21
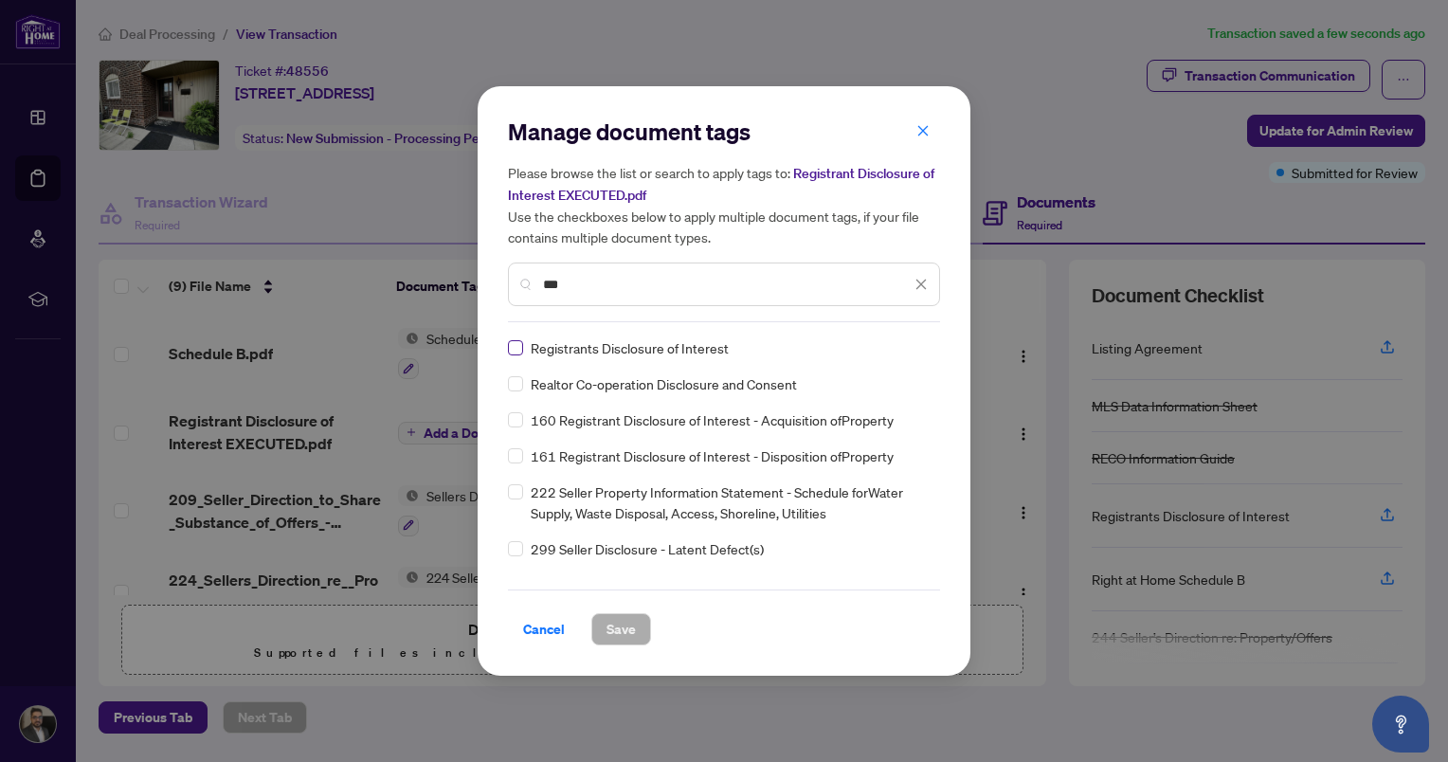
type input "***"
click at [512, 337] on label at bounding box center [515, 347] width 15 height 21
click at [612, 625] on span "Save" at bounding box center [620, 629] width 29 height 30
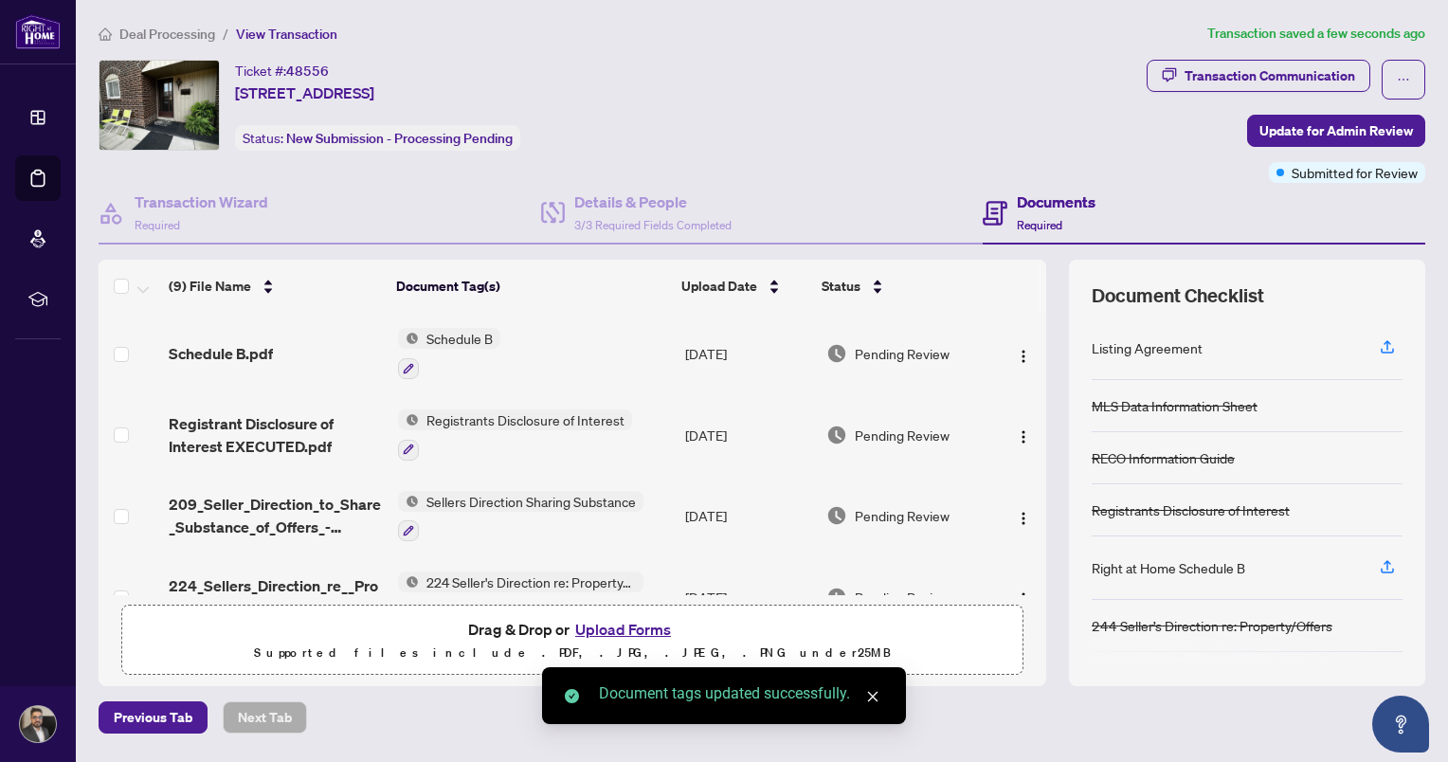
click at [1307, 135] on span "Update for Admin Review" at bounding box center [1335, 131] width 153 height 30
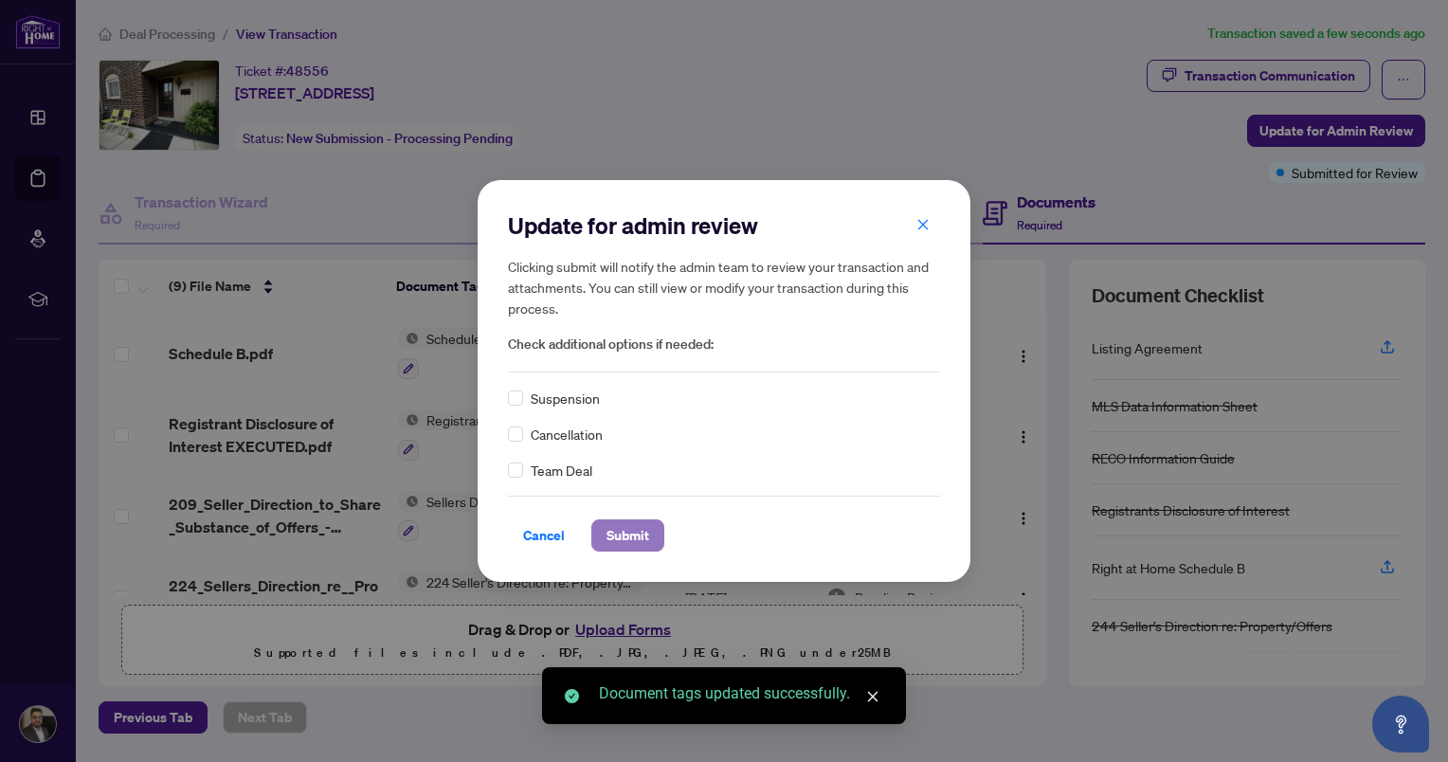
click at [633, 542] on span "Submit" at bounding box center [627, 535] width 43 height 30
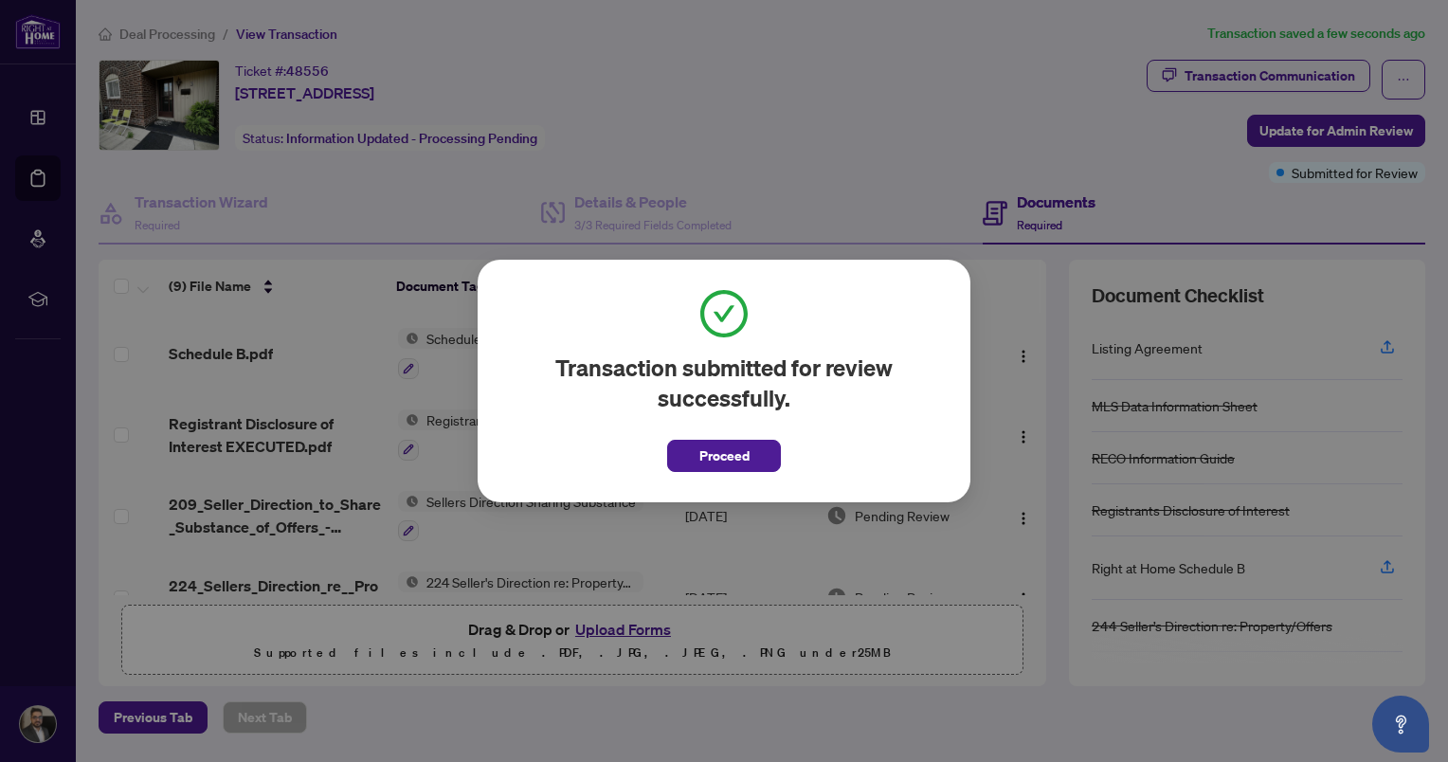
click at [765, 454] on button "Proceed" at bounding box center [724, 456] width 114 height 32
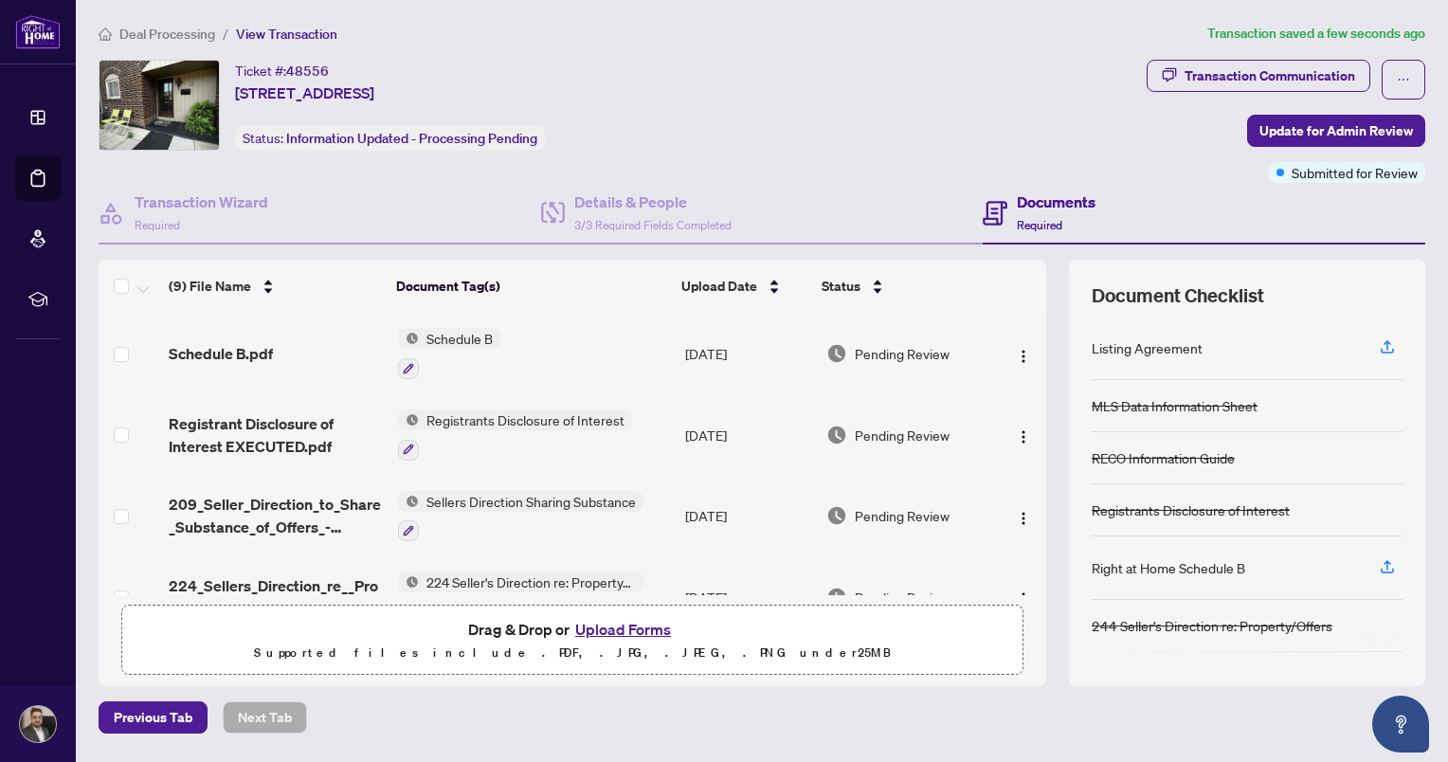
click at [168, 32] on span "Deal Processing" at bounding box center [167, 34] width 96 height 17
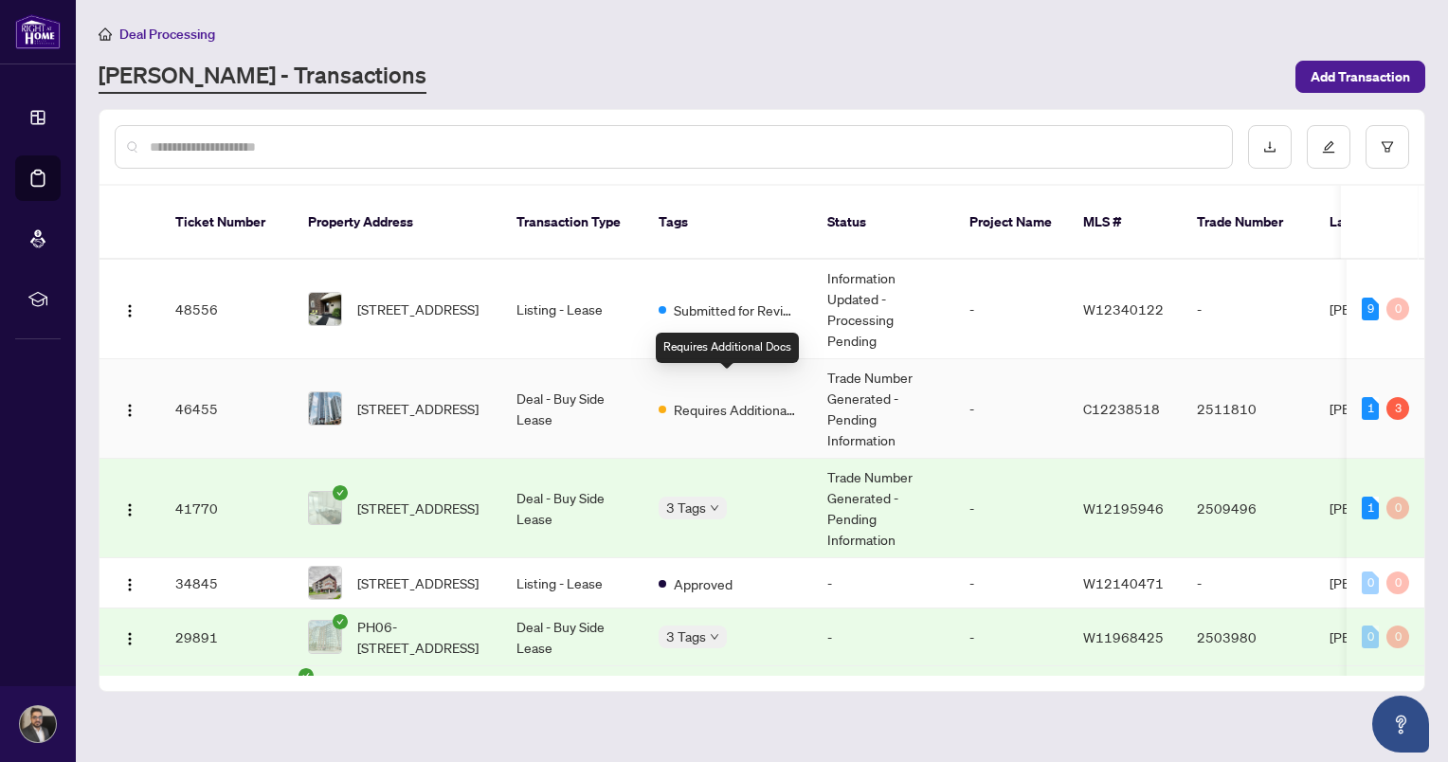
click at [752, 399] on span "Requires Additional Docs" at bounding box center [735, 409] width 123 height 21
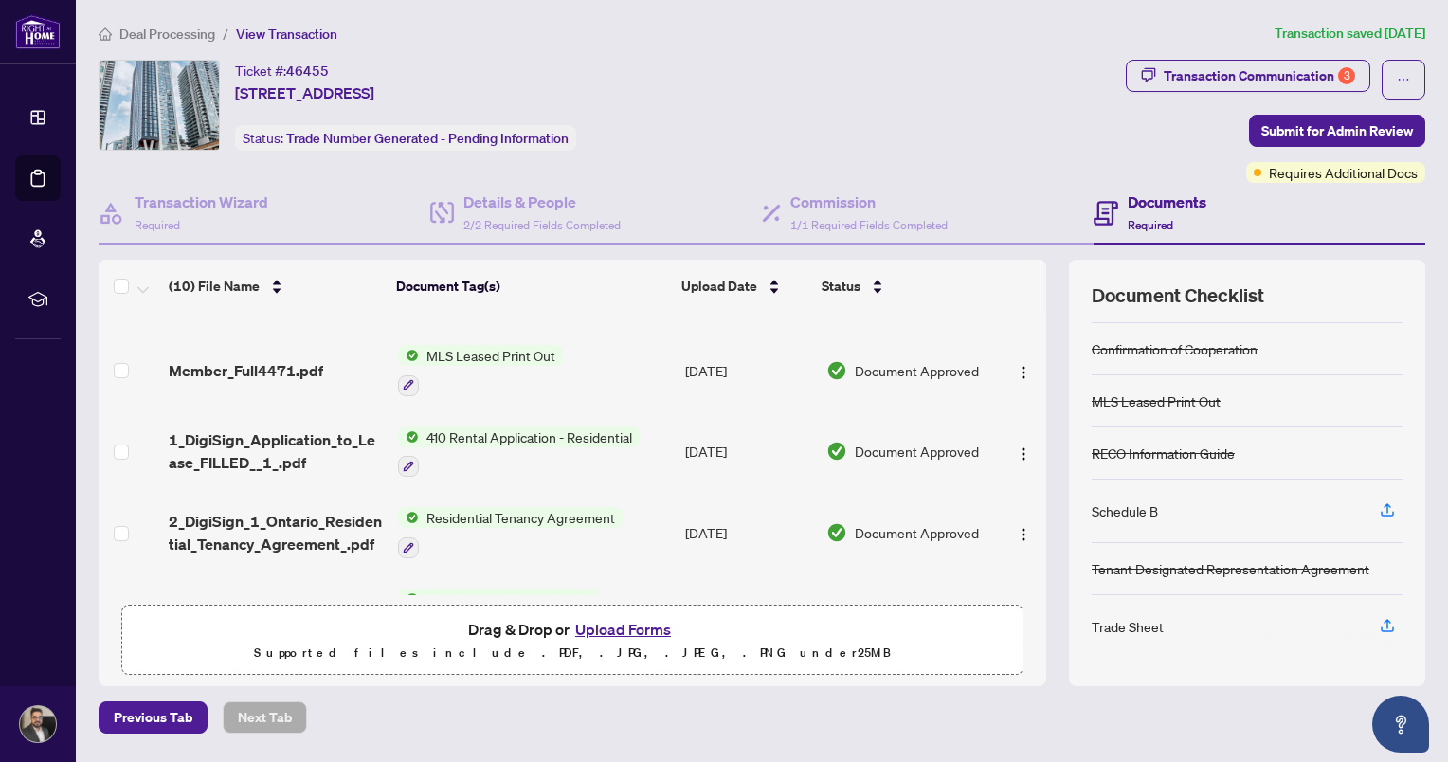
scroll to position [189, 0]
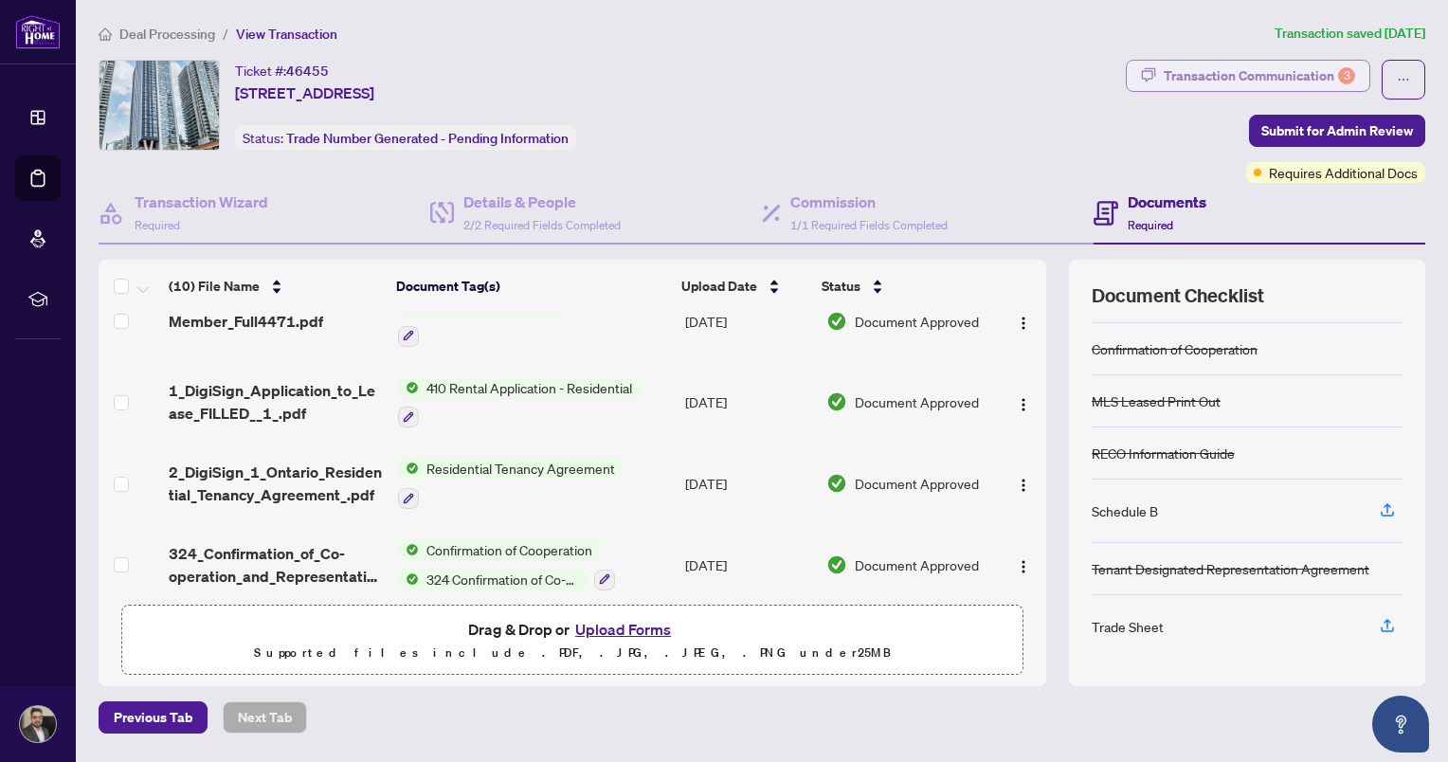
click at [1295, 80] on div "Transaction Communication 3" at bounding box center [1259, 76] width 191 height 30
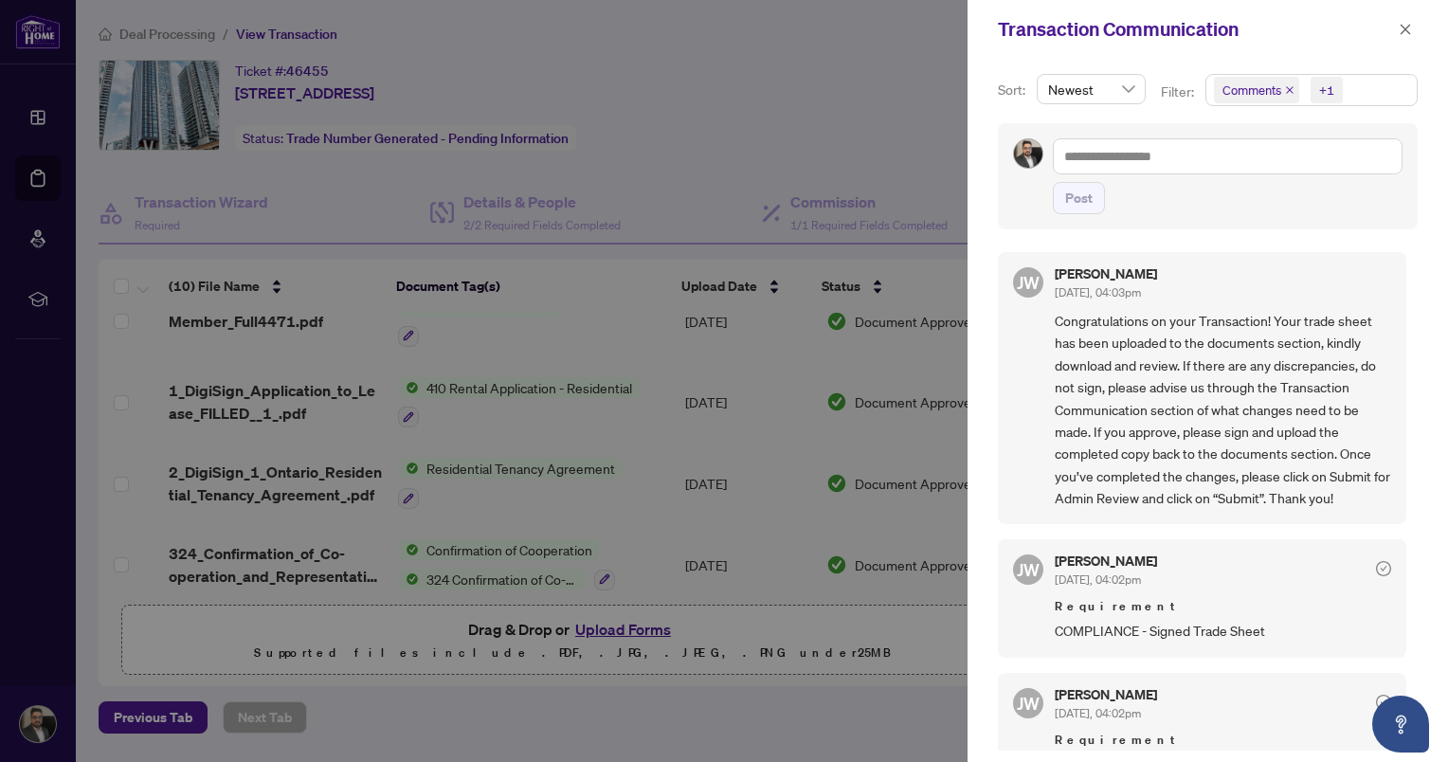
scroll to position [95, 0]
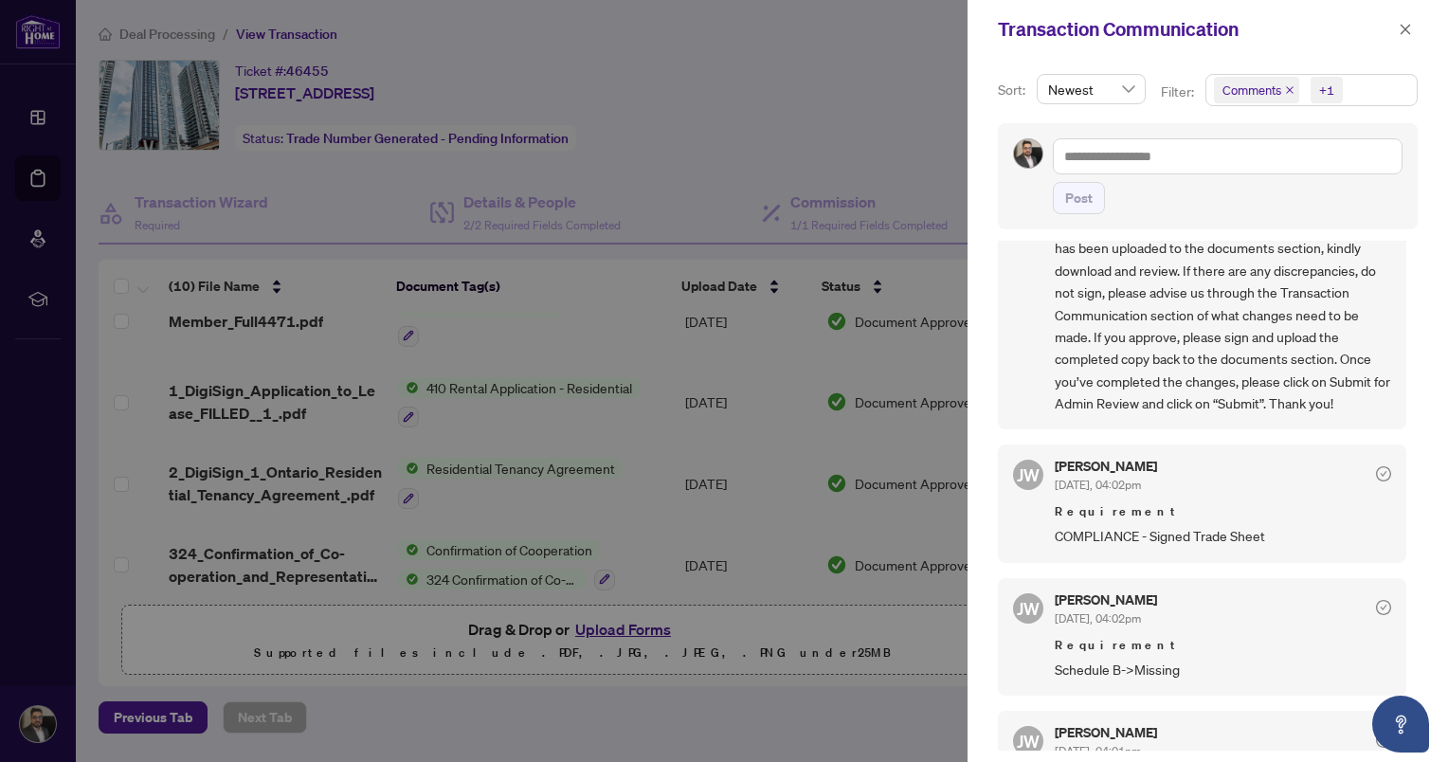
click at [735, 123] on div at bounding box center [724, 381] width 1448 height 762
click at [1401, 28] on icon "close" at bounding box center [1405, 29] width 13 height 13
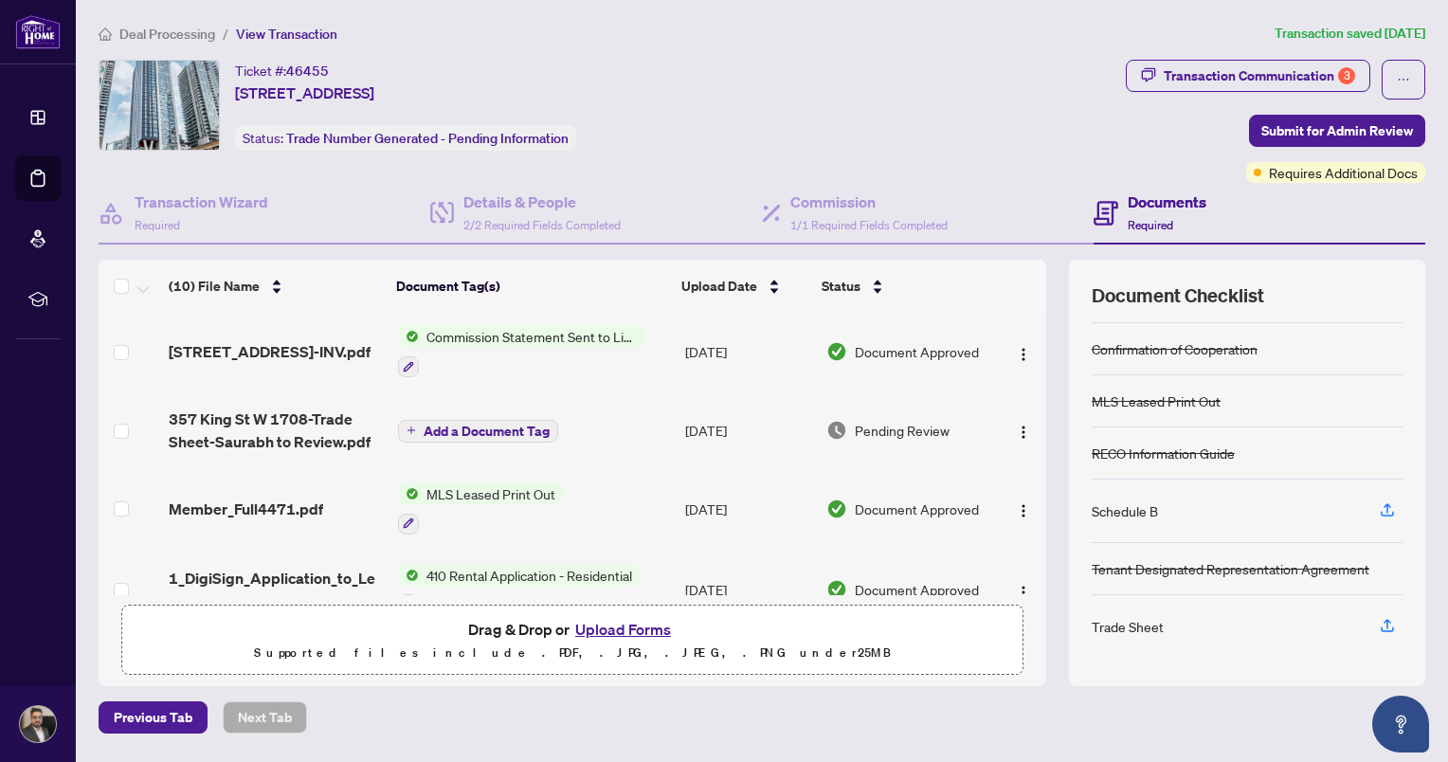
scroll to position [0, 0]
click at [494, 429] on span "Add a Document Tag" at bounding box center [487, 432] width 126 height 13
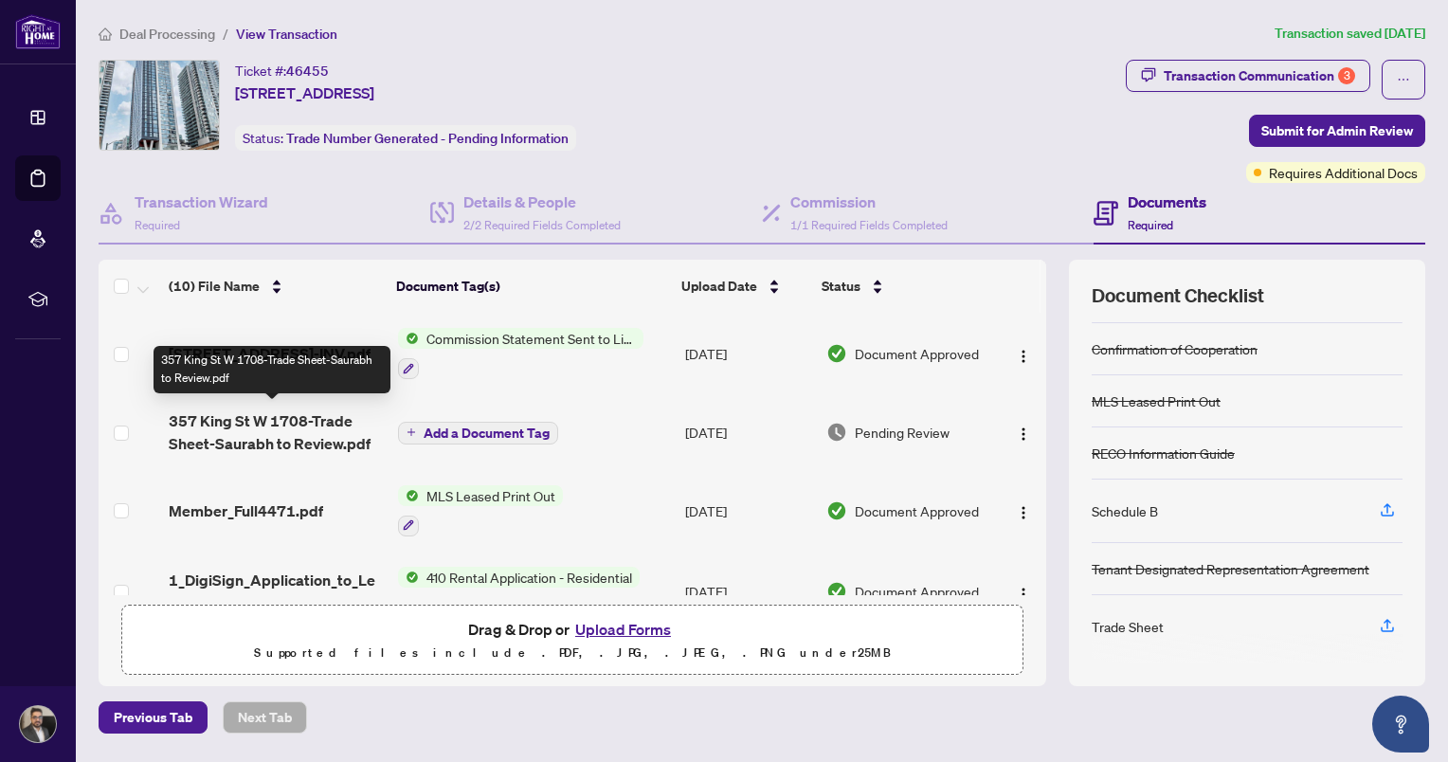
click at [272, 429] on span "357 King St W 1708-Trade Sheet-Saurabh to Review.pdf" at bounding box center [276, 431] width 214 height 45
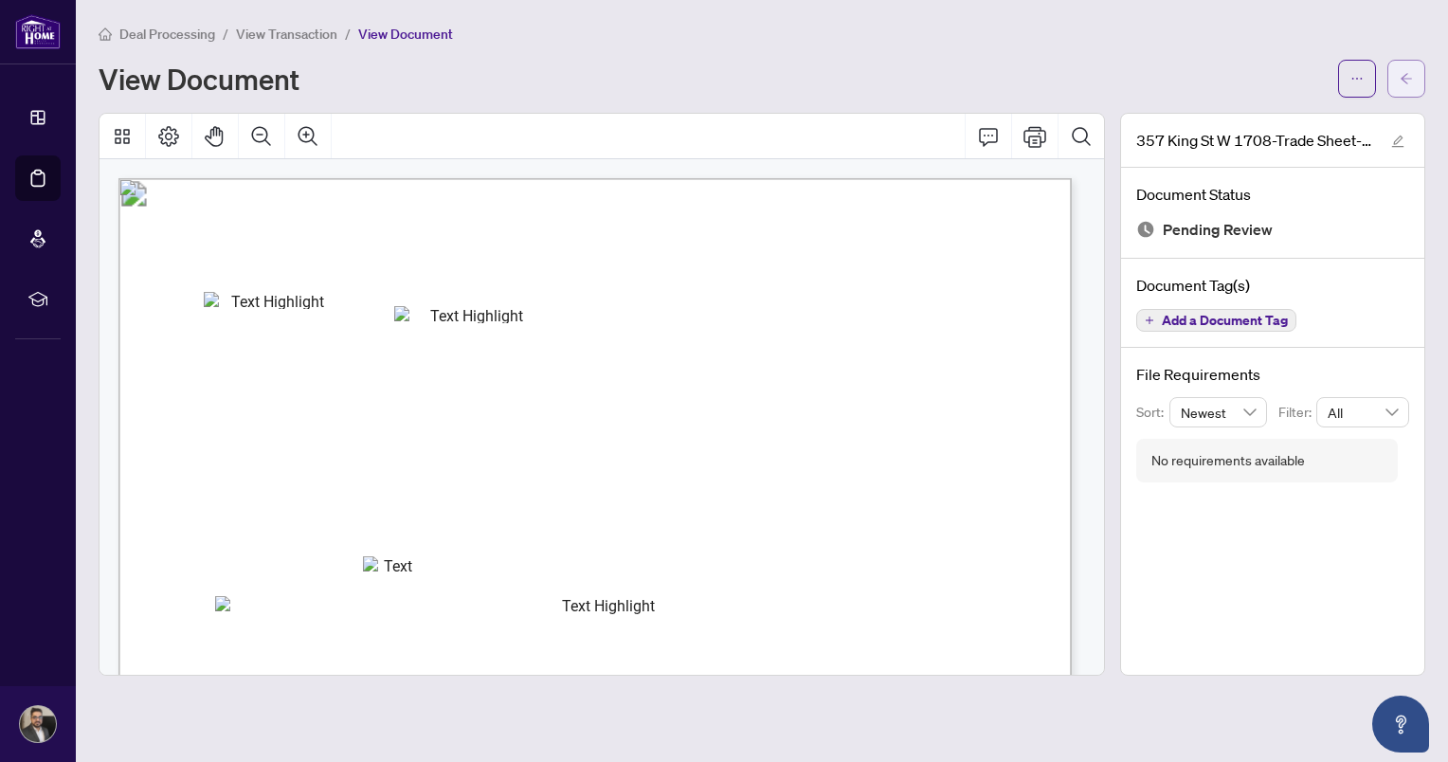
click at [1402, 71] on span "button" at bounding box center [1405, 78] width 13 height 30
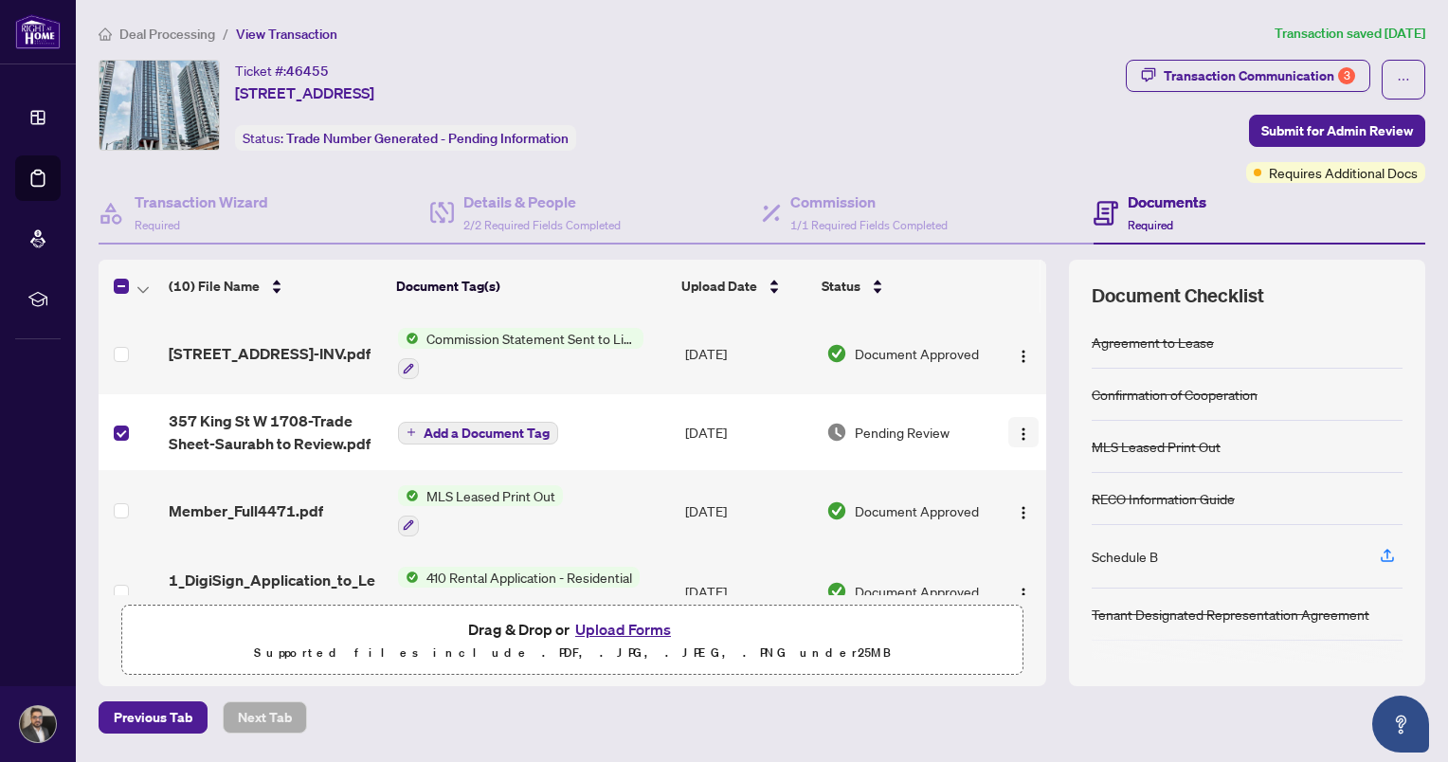
click at [1016, 430] on img "button" at bounding box center [1023, 433] width 15 height 15
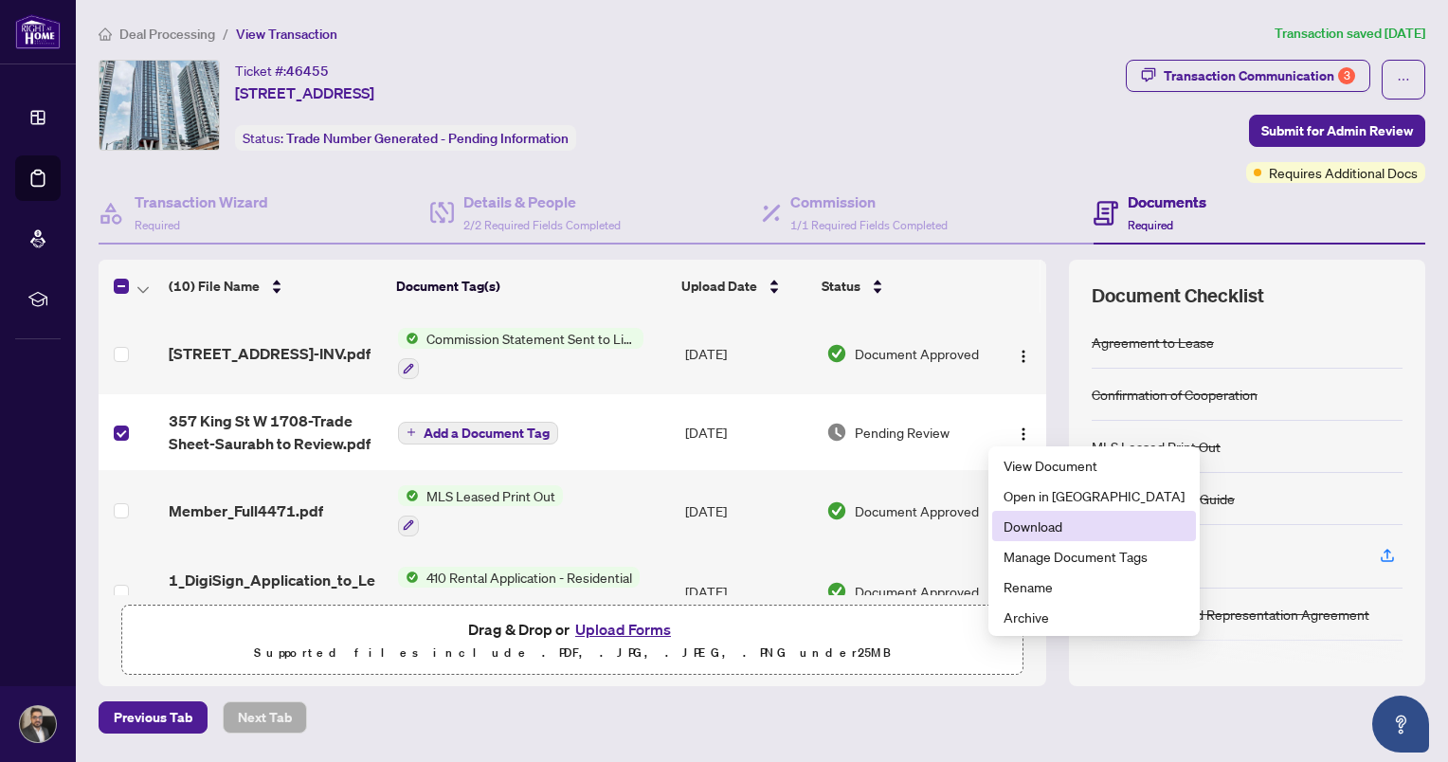
click at [1043, 523] on span "Download" at bounding box center [1093, 525] width 181 height 21
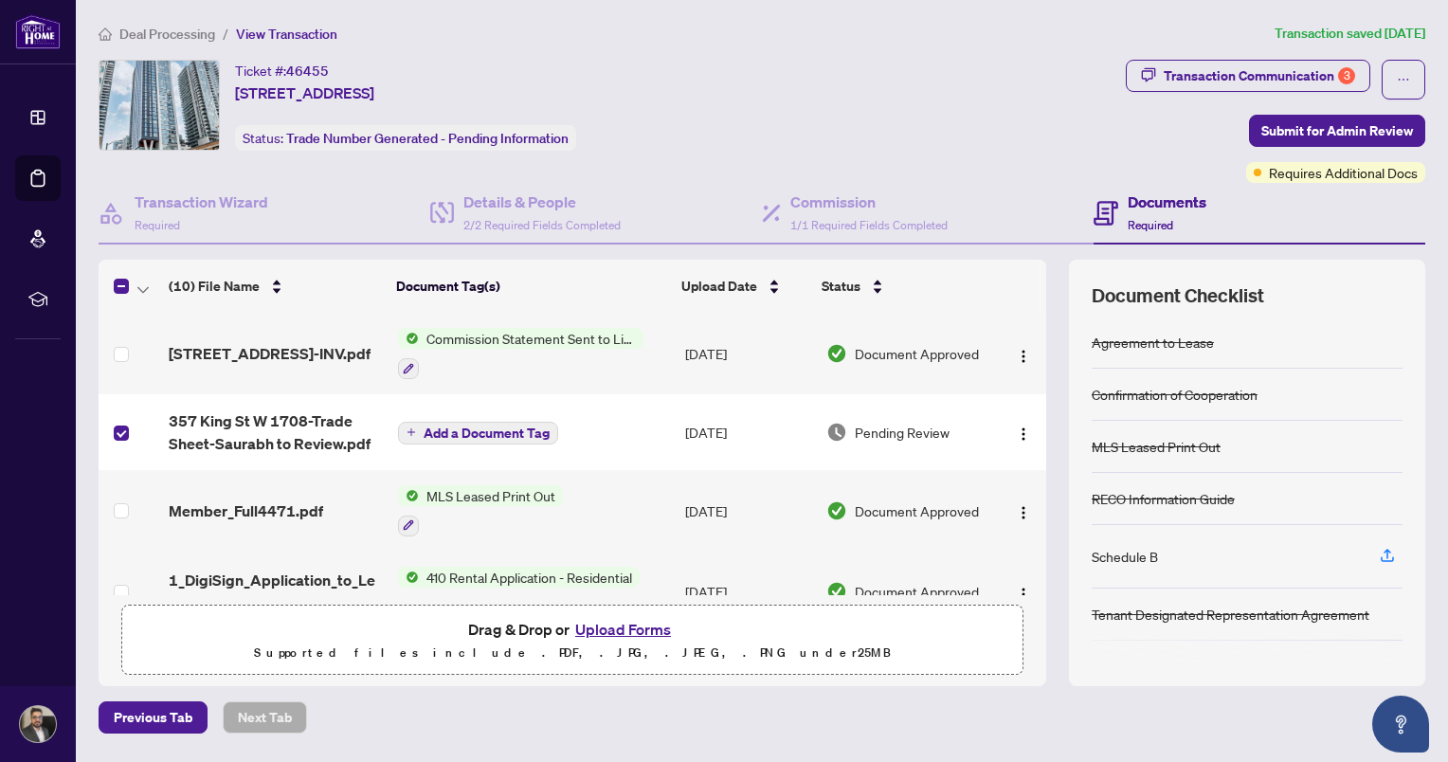
click at [887, 73] on div "Ticket #: 46455 [STREET_ADDRESS] Status: Trade Number Generated - Pending Infor…" at bounding box center [609, 105] width 1020 height 91
click at [1016, 429] on img "button" at bounding box center [1023, 433] width 15 height 15
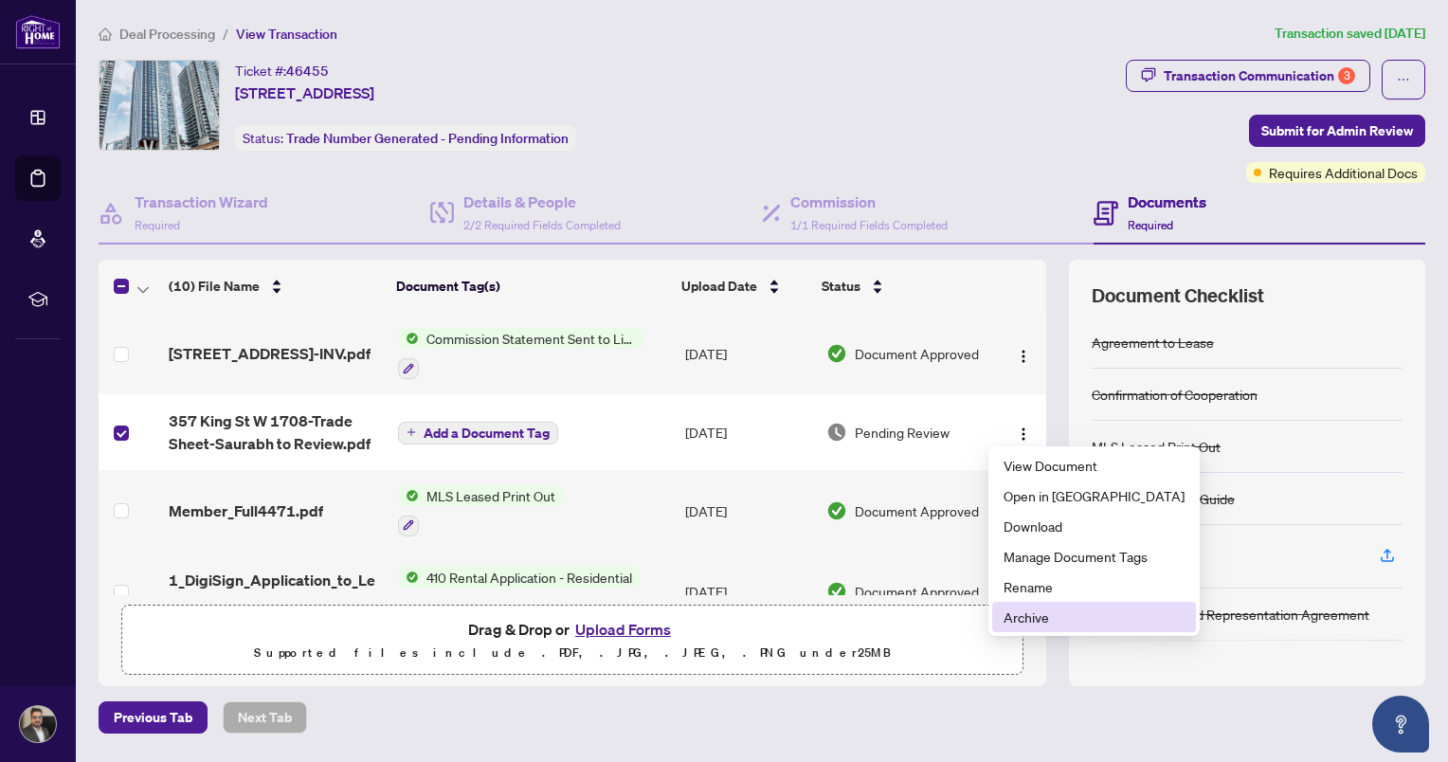
click at [1028, 612] on span "Archive" at bounding box center [1093, 616] width 181 height 21
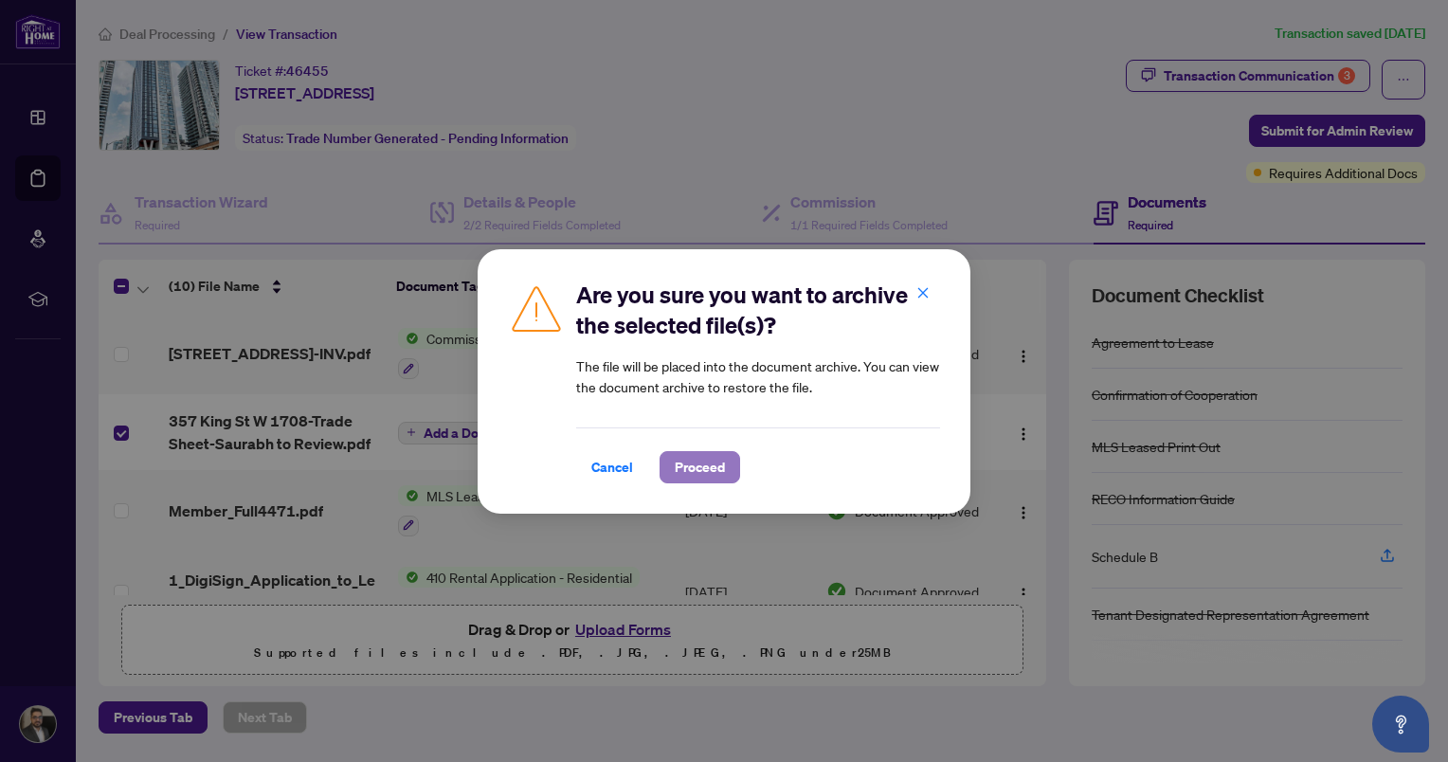
click at [717, 464] on span "Proceed" at bounding box center [700, 467] width 50 height 30
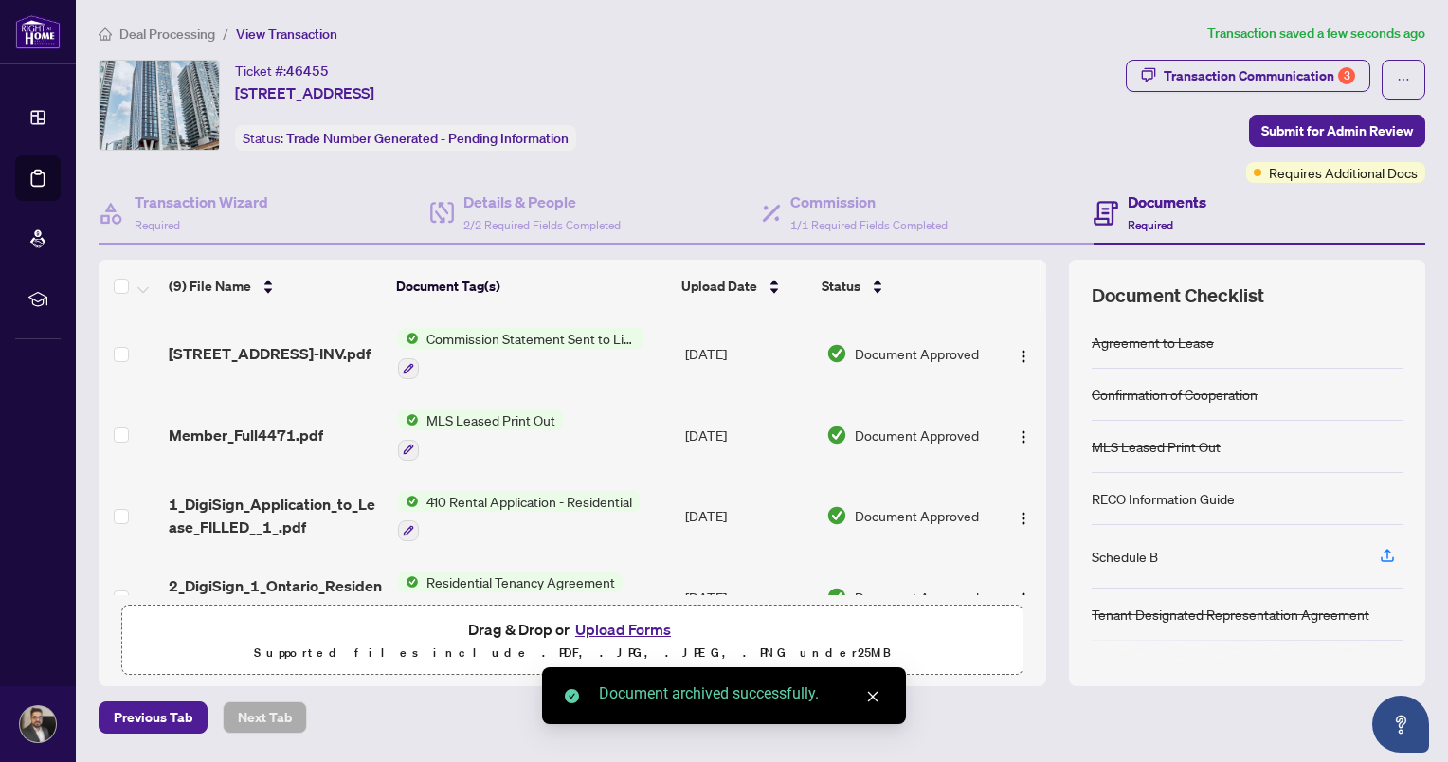
click at [648, 624] on button "Upload Forms" at bounding box center [622, 629] width 107 height 25
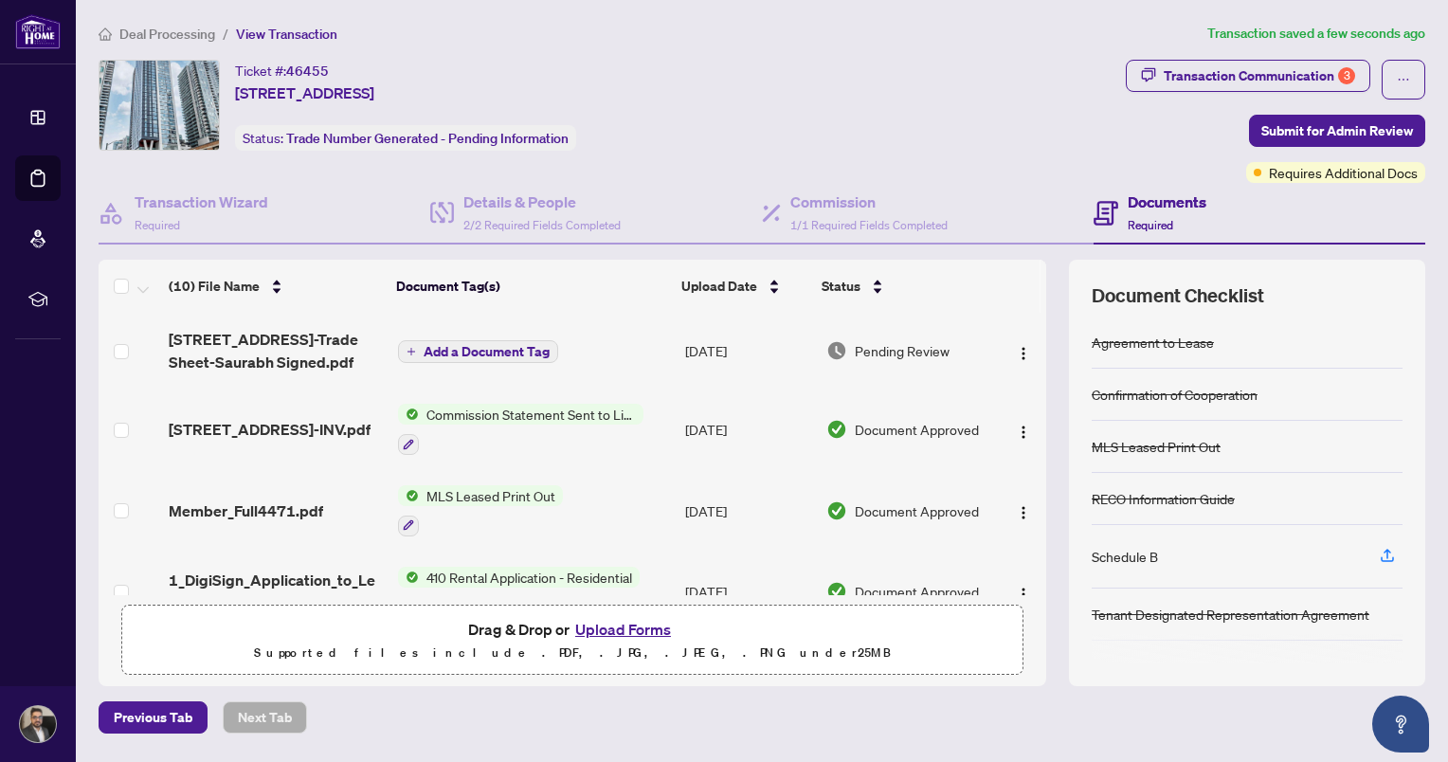
click at [446, 345] on span "Add a Document Tag" at bounding box center [487, 351] width 126 height 13
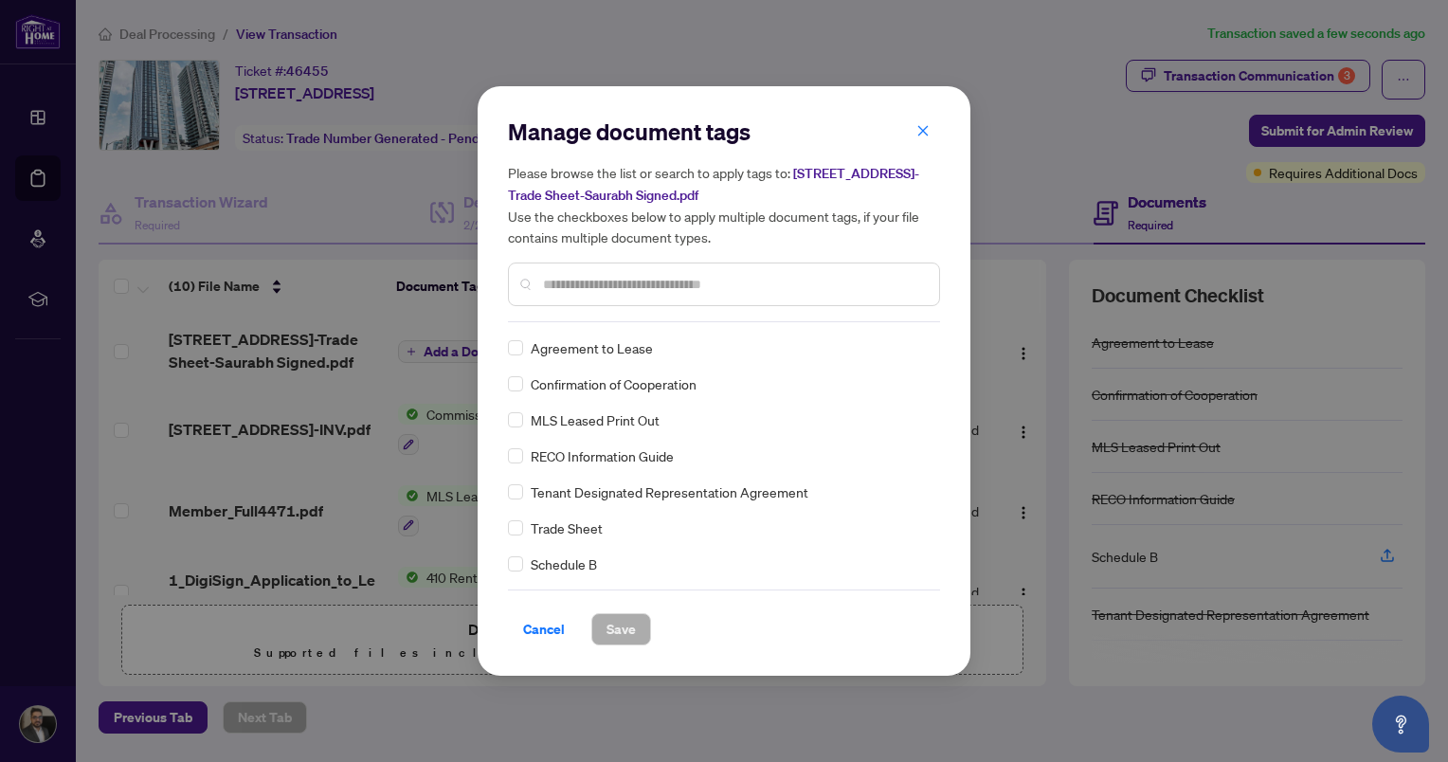
click at [626, 283] on input "text" at bounding box center [733, 284] width 381 height 21
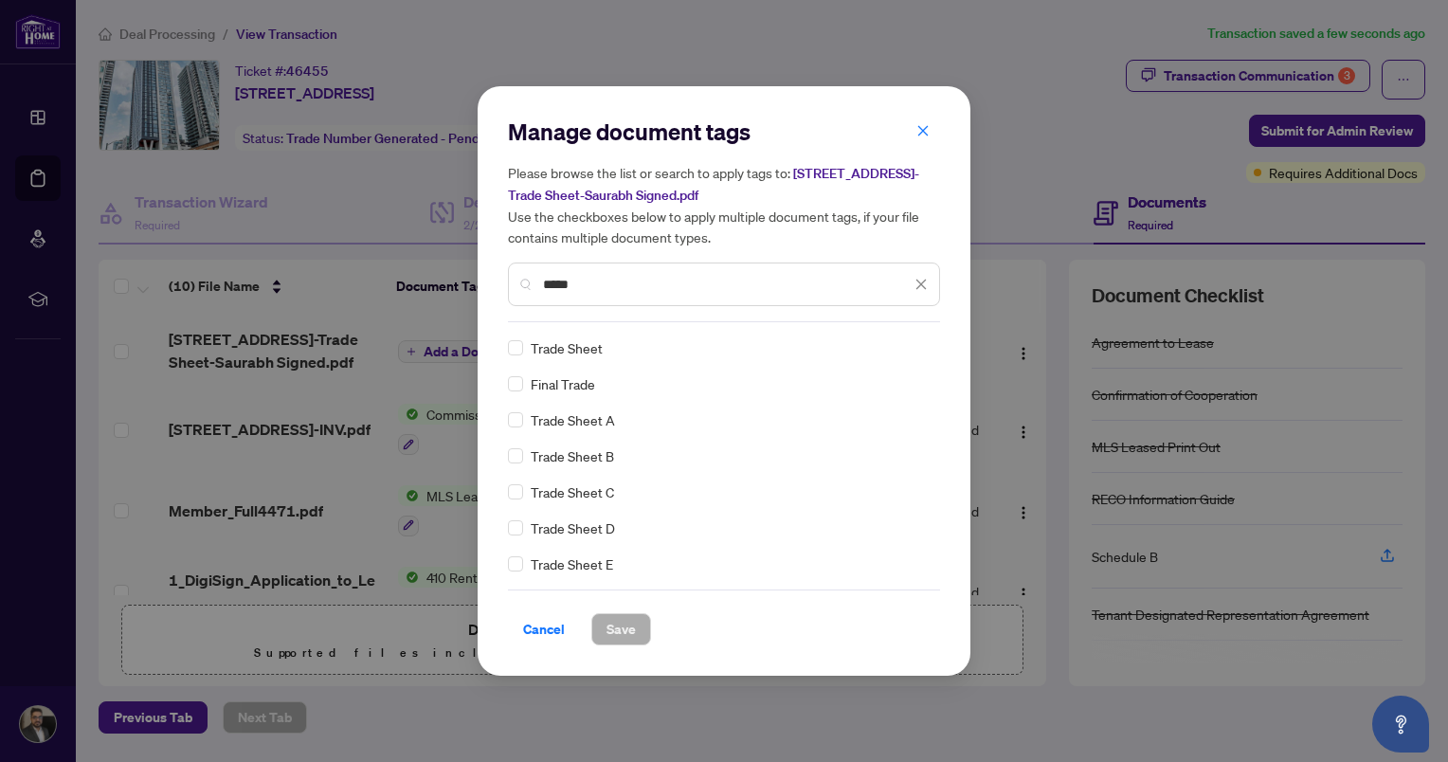
type input "*****"
click at [621, 633] on span "Save" at bounding box center [620, 629] width 29 height 30
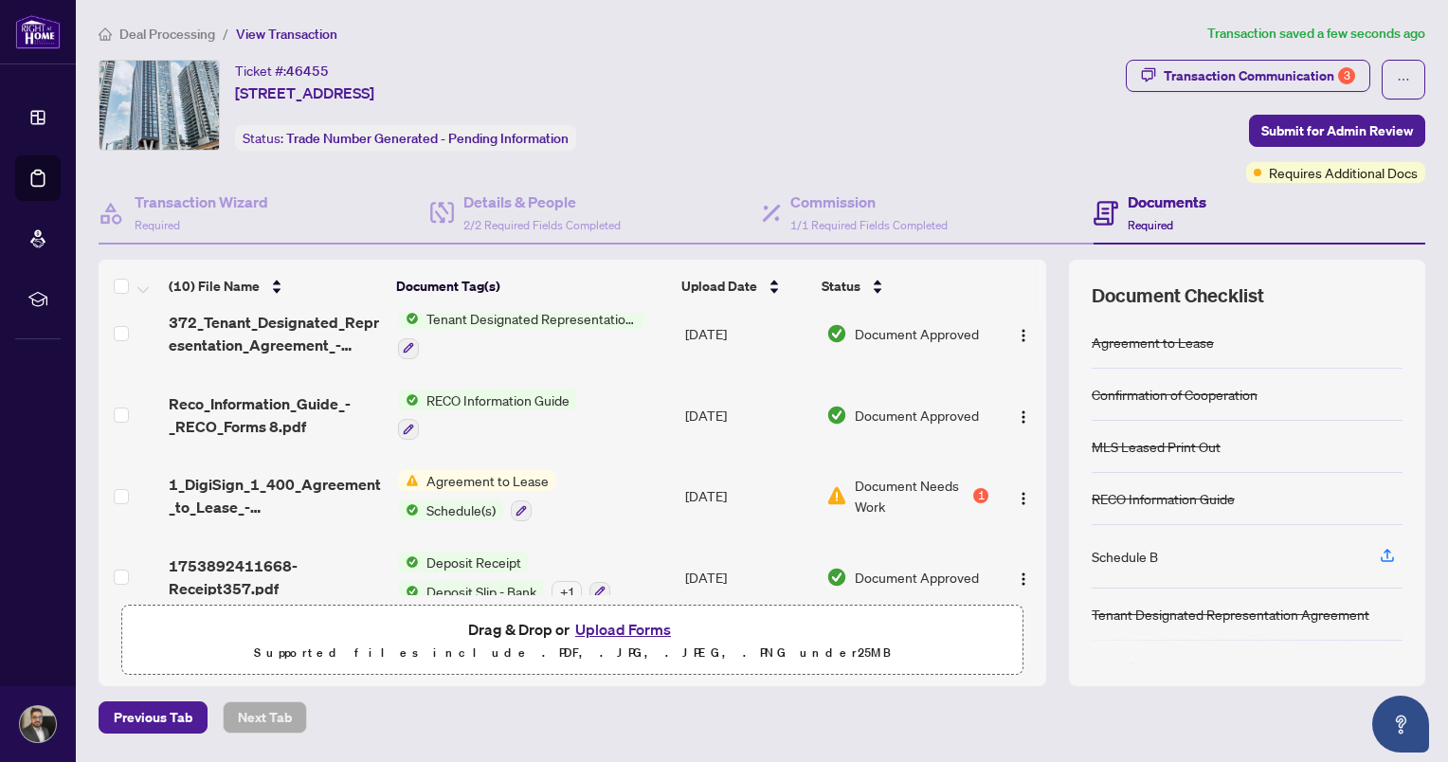
scroll to position [521, 0]
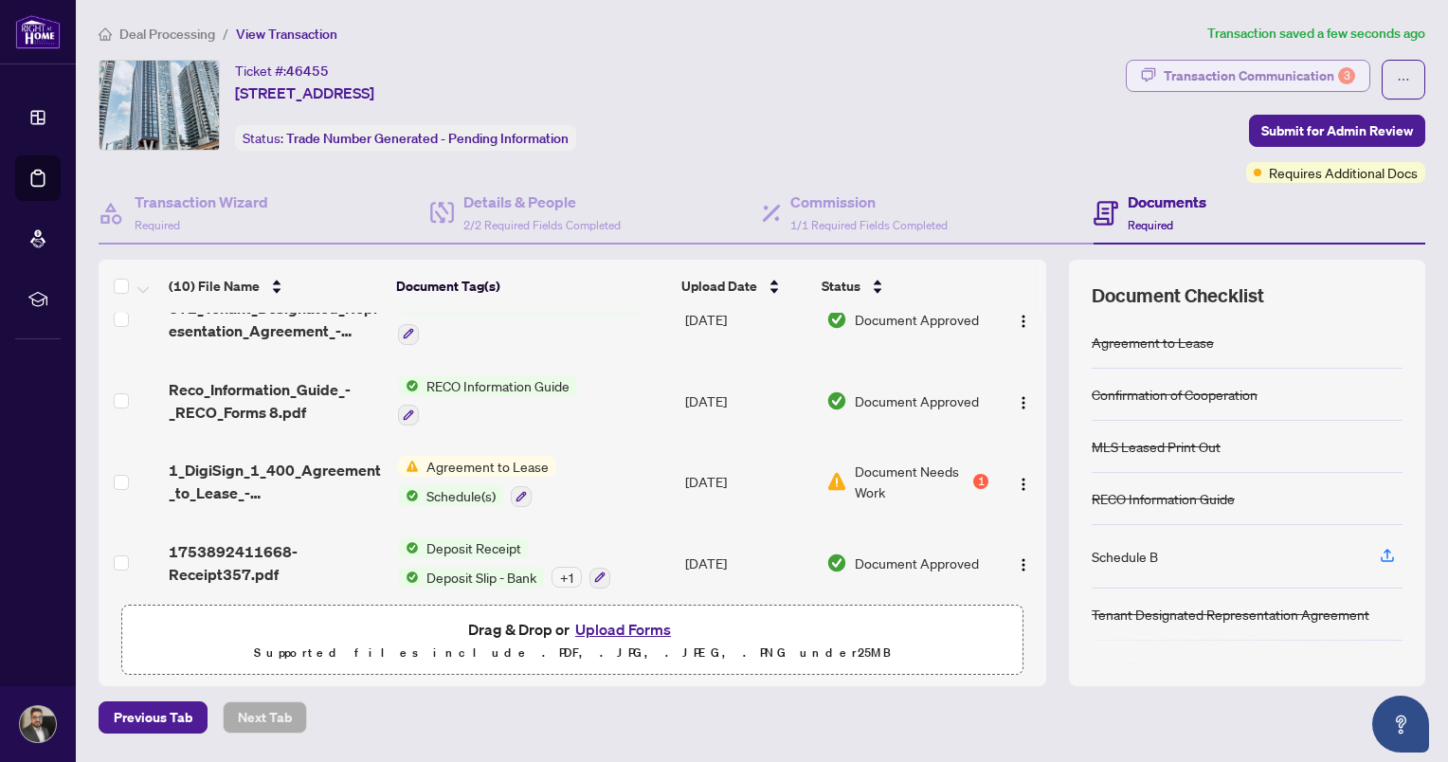
click at [1305, 77] on div "Transaction Communication 3" at bounding box center [1259, 76] width 191 height 30
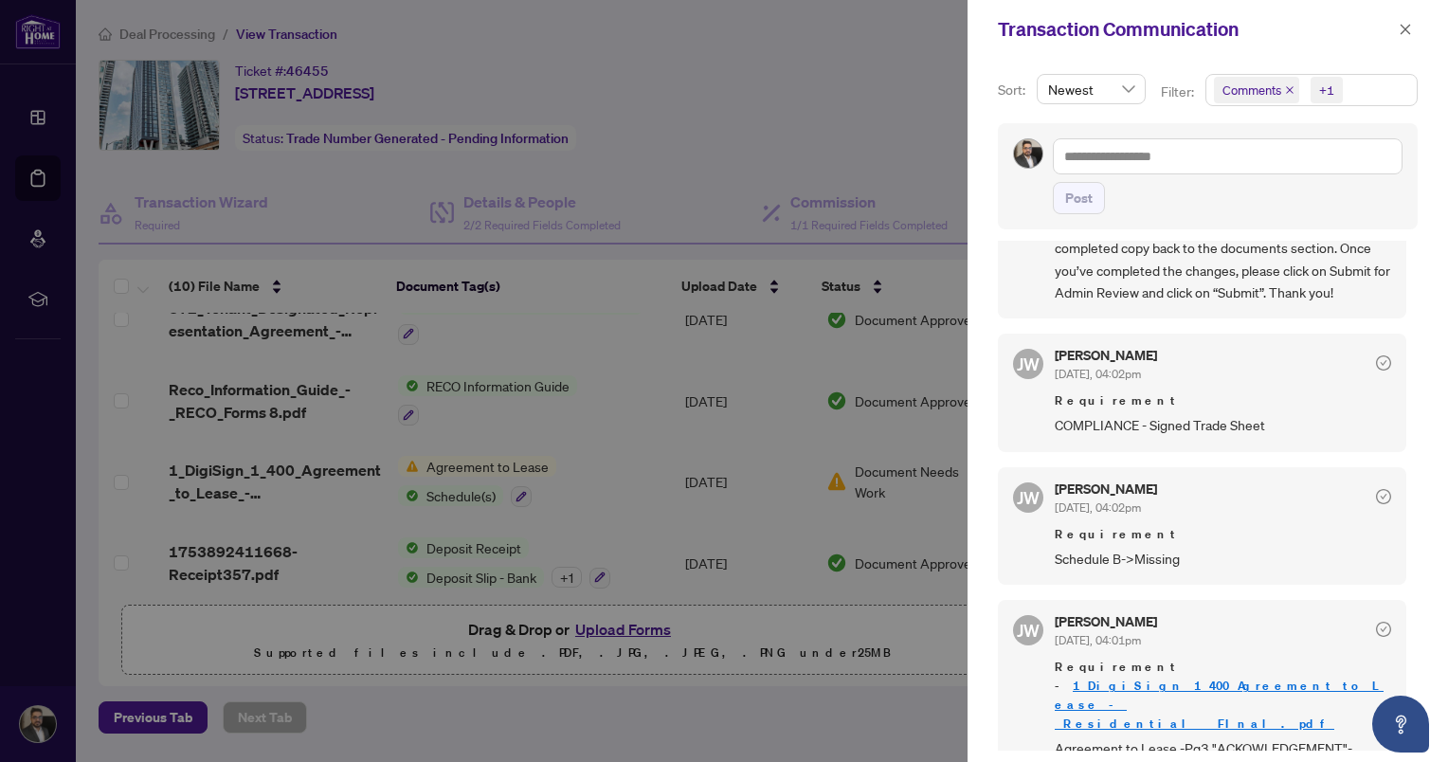
scroll to position [209, 0]
click at [784, 729] on div at bounding box center [724, 381] width 1448 height 762
click at [700, 161] on div at bounding box center [724, 381] width 1448 height 762
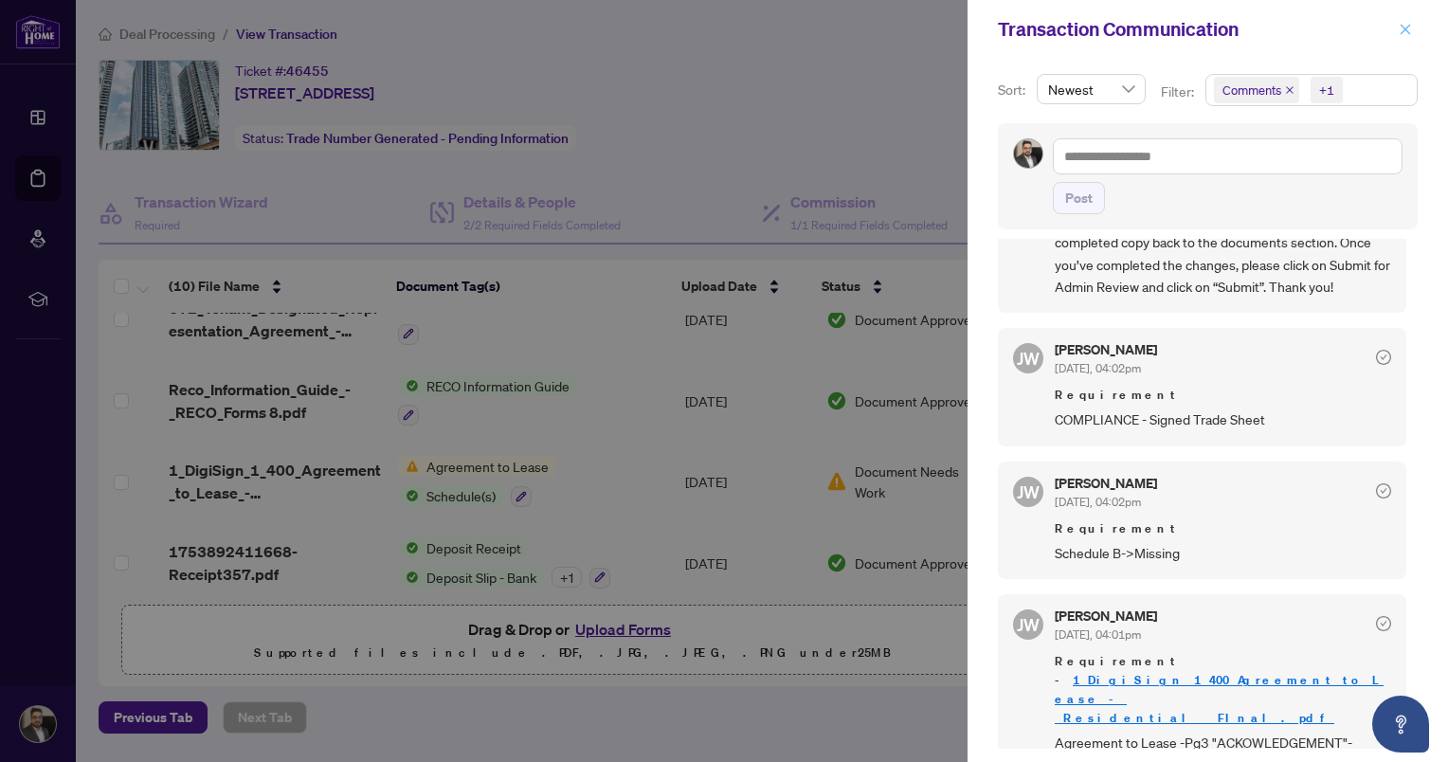
click at [1404, 23] on icon "close" at bounding box center [1405, 29] width 13 height 13
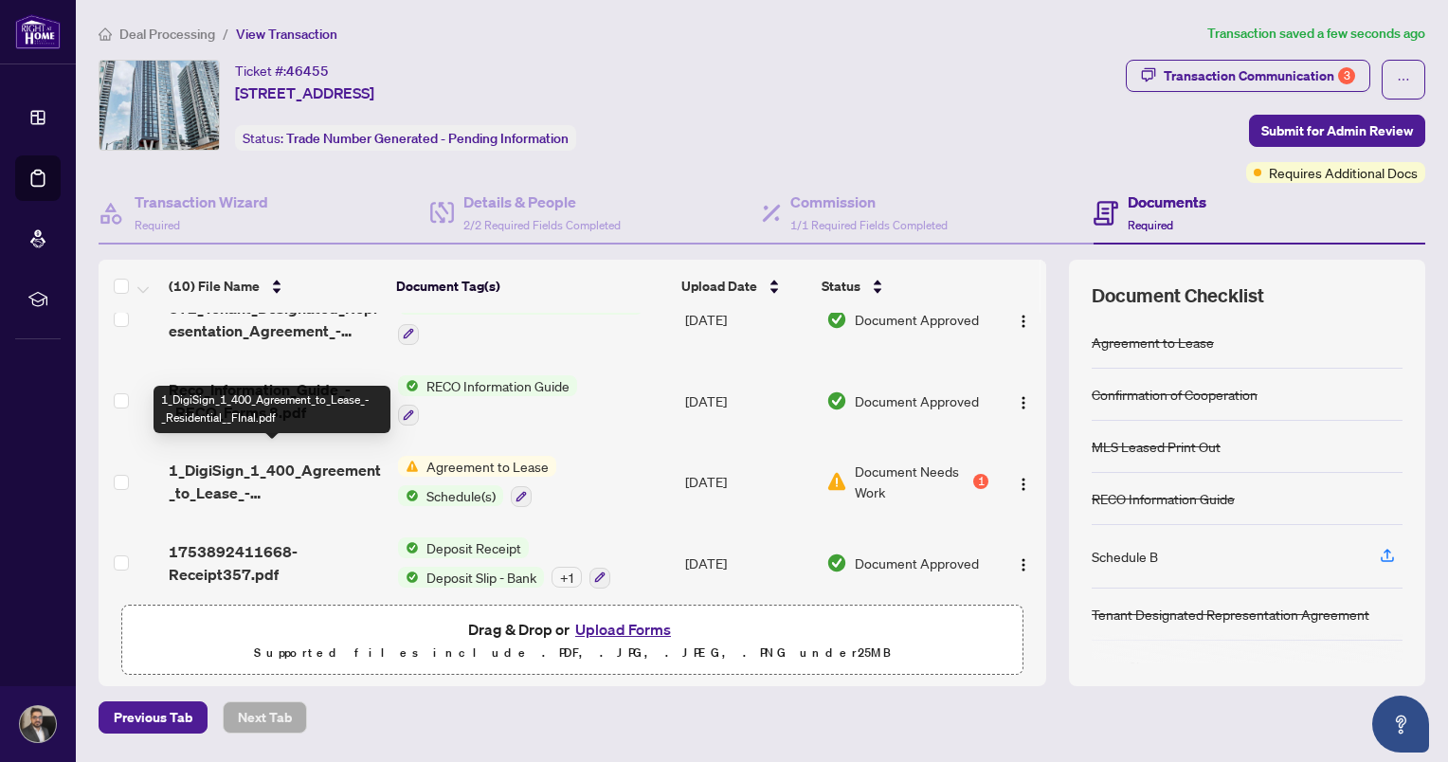
click at [293, 459] on span "1_DigiSign_1_400_Agreement_to_Lease_-_Residential__FInal.pdf" at bounding box center [276, 481] width 214 height 45
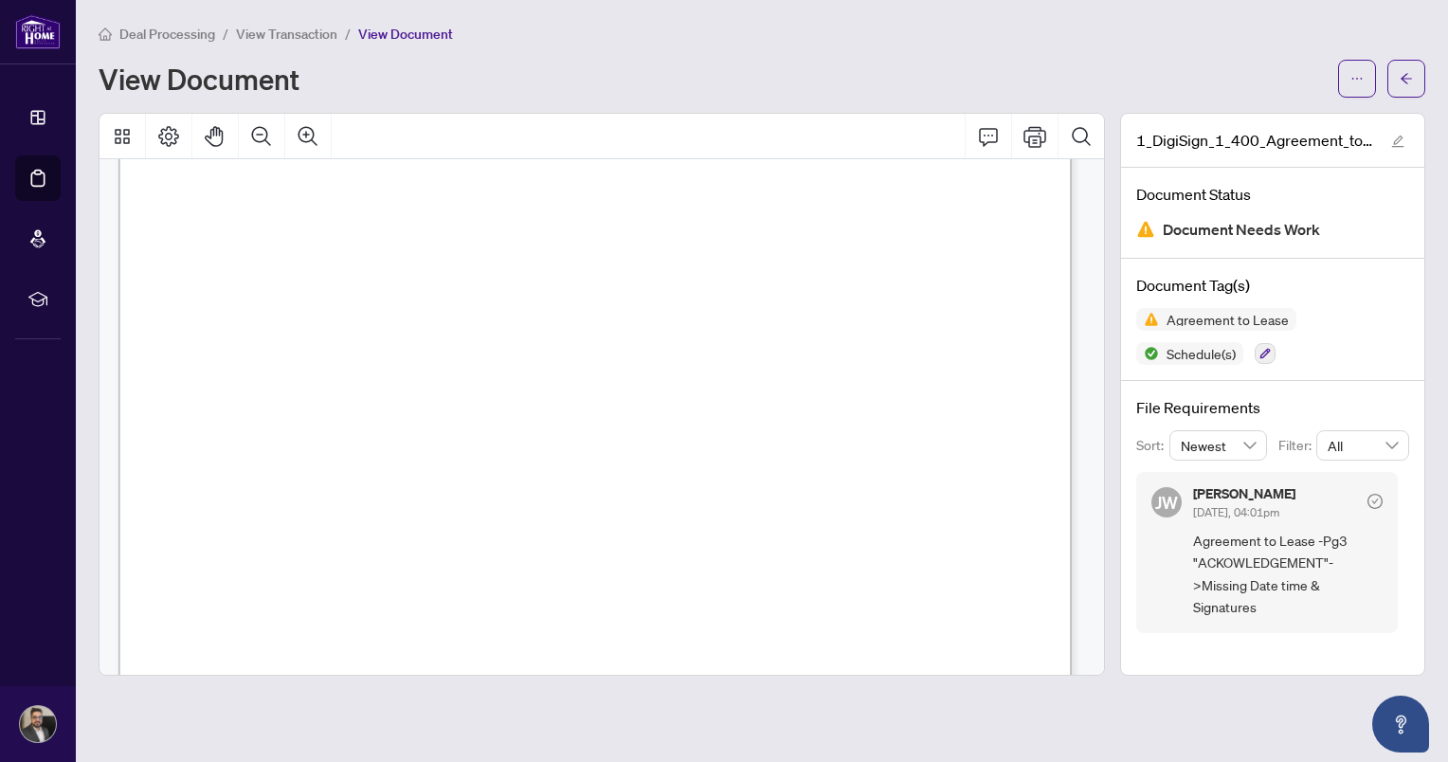
scroll to position [4374, 0]
